Goal: Information Seeking & Learning: Learn about a topic

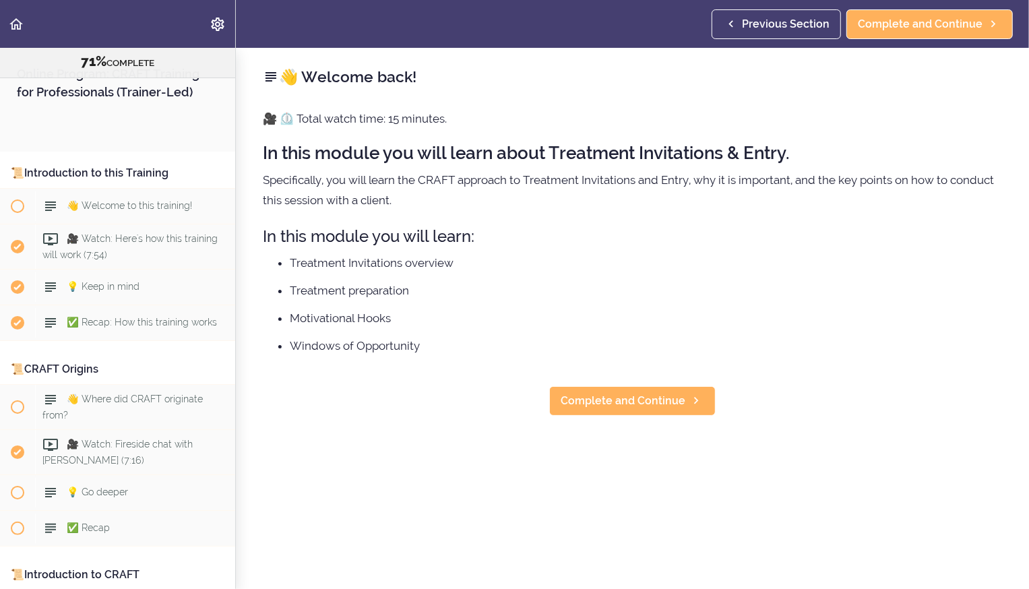
scroll to position [7579, 0]
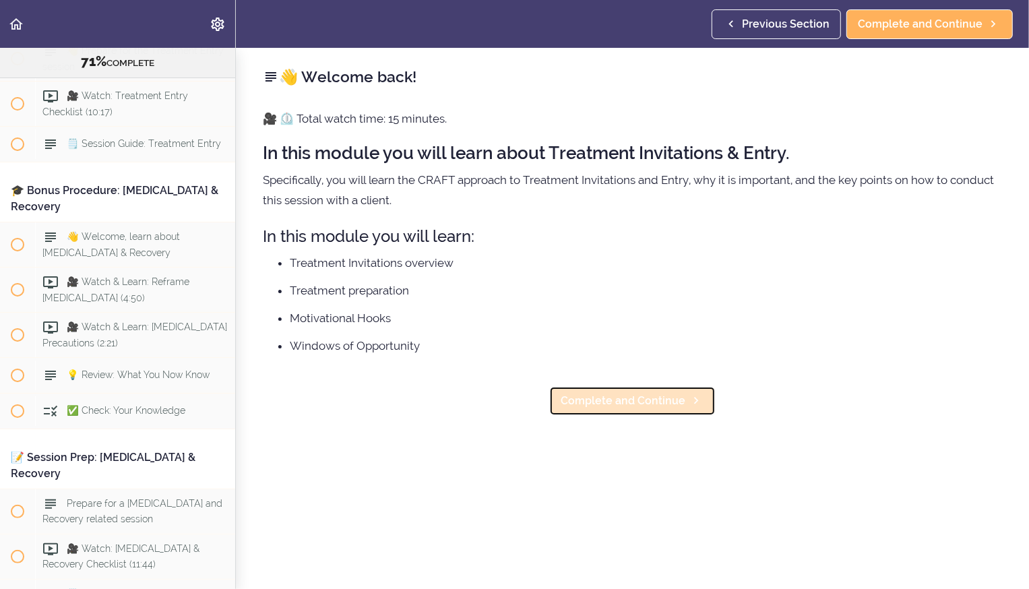
click at [550, 207] on span "Complete and Continue" at bounding box center [623, 401] width 125 height 16
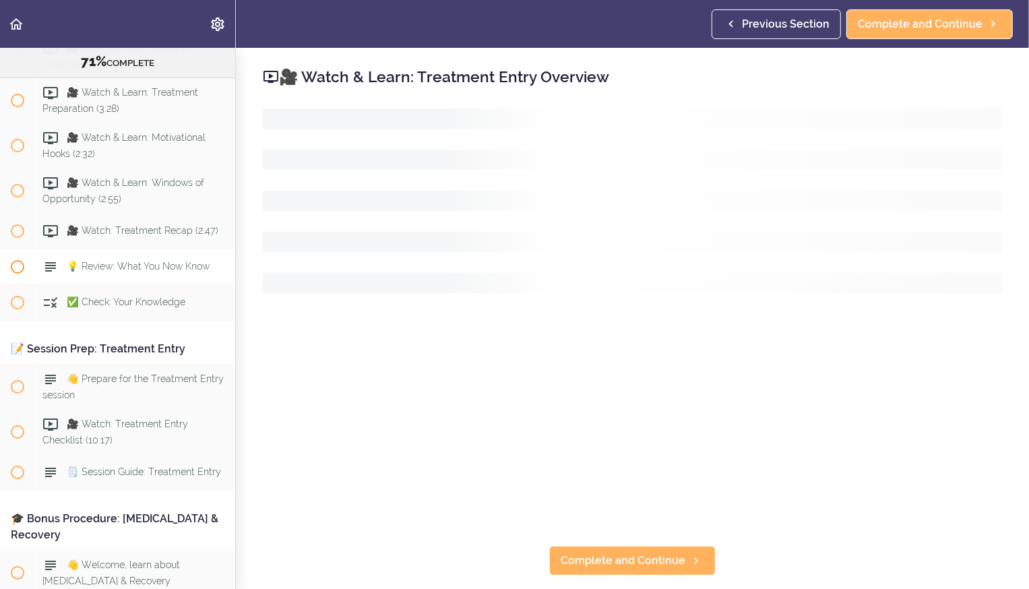
scroll to position [7095, 0]
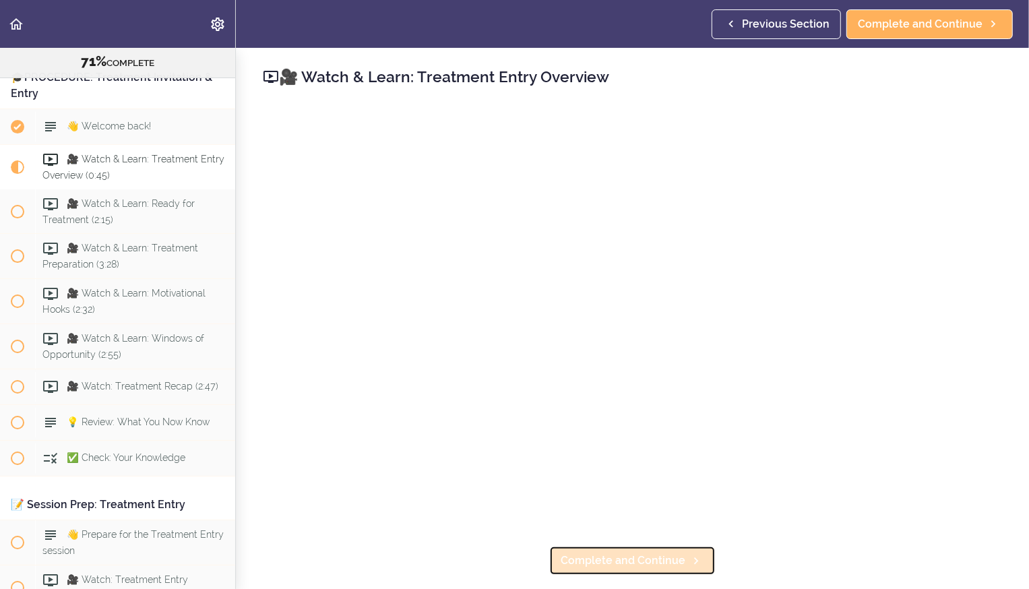
click at [550, 207] on link "Complete and Continue" at bounding box center [632, 561] width 167 height 30
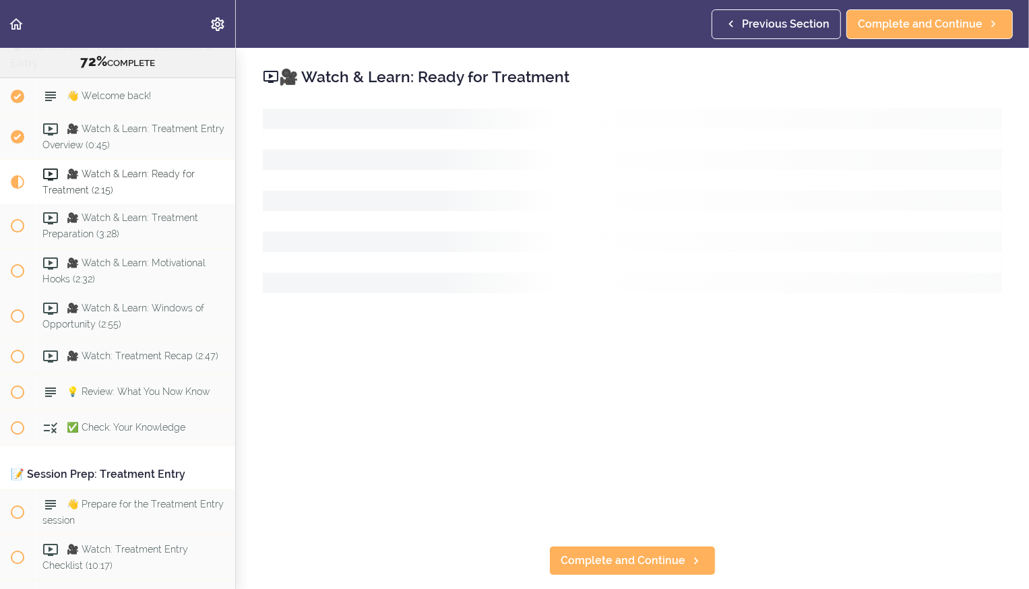
scroll to position [7140, 0]
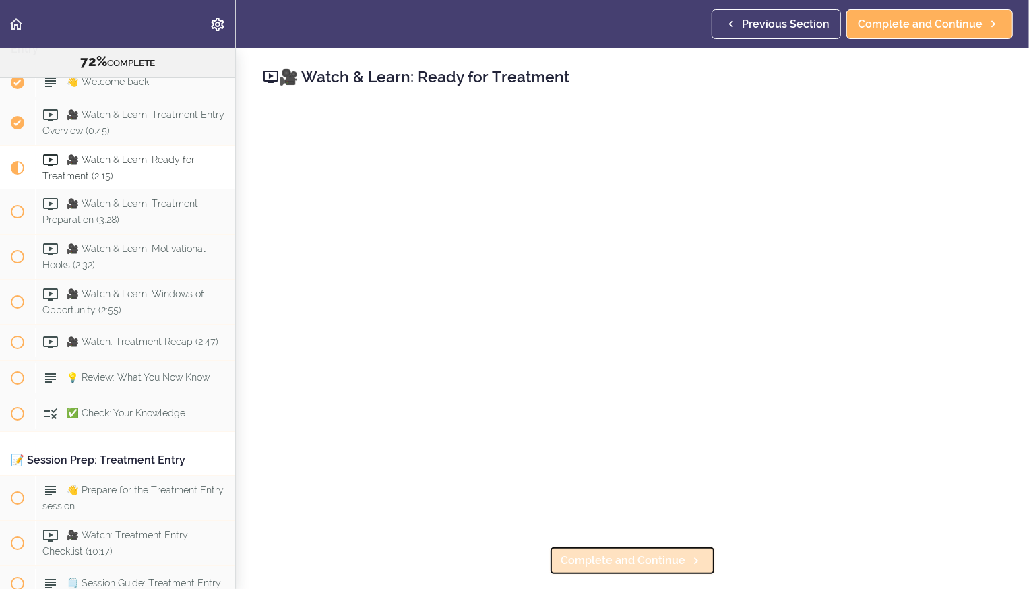
click at [550, 207] on span "Complete and Continue" at bounding box center [623, 561] width 125 height 16
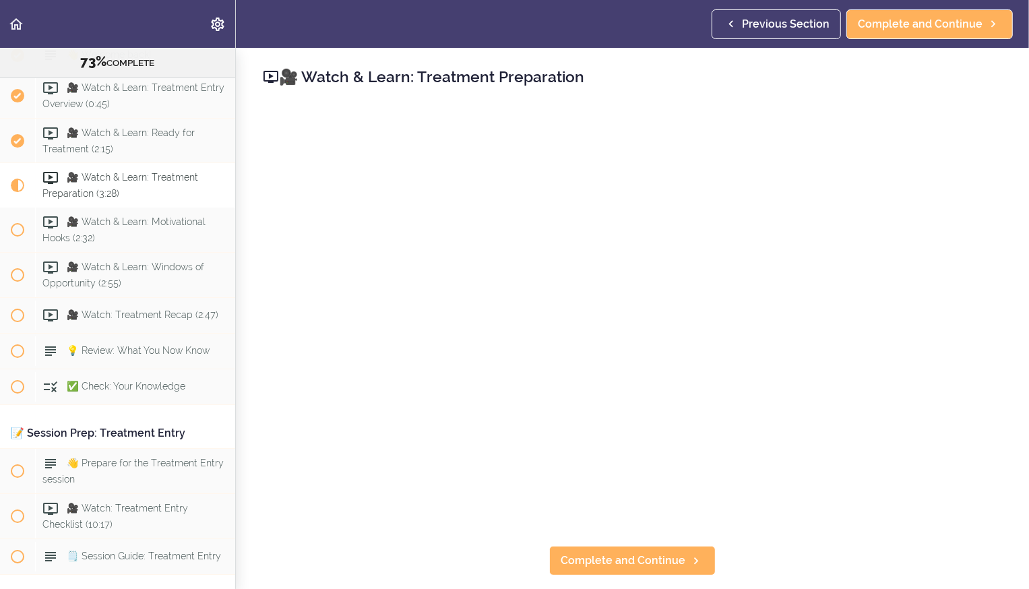
scroll to position [7185, 0]
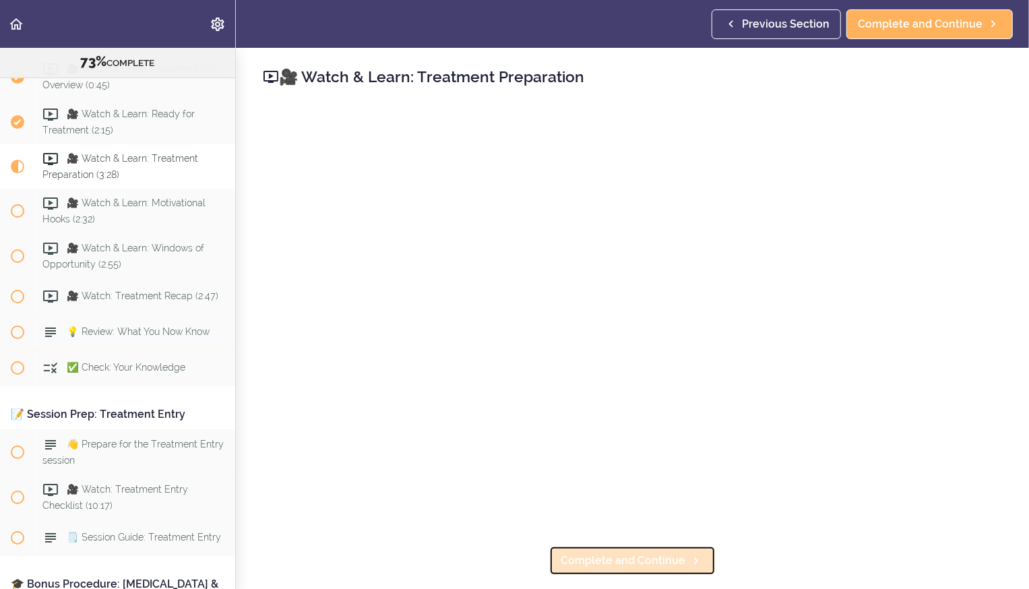
click at [550, 207] on span "Complete and Continue" at bounding box center [623, 561] width 125 height 16
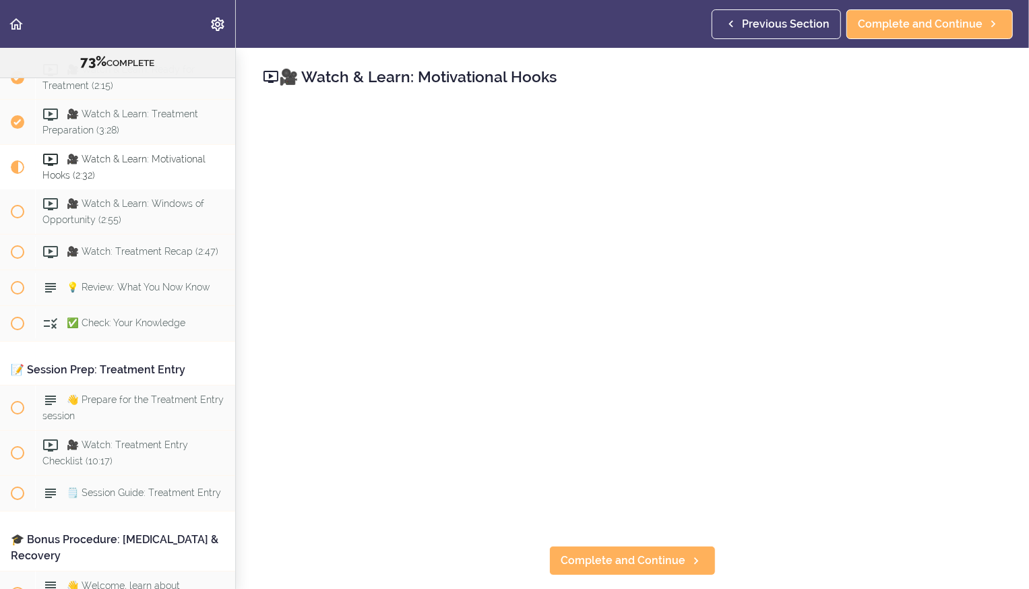
scroll to position [7231, 0]
click at [550, 207] on span "Complete and Continue" at bounding box center [623, 561] width 125 height 16
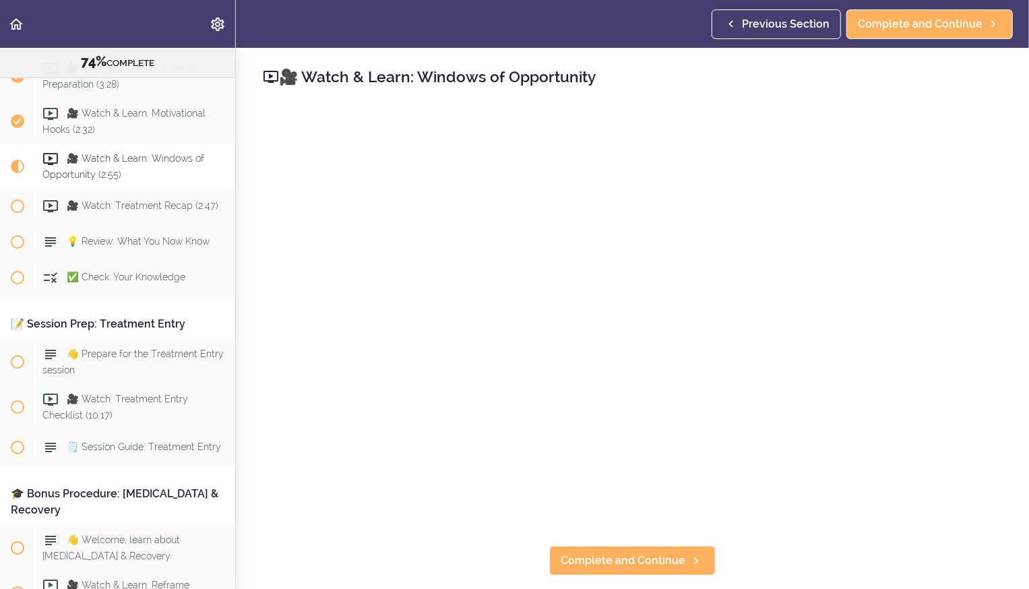
scroll to position [7276, 0]
click at [550, 207] on span "Complete and Continue" at bounding box center [623, 561] width 125 height 16
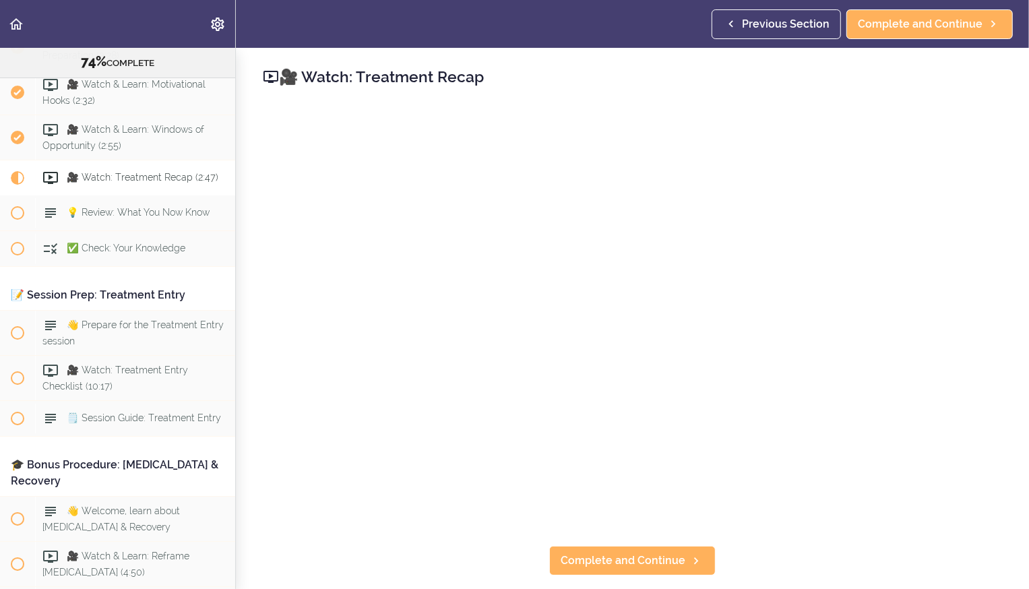
scroll to position [7321, 0]
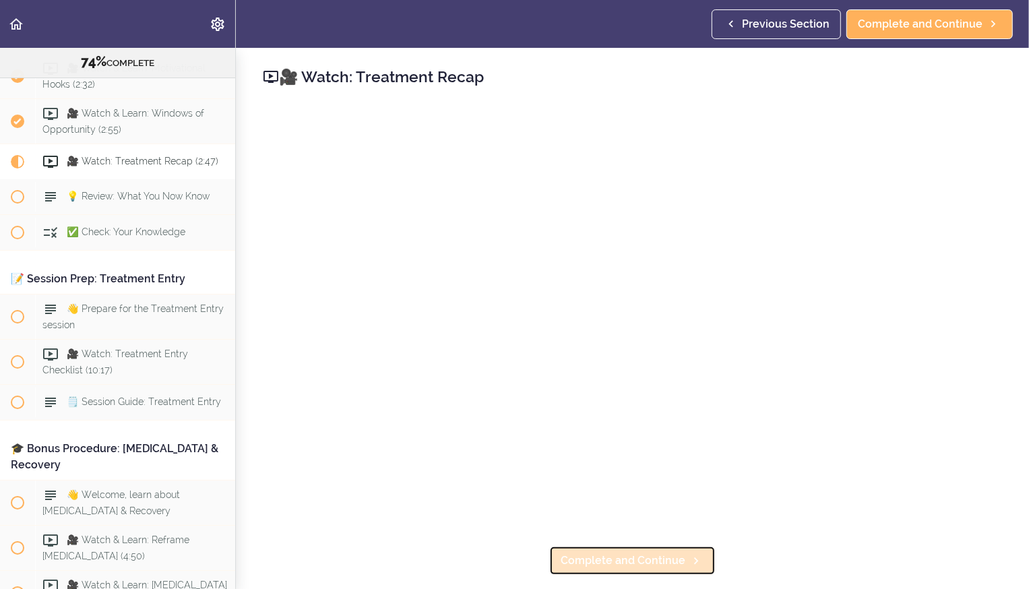
click at [550, 207] on link "Complete and Continue" at bounding box center [632, 561] width 167 height 30
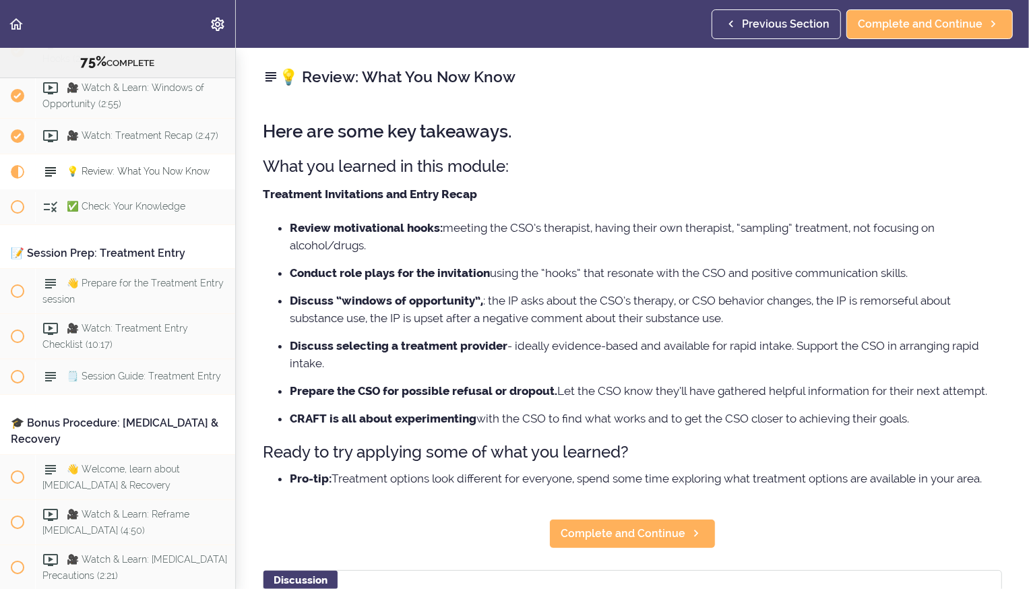
scroll to position [7357, 0]
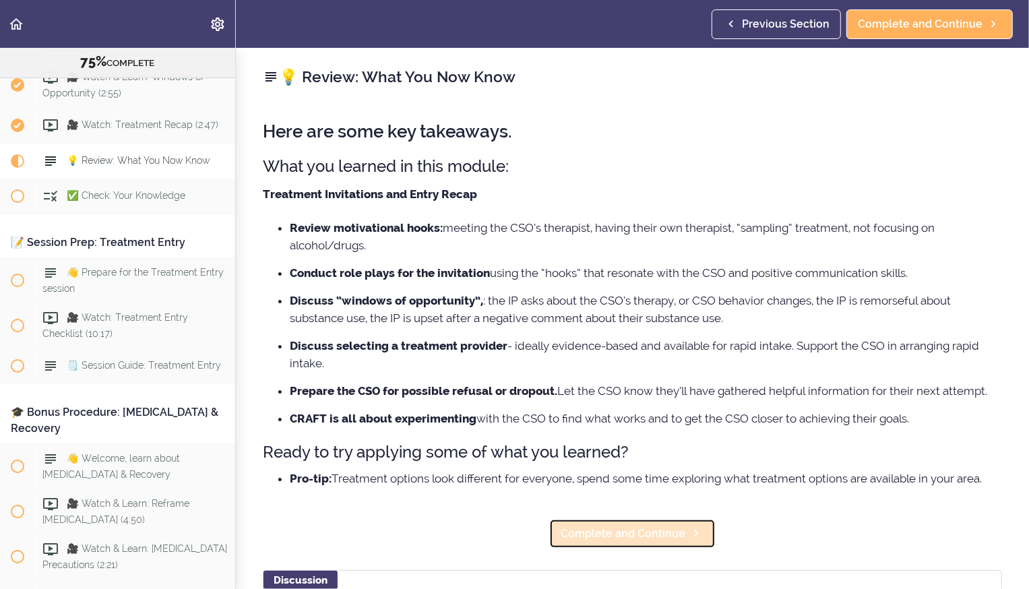
click at [550, 207] on link "Complete and Continue" at bounding box center [632, 534] width 167 height 30
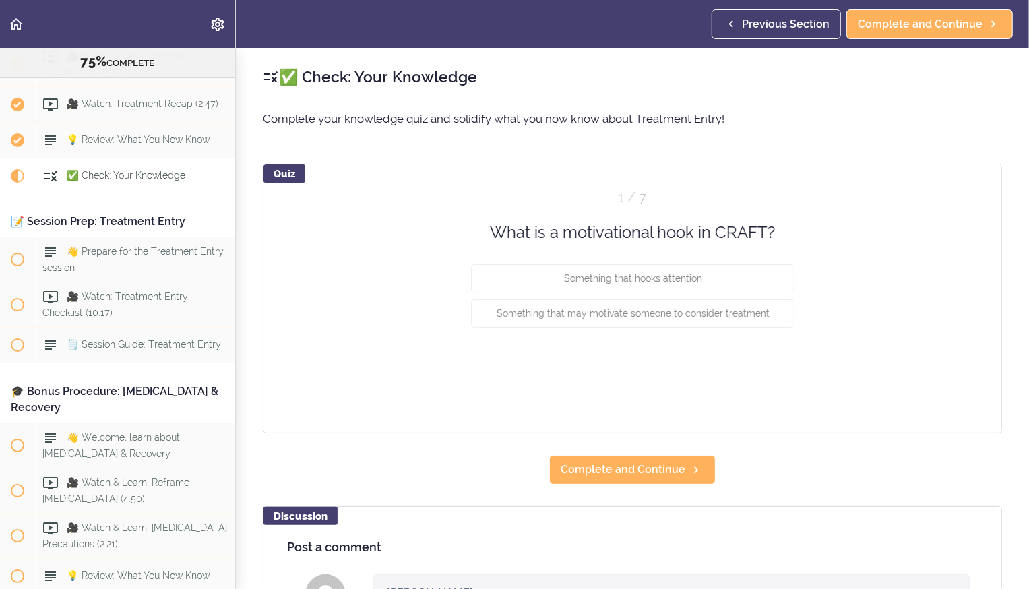
scroll to position [7392, 0]
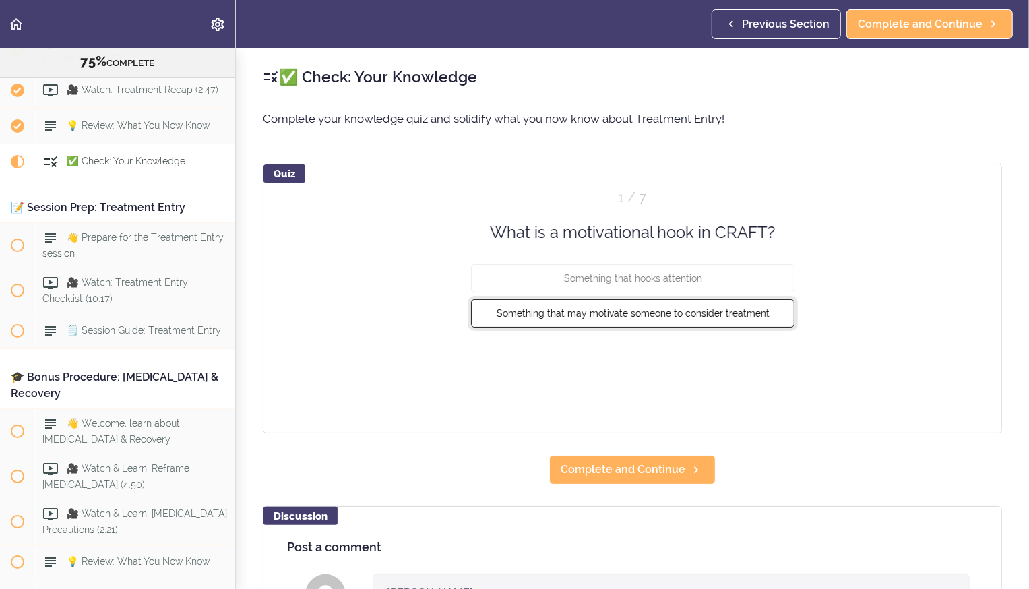
click at [550, 207] on span "Something that may motivate someone to consider treatment" at bounding box center [632, 313] width 273 height 11
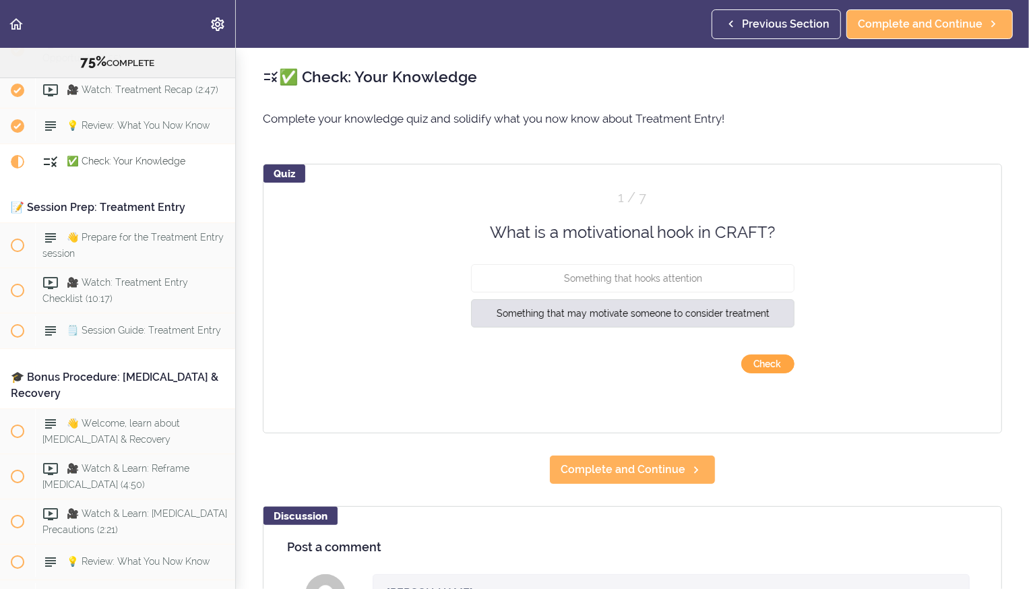
click at [550, 207] on button "Check" at bounding box center [768, 364] width 53 height 19
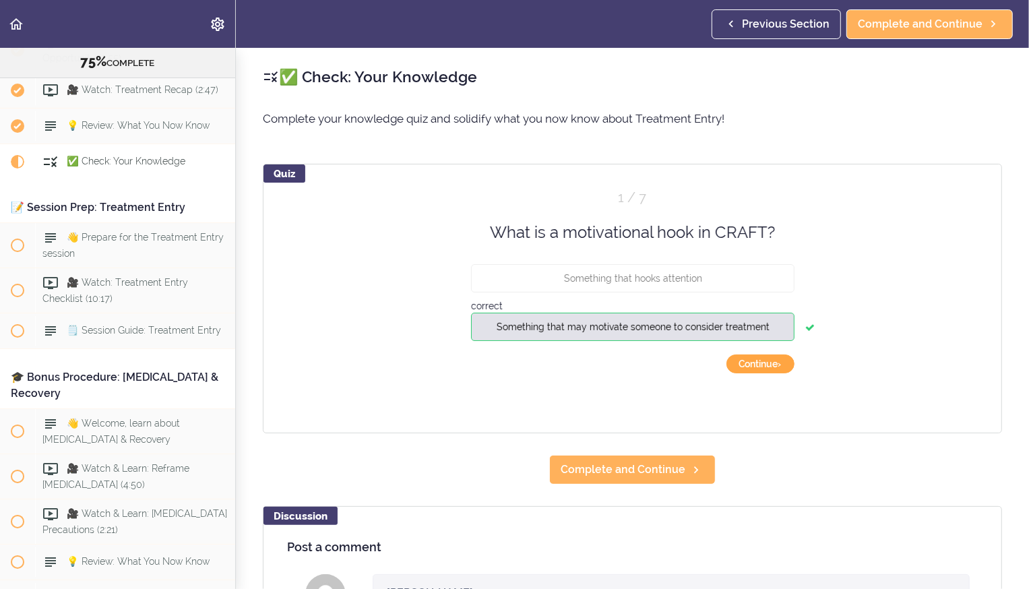
click at [550, 207] on button "Continue ›" at bounding box center [761, 364] width 68 height 19
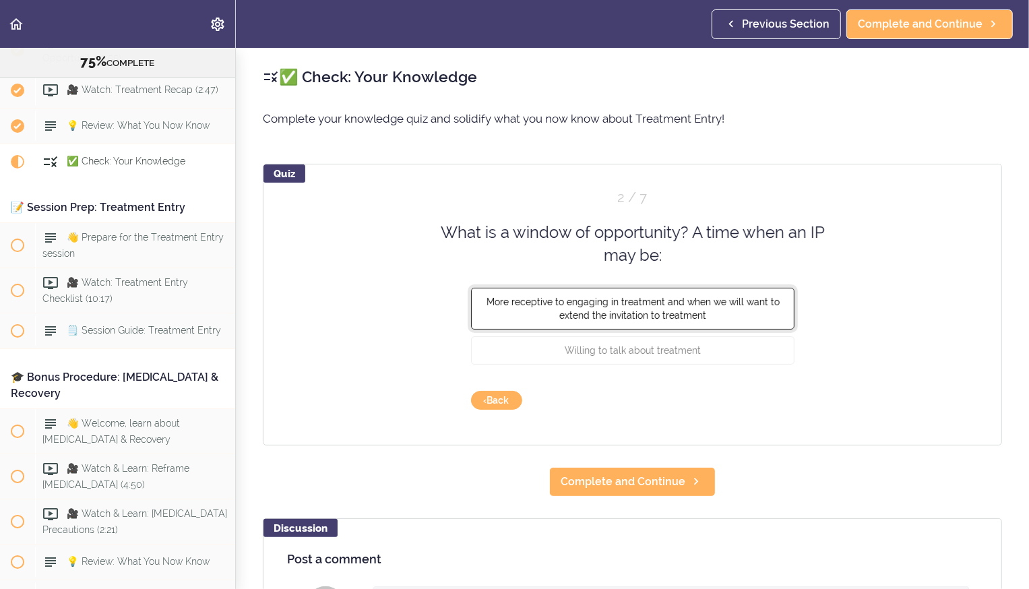
click at [550, 207] on button "More receptive to engaging in treatment and when we will want to extend the inv…" at bounding box center [633, 308] width 324 height 42
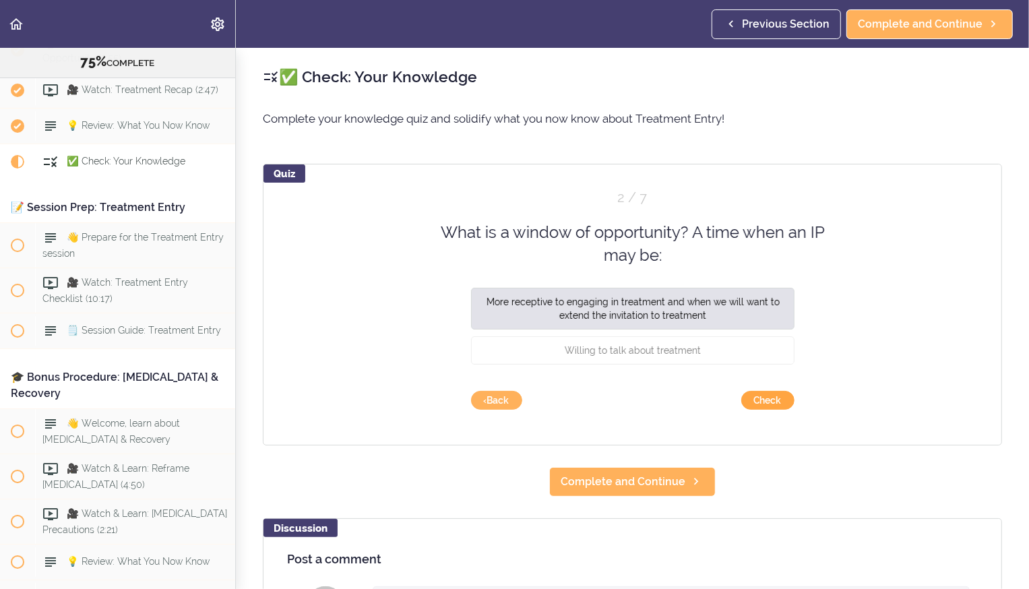
click at [550, 207] on button "Check" at bounding box center [768, 400] width 53 height 19
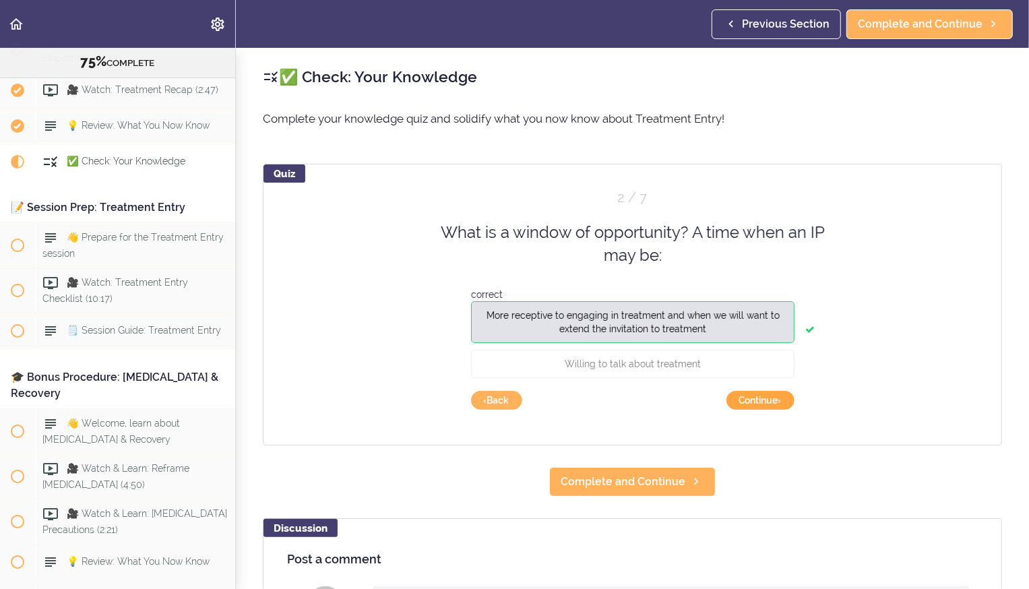
click at [550, 207] on button "Continue ›" at bounding box center [761, 400] width 68 height 19
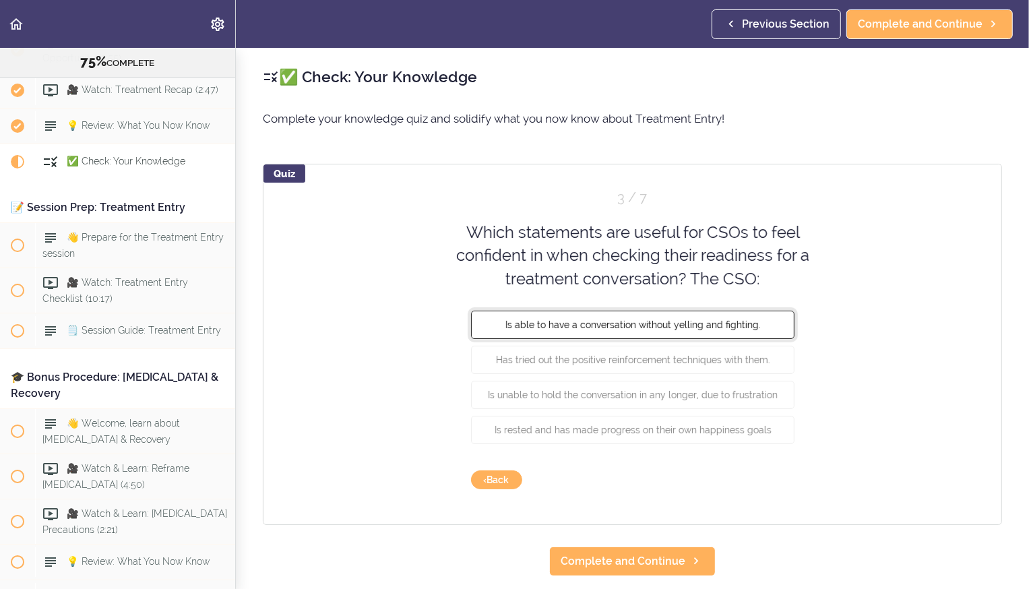
click at [550, 207] on button "Is able to have a conversation without yelling and fighting." at bounding box center [633, 325] width 324 height 28
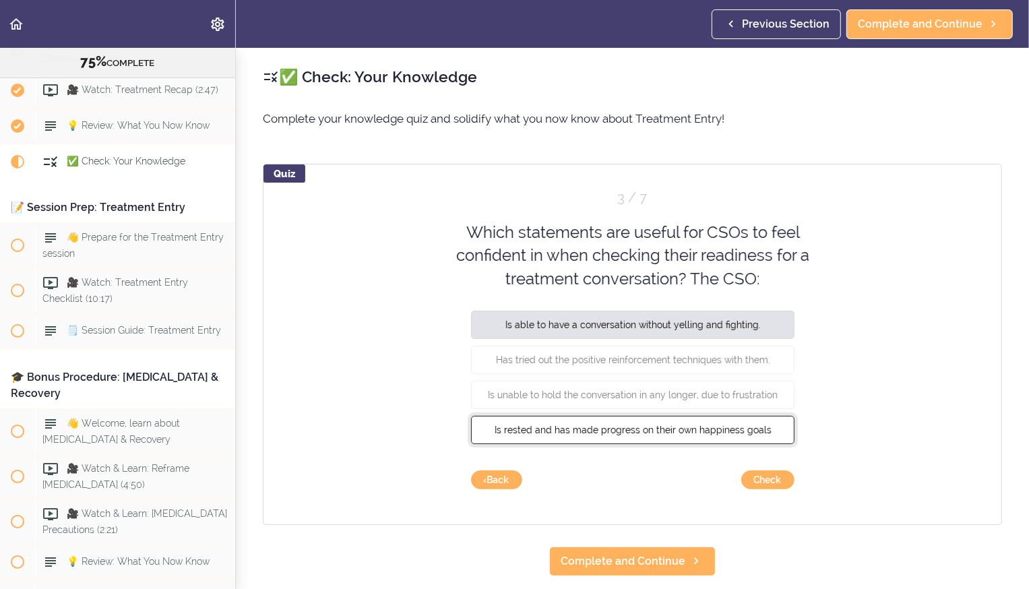
click at [550, 207] on button "Is rested and has made progress on their own happiness goals" at bounding box center [633, 430] width 324 height 28
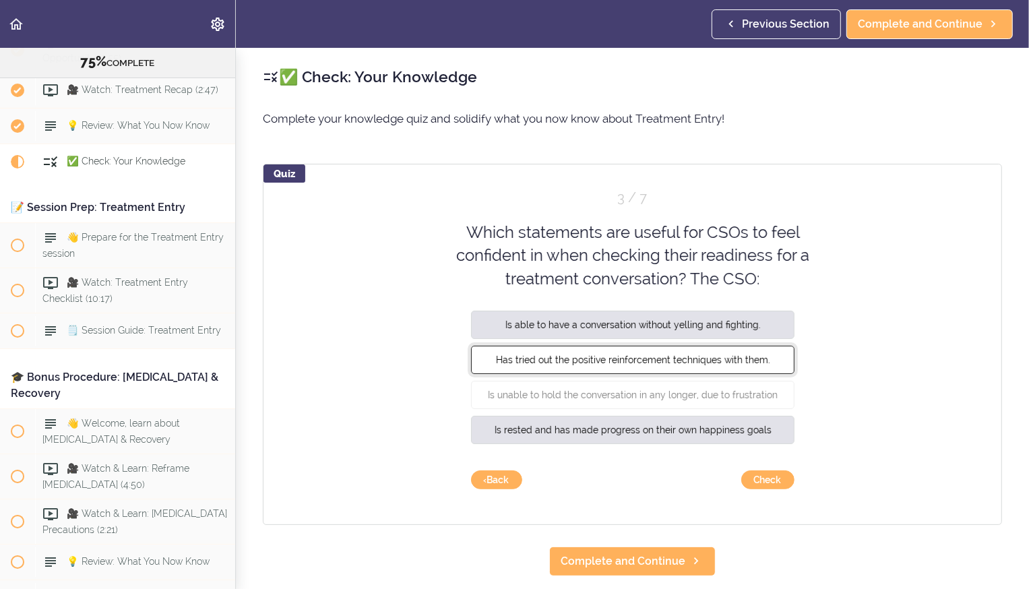
click at [550, 207] on span "Has tried out the positive reinforcement techniques with them." at bounding box center [632, 360] width 274 height 11
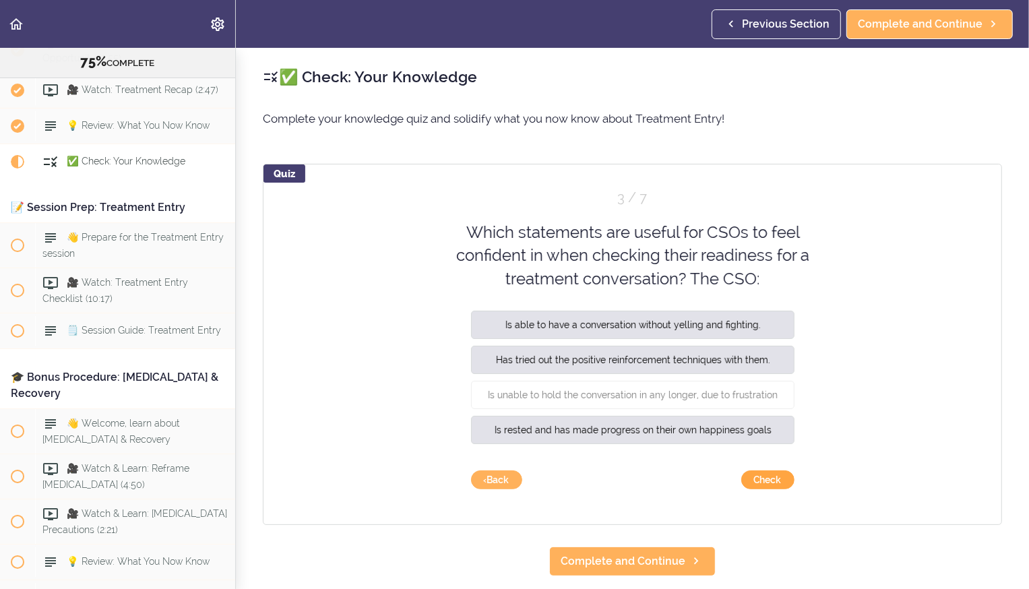
click at [550, 207] on button "Check" at bounding box center [768, 480] width 53 height 19
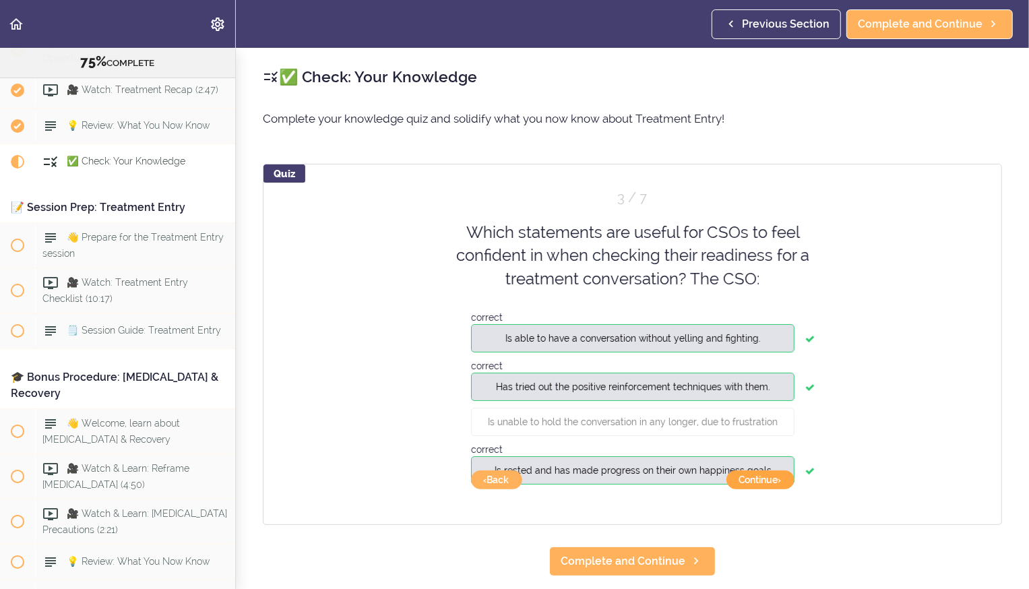
click at [550, 207] on button "Continue ›" at bounding box center [761, 480] width 68 height 19
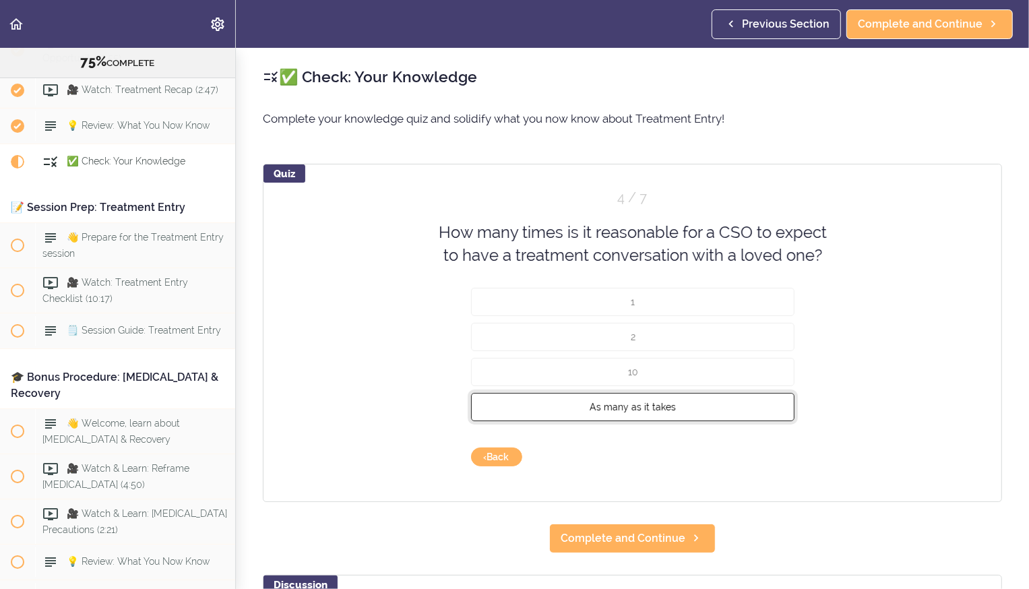
click at [550, 207] on button "As many as it takes" at bounding box center [633, 406] width 324 height 28
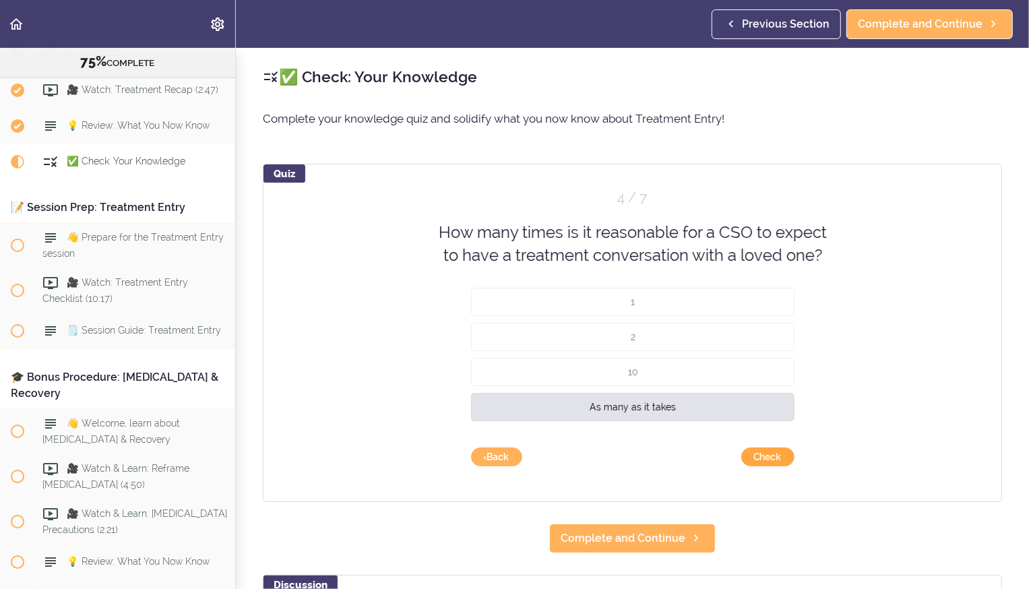
click at [550, 207] on button "Check" at bounding box center [768, 457] width 53 height 19
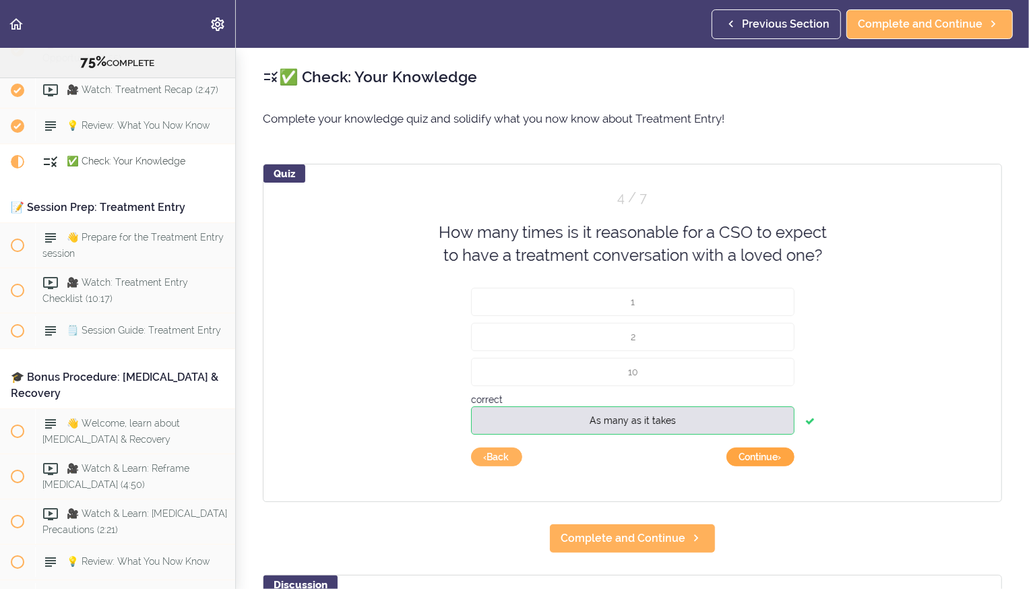
click at [550, 207] on button "Continue ›" at bounding box center [761, 457] width 68 height 19
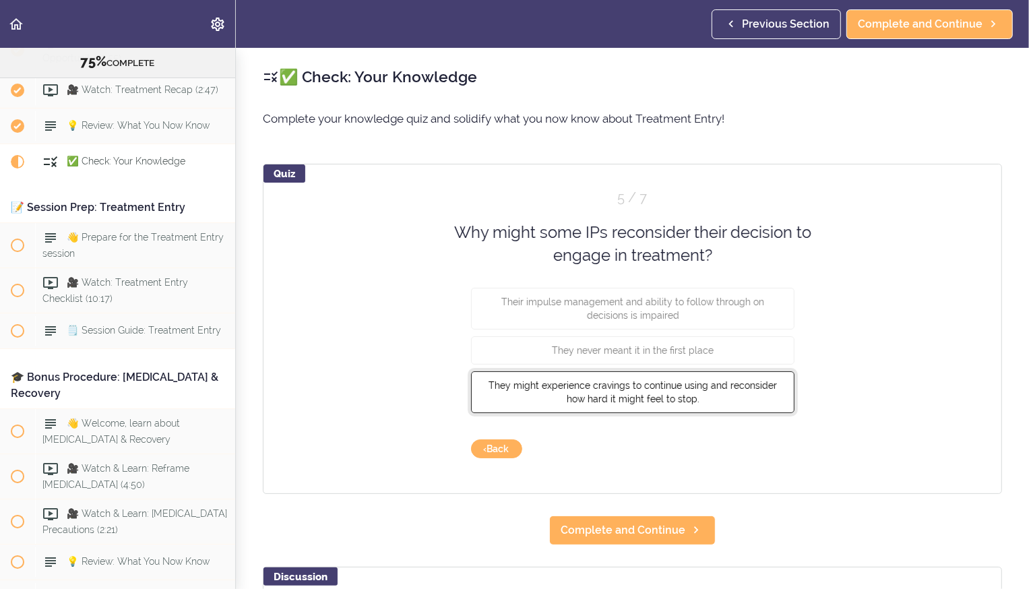
click at [550, 207] on button "They might experience cravings to continue using and reconsider how hard it mig…" at bounding box center [633, 392] width 324 height 42
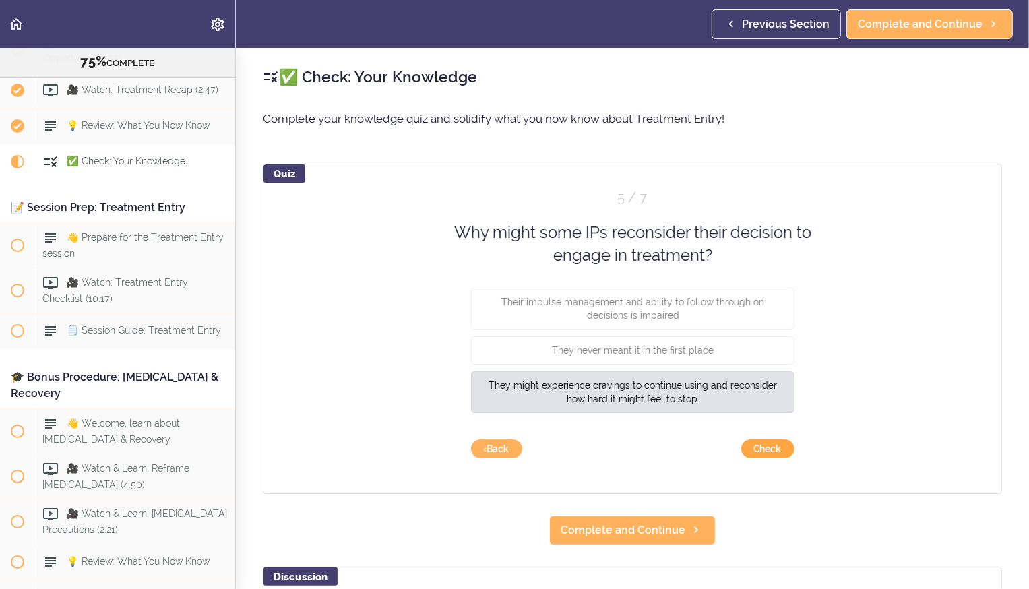
click at [550, 207] on button "Check" at bounding box center [768, 449] width 53 height 19
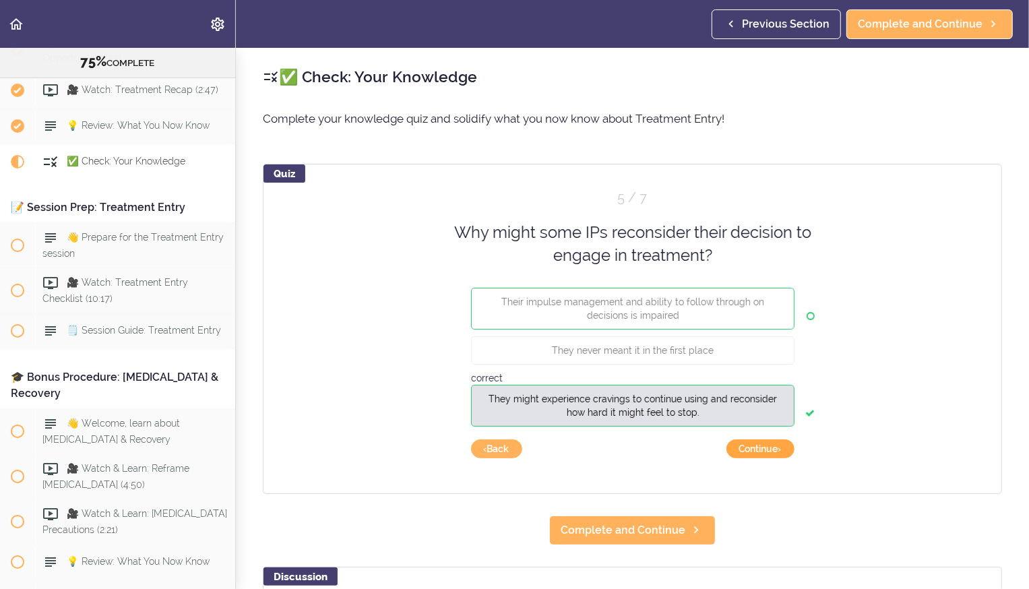
click at [550, 207] on button "Continue ›" at bounding box center [761, 449] width 68 height 19
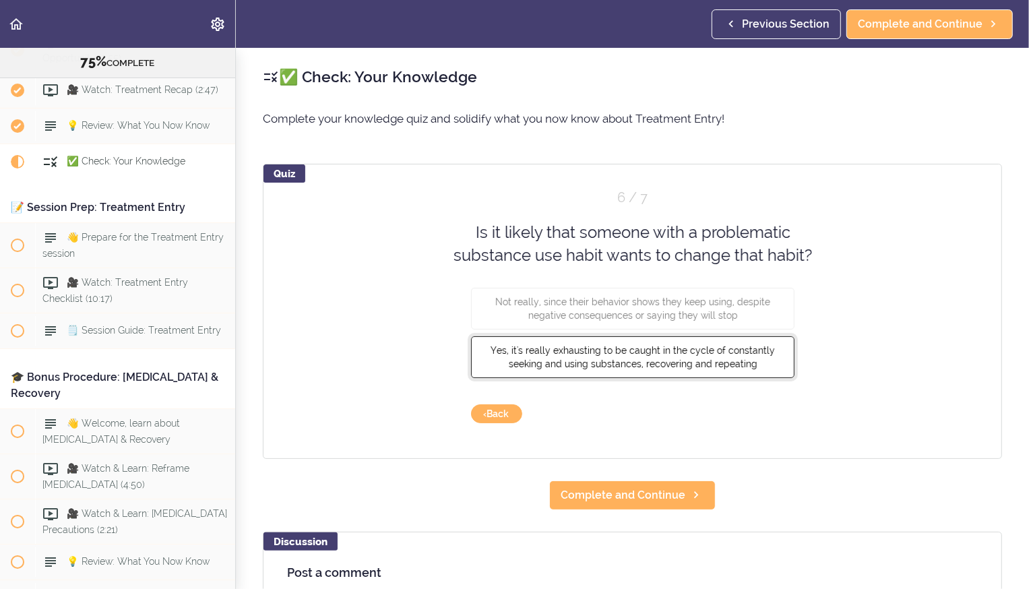
click at [550, 207] on button "Yes, it's really exhausting to be caught in the cycle of constantly seeking and…" at bounding box center [633, 357] width 324 height 42
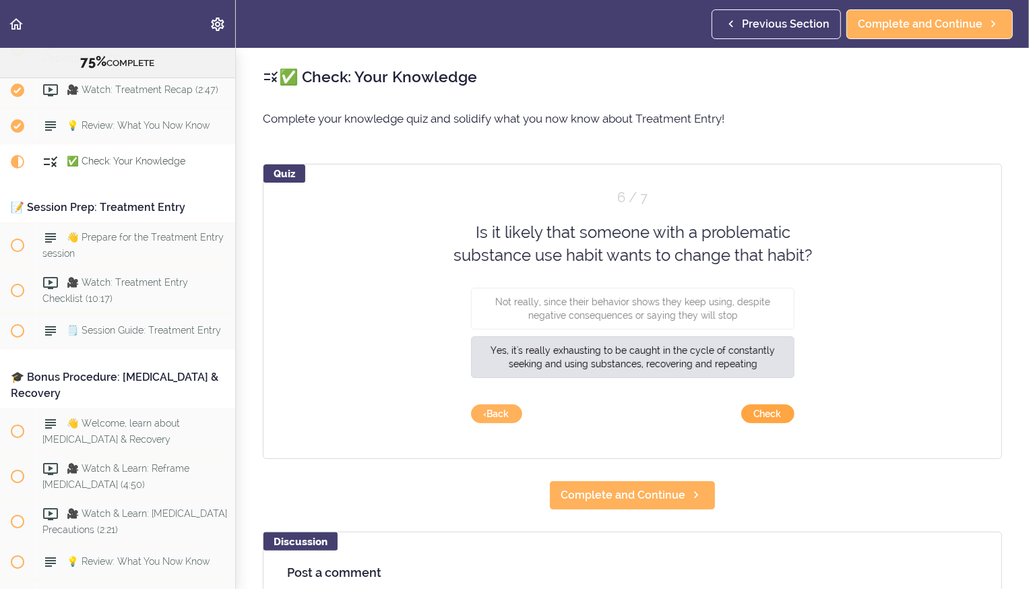
click at [550, 207] on button "Check" at bounding box center [768, 413] width 53 height 19
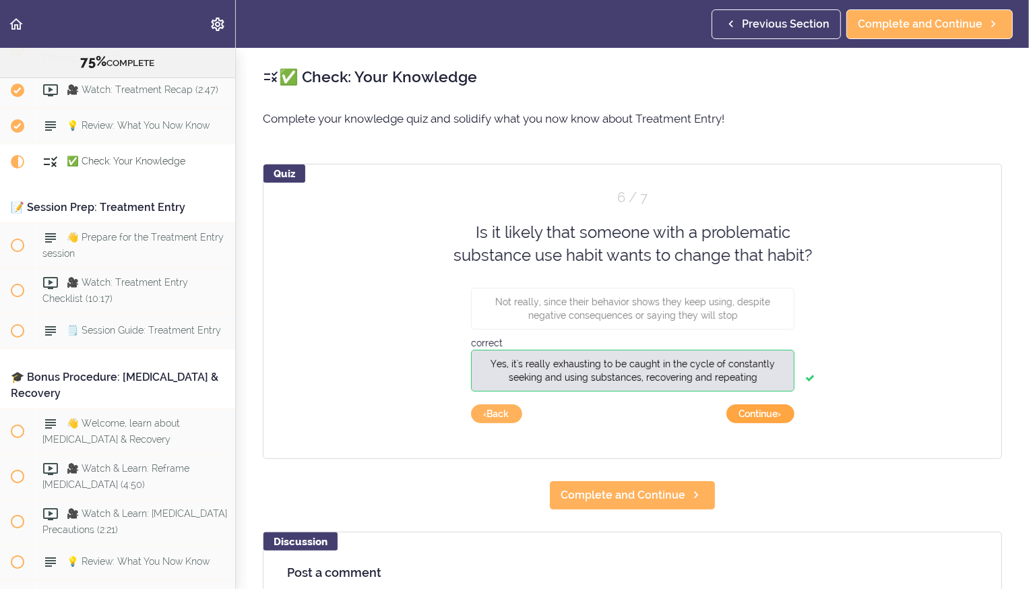
click at [550, 207] on button "Continue ›" at bounding box center [761, 413] width 68 height 19
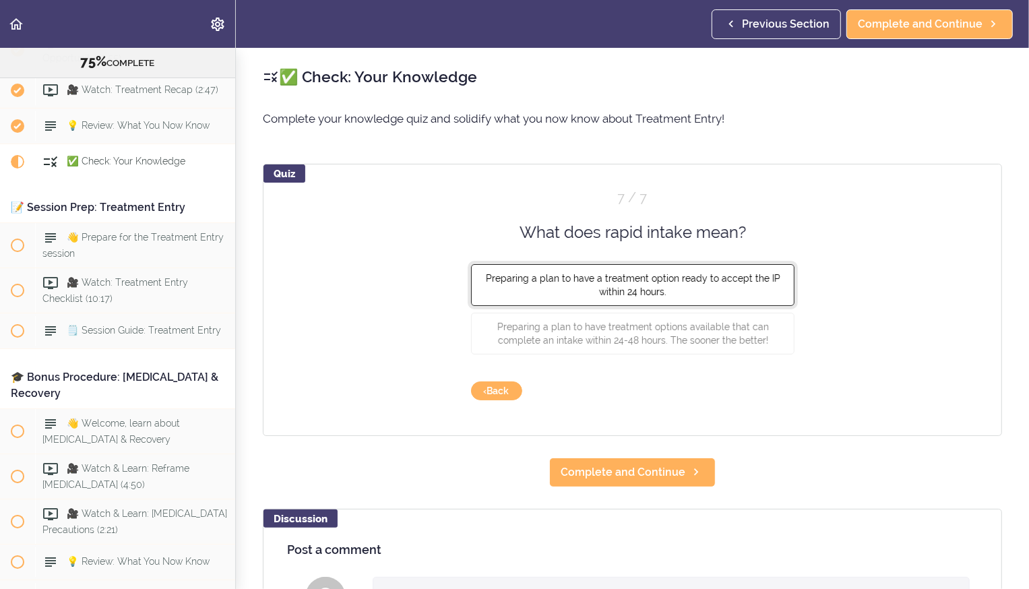
click at [550, 207] on button "Preparing a plan to have a treatment option ready to accept the IP within 24 ho…" at bounding box center [633, 285] width 324 height 42
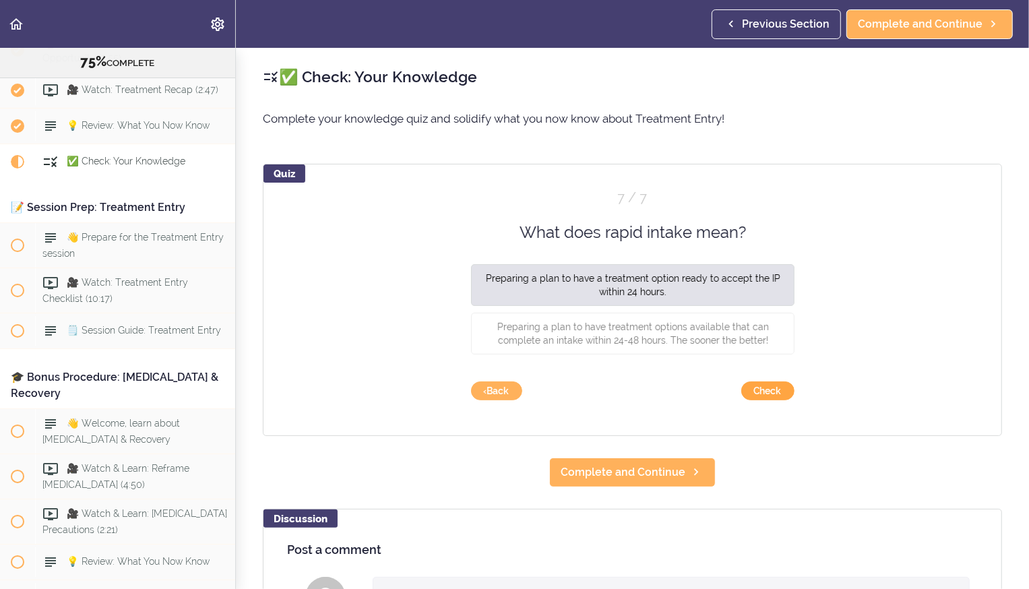
click at [550, 207] on button "Check" at bounding box center [768, 391] width 53 height 19
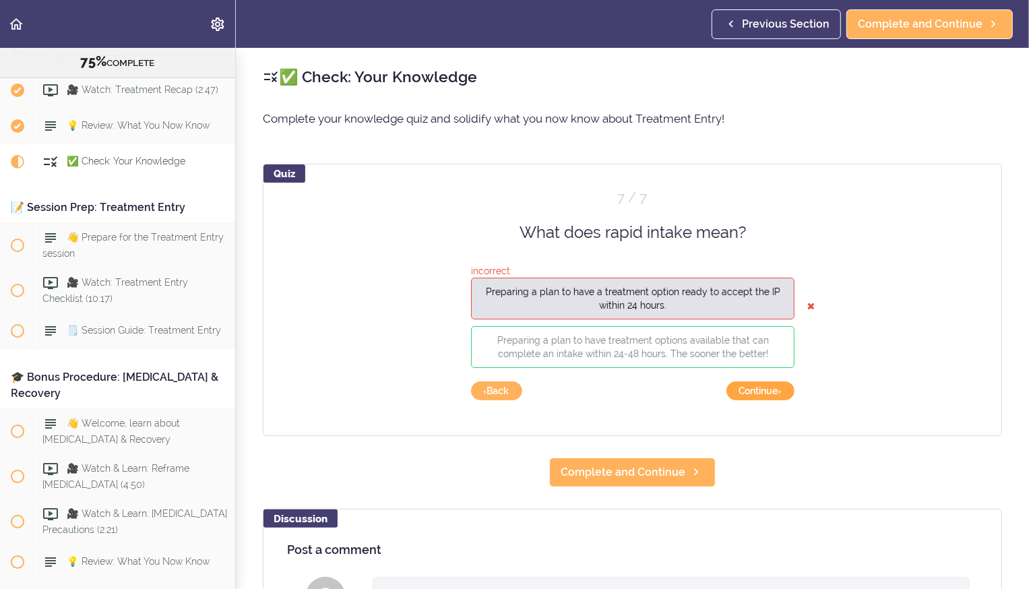
click at [550, 207] on button "Continue ›" at bounding box center [761, 391] width 68 height 19
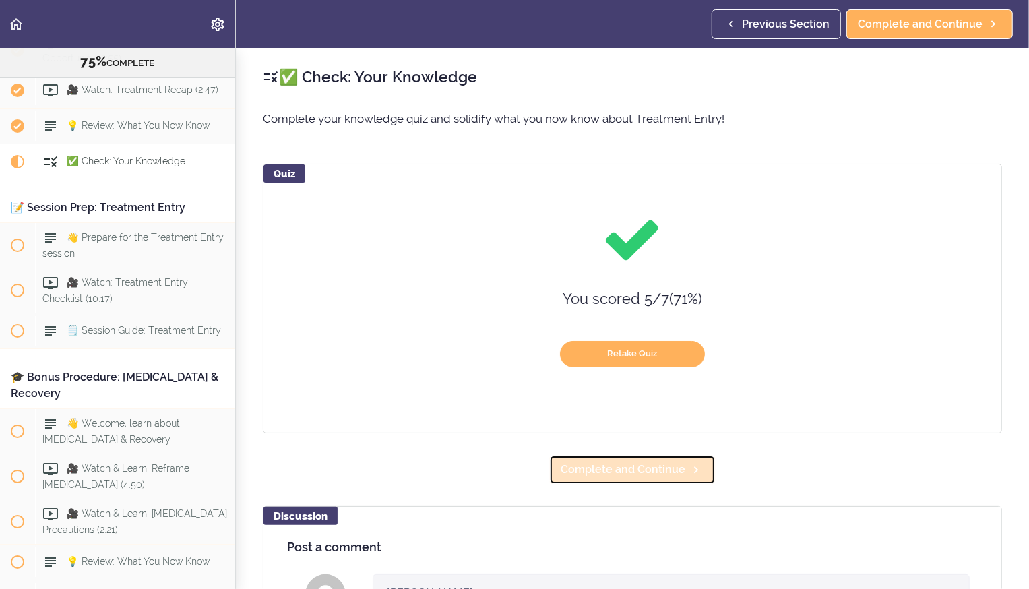
click at [550, 207] on link "Complete and Continue" at bounding box center [632, 470] width 167 height 30
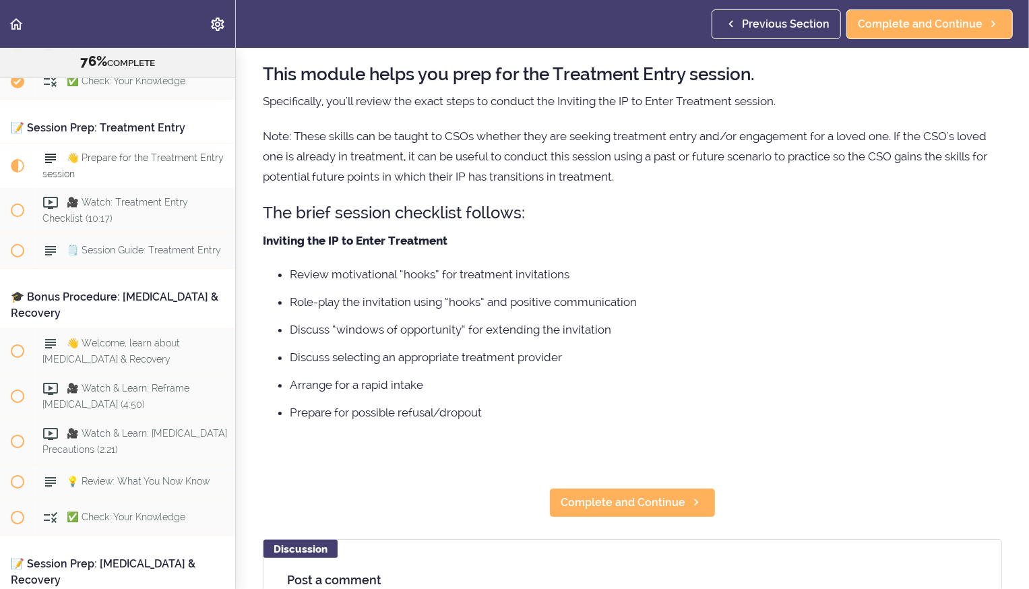
scroll to position [80, 0]
click at [550, 207] on span "Complete and Continue" at bounding box center [623, 502] width 125 height 16
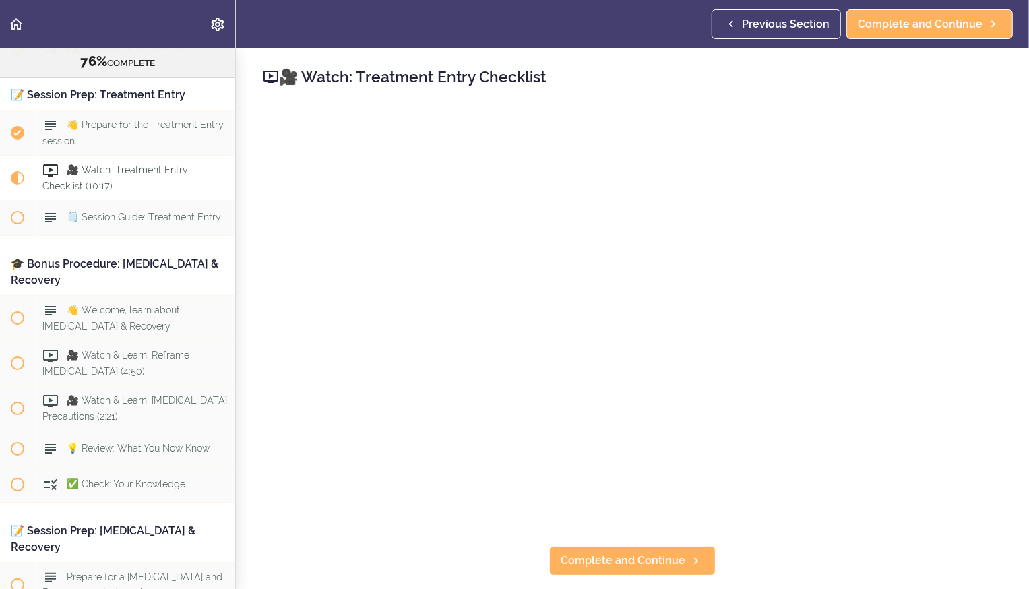
scroll to position [7517, 0]
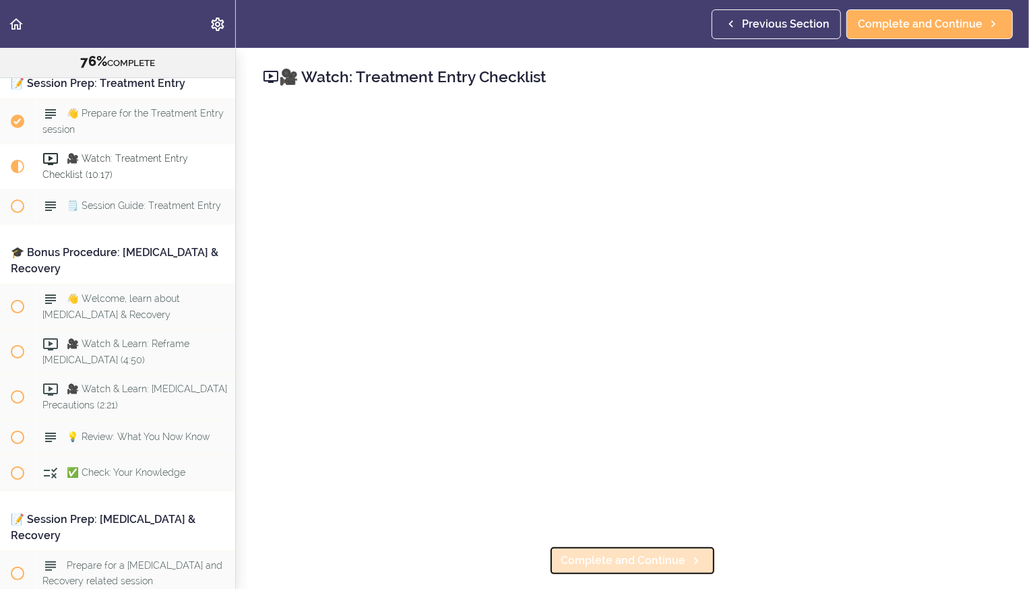
click at [550, 207] on span "Complete and Continue" at bounding box center [623, 561] width 125 height 16
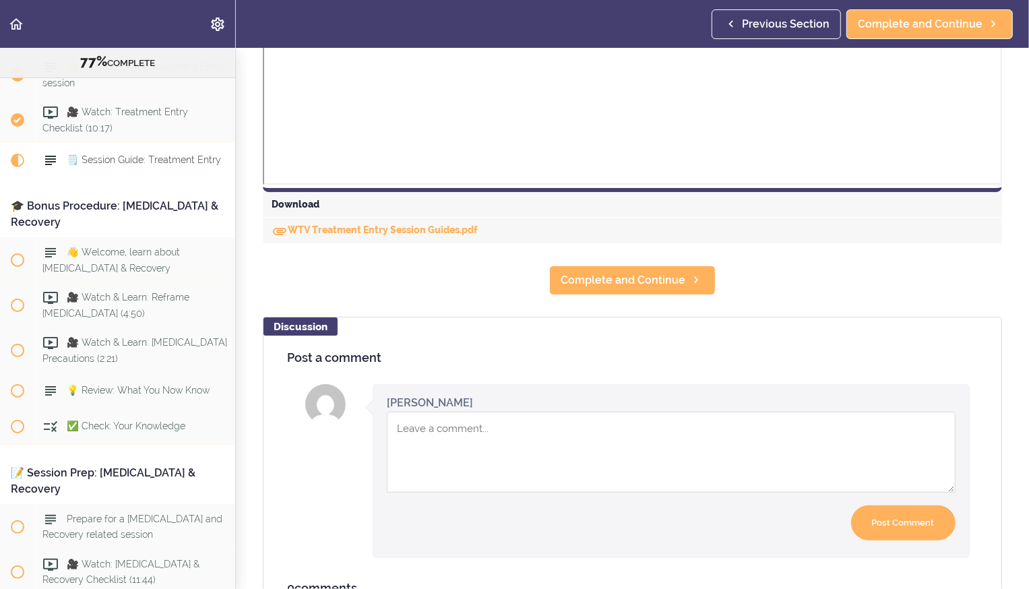
scroll to position [629, 0]
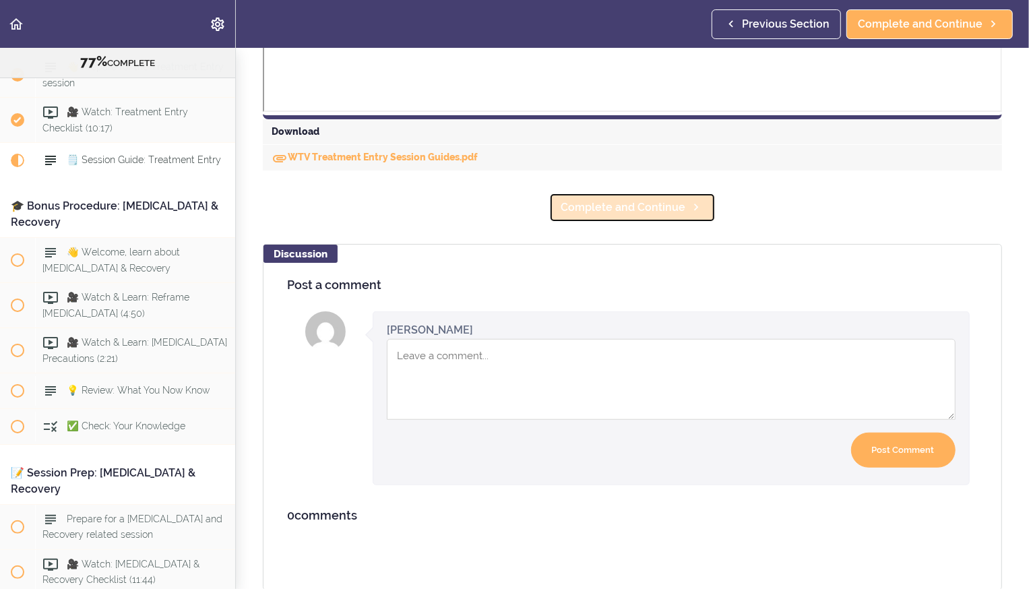
click at [550, 207] on link "Complete and Continue" at bounding box center [632, 208] width 167 height 30
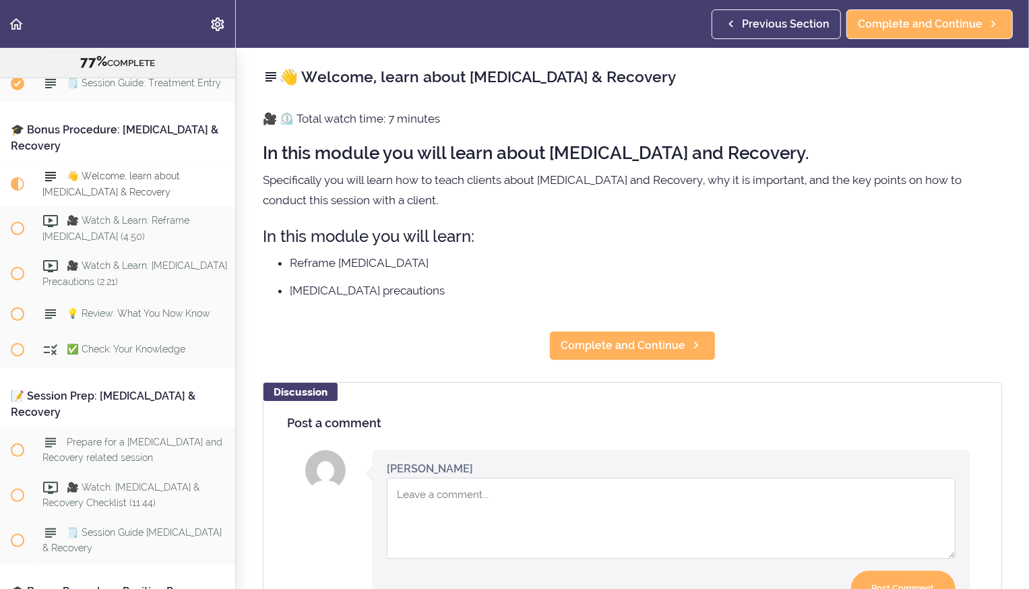
scroll to position [7642, 0]
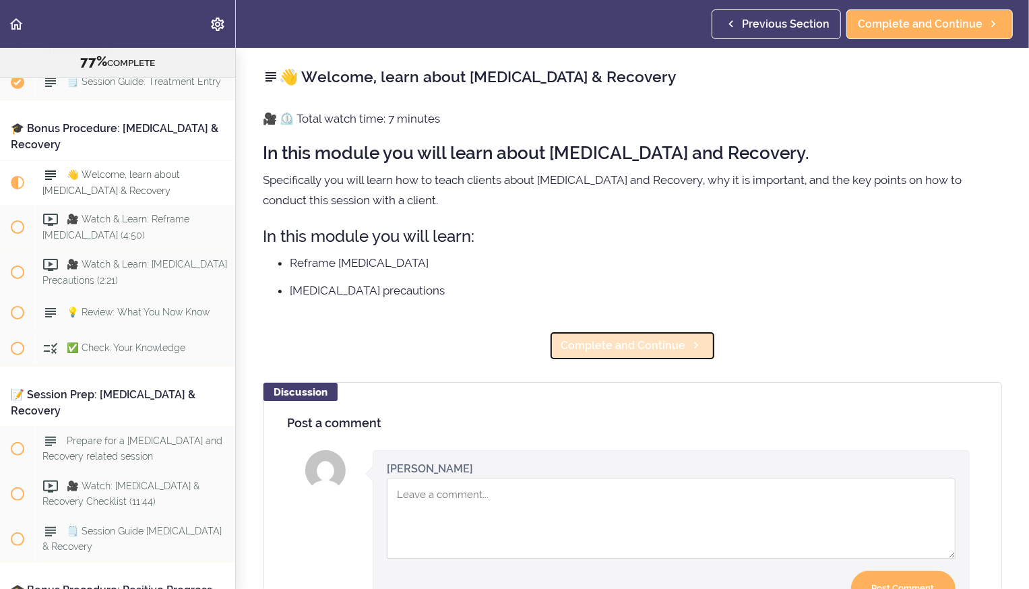
click at [550, 207] on span "Complete and Continue" at bounding box center [623, 346] width 125 height 16
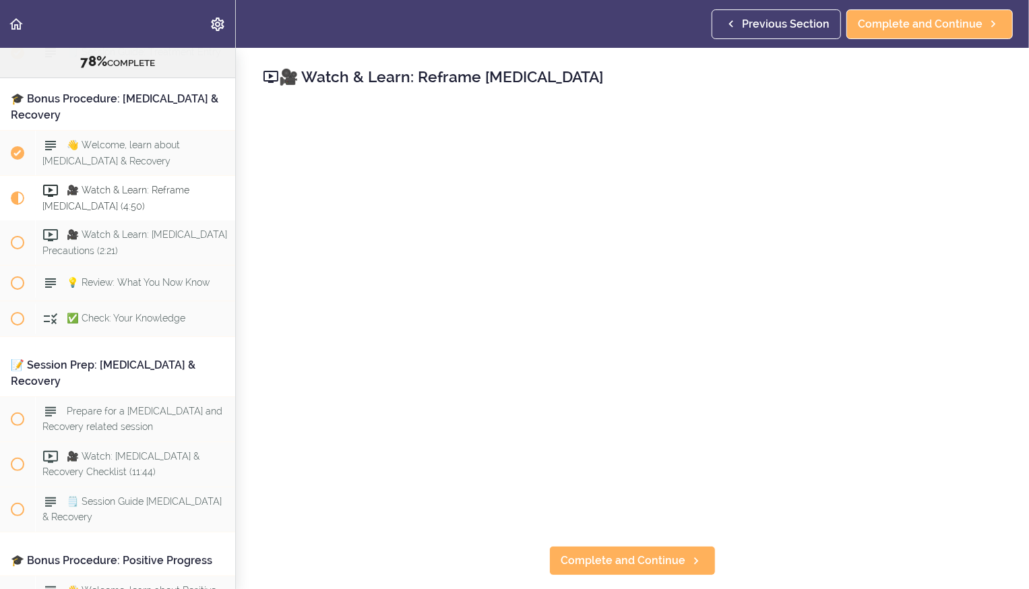
scroll to position [7688, 0]
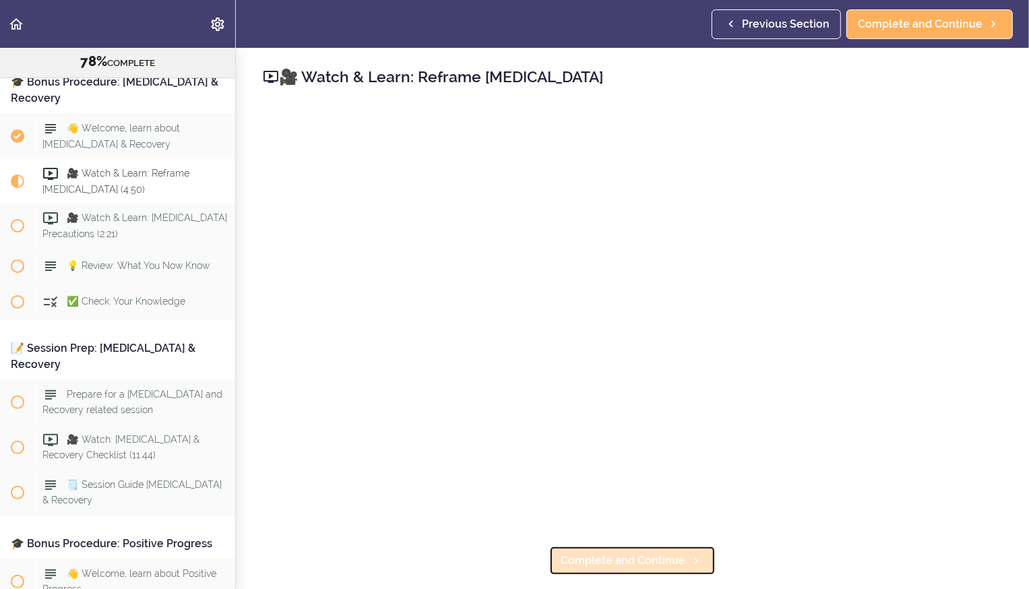
click at [550, 207] on span "Complete and Continue" at bounding box center [623, 561] width 125 height 16
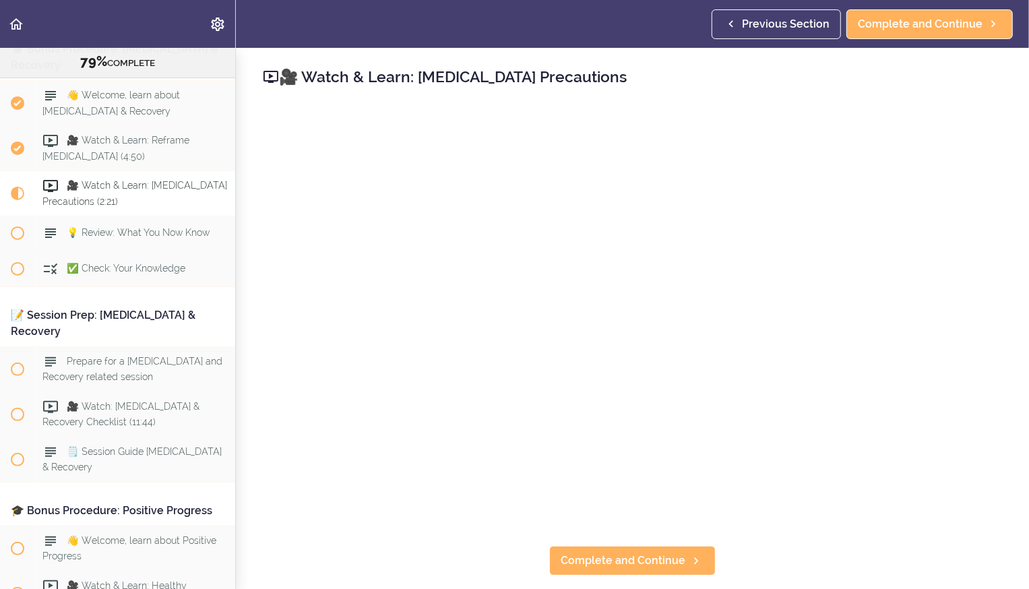
scroll to position [7733, 0]
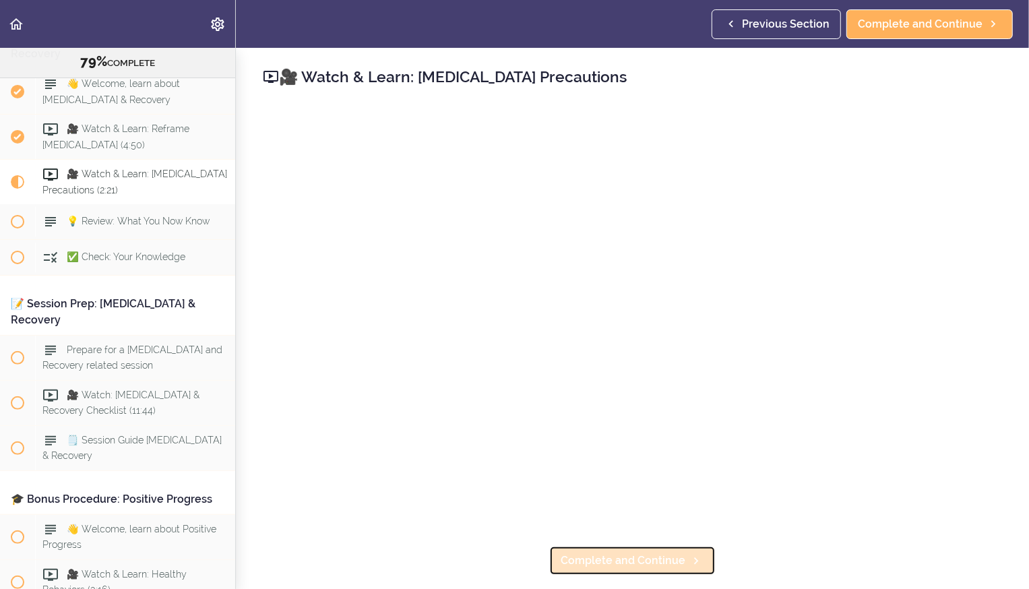
click at [550, 207] on span "Complete and Continue" at bounding box center [623, 561] width 125 height 16
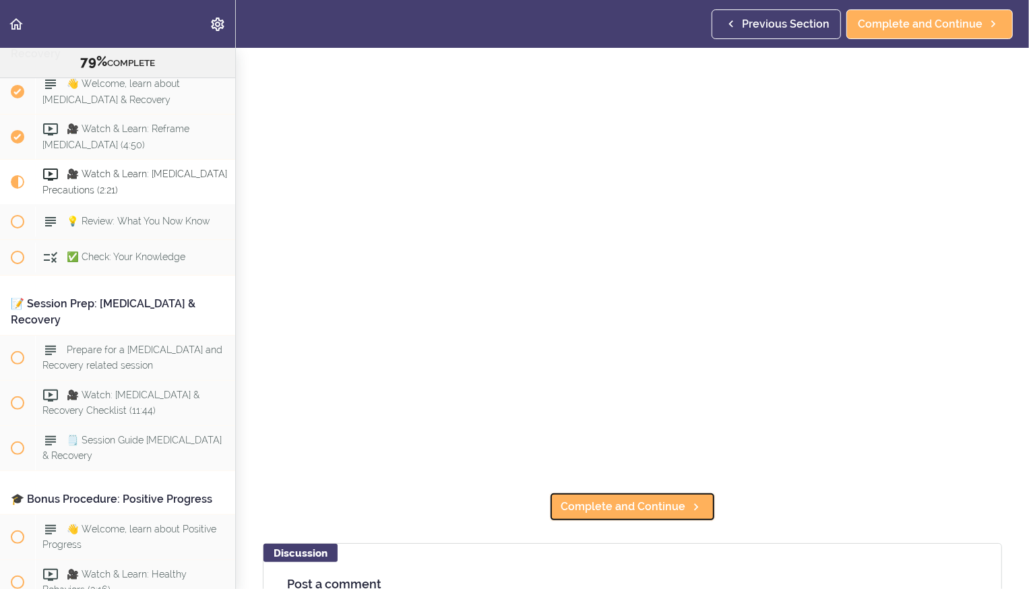
scroll to position [63, 0]
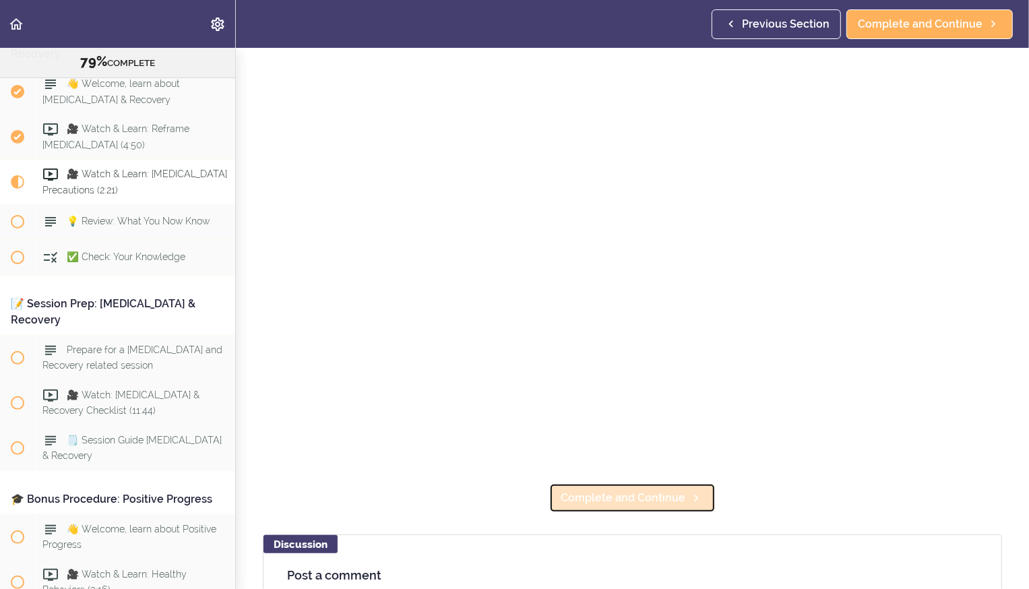
click at [550, 207] on span "Complete and Continue" at bounding box center [623, 498] width 125 height 16
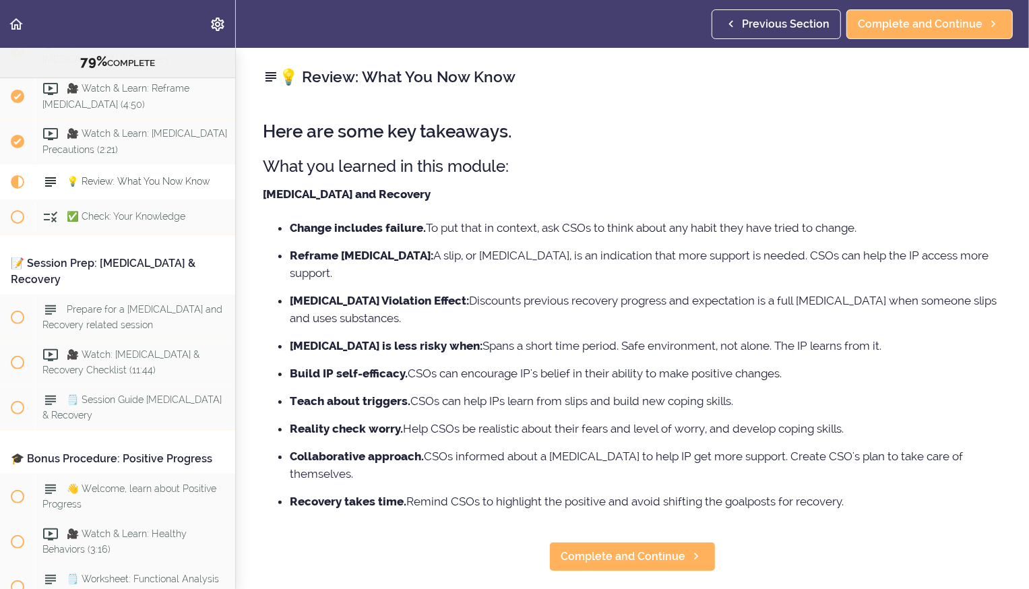
scroll to position [7779, 0]
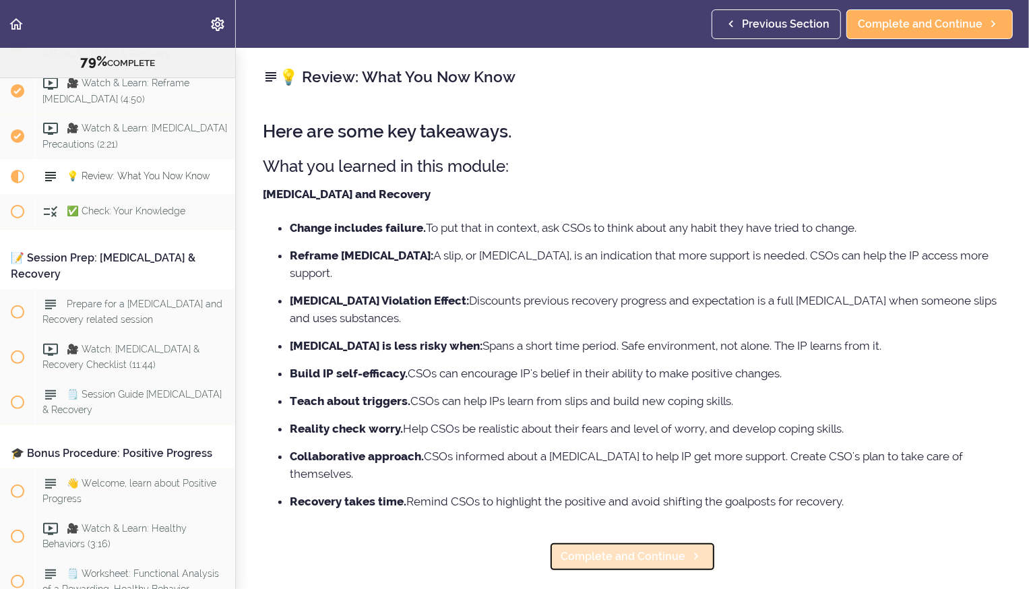
click at [550, 207] on span "Complete and Continue" at bounding box center [623, 557] width 125 height 16
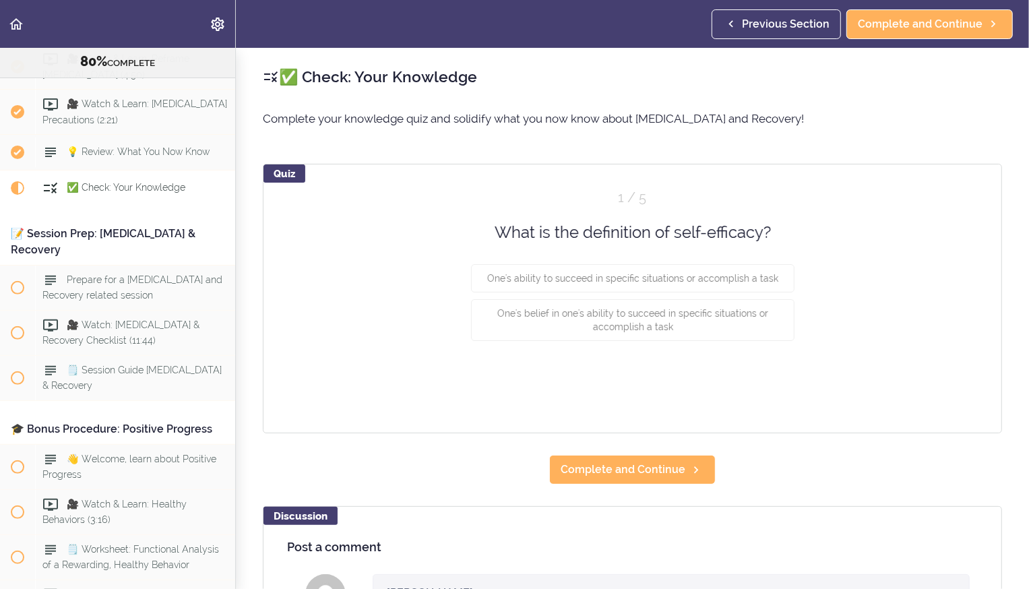
scroll to position [7814, 0]
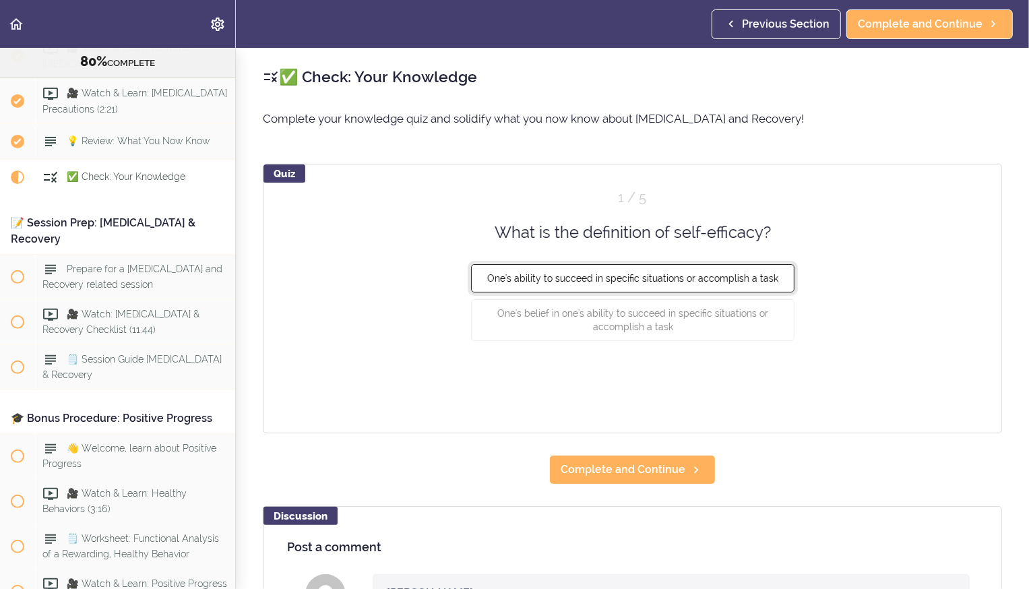
click at [550, 207] on button "One's ability to succeed in specific situations or accomplish a task" at bounding box center [633, 278] width 324 height 28
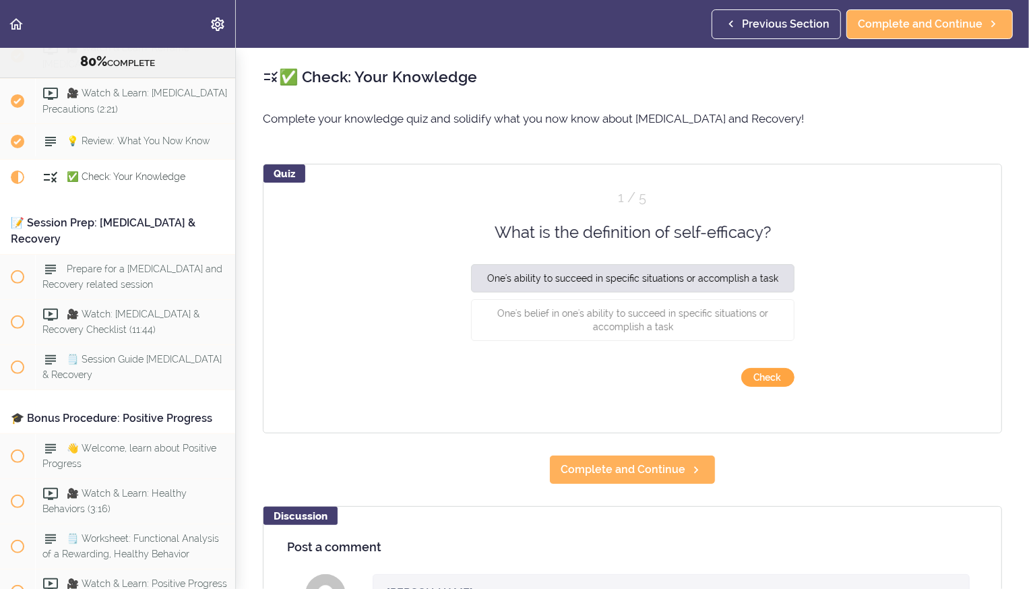
click at [550, 207] on button "Check" at bounding box center [768, 377] width 53 height 19
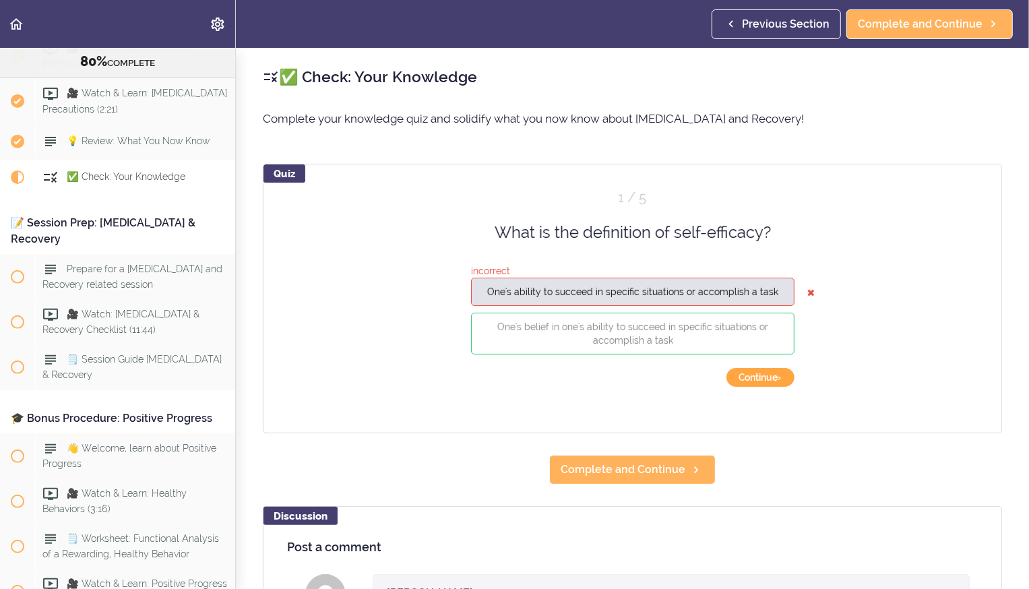
click at [550, 207] on button "Continue ›" at bounding box center [761, 377] width 68 height 19
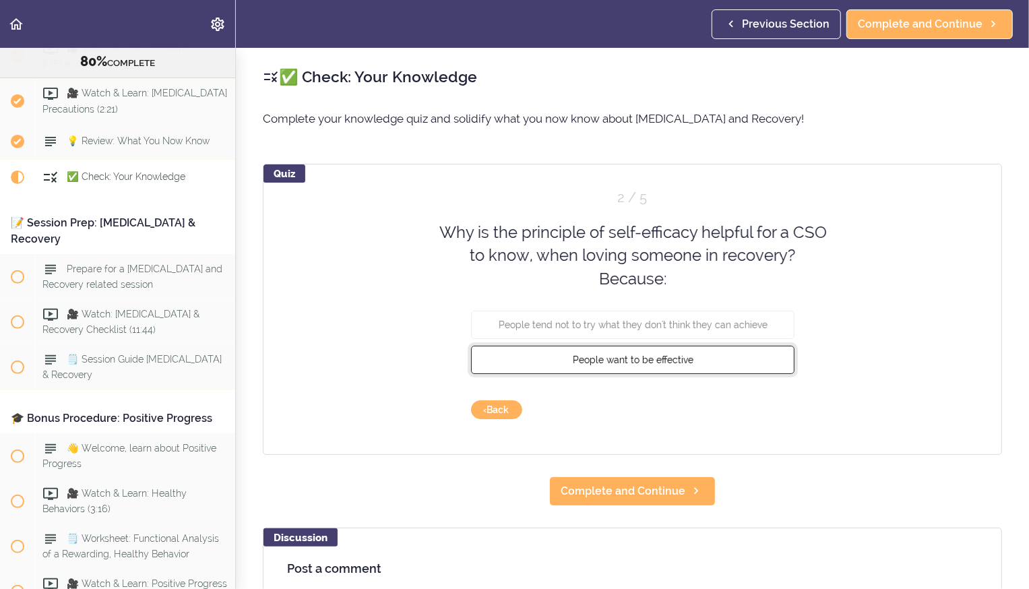
click at [550, 207] on button "People want to be effective" at bounding box center [633, 360] width 324 height 28
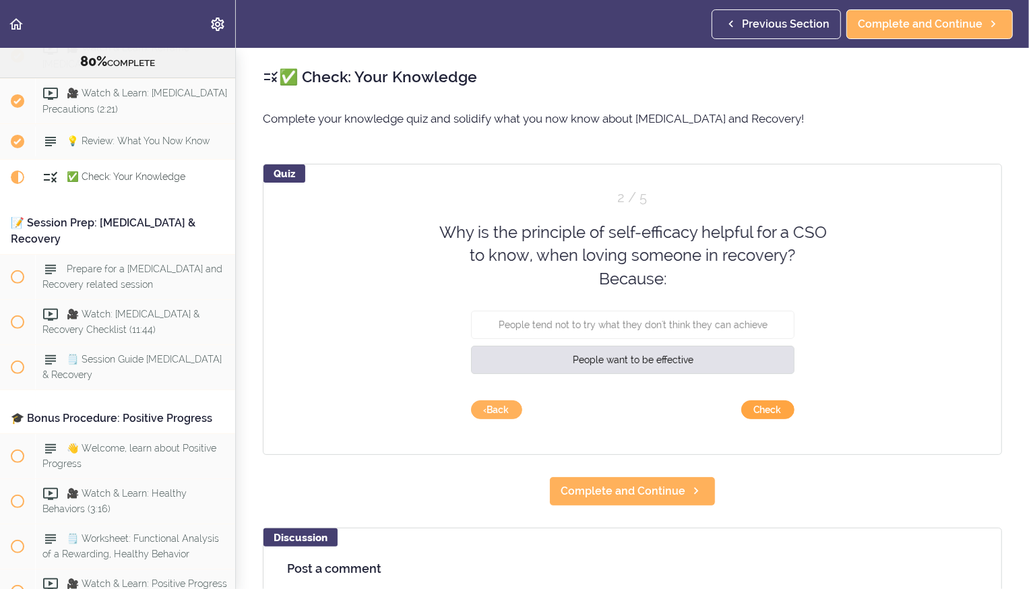
click at [550, 207] on button "Check" at bounding box center [768, 409] width 53 height 19
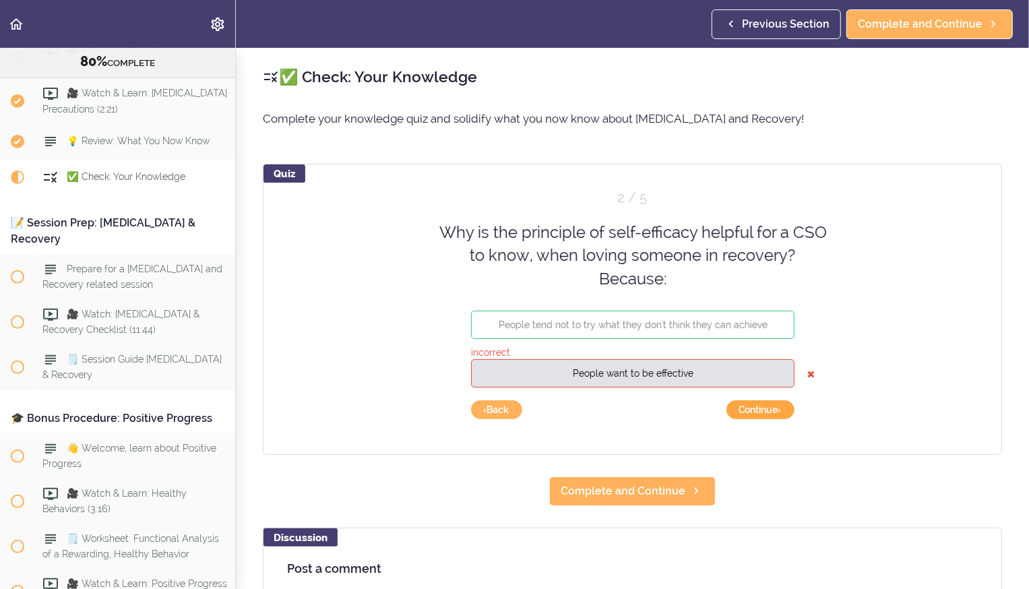
click at [550, 207] on button "Continue ›" at bounding box center [761, 409] width 68 height 19
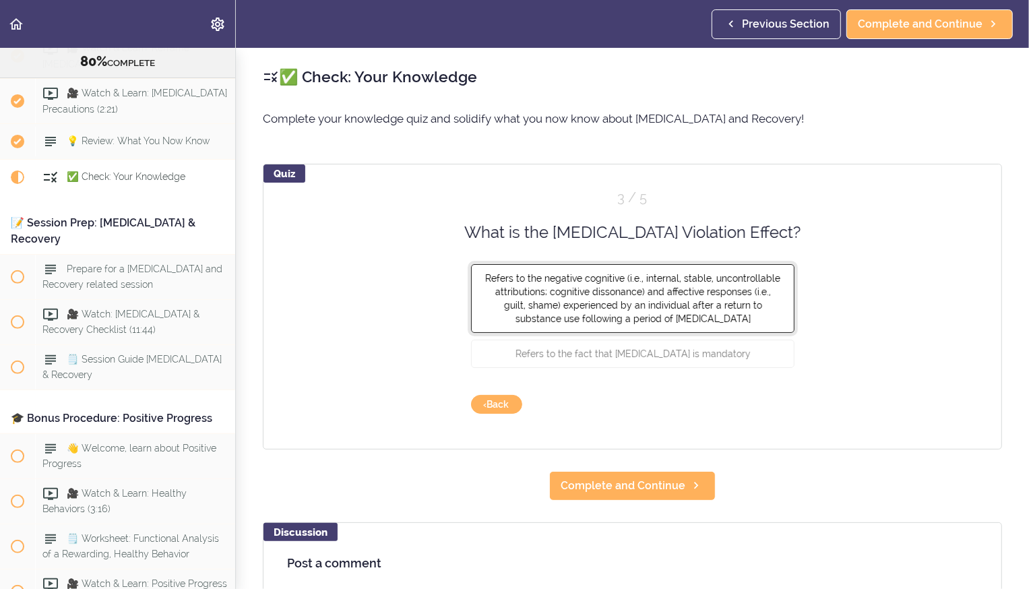
click at [550, 207] on button "Refers to the negative cognitive (i.e., internal, stable, uncontrollable attrib…" at bounding box center [633, 298] width 324 height 69
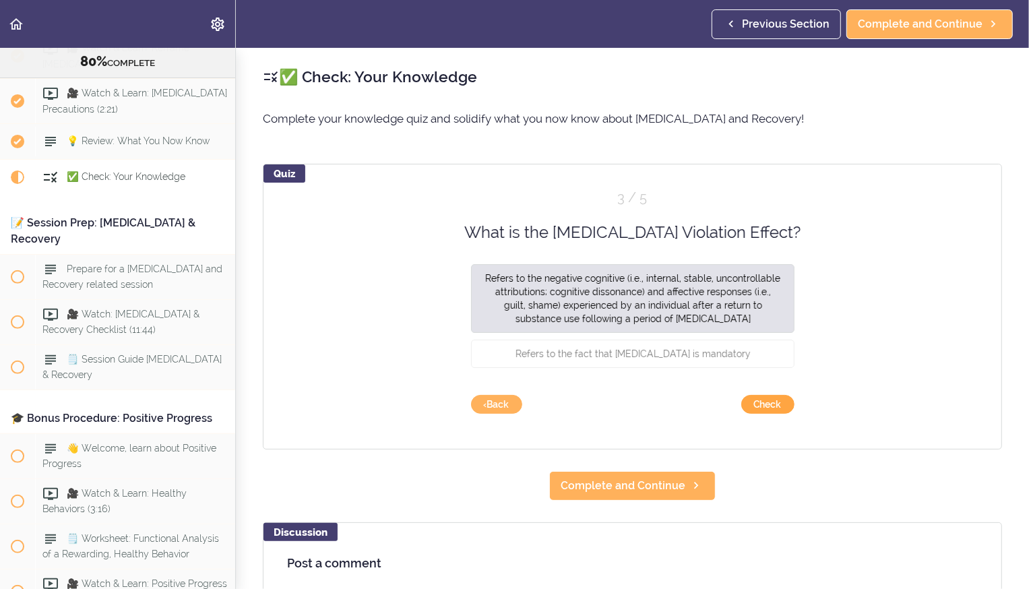
click at [550, 207] on button "Check" at bounding box center [768, 404] width 53 height 19
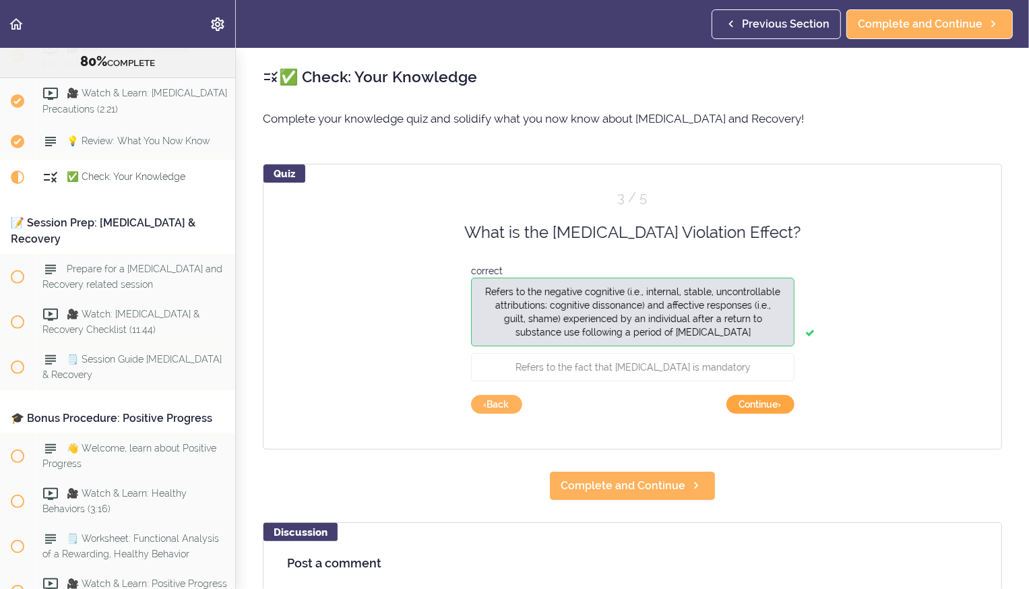
click at [550, 207] on button "Continue ›" at bounding box center [761, 404] width 68 height 19
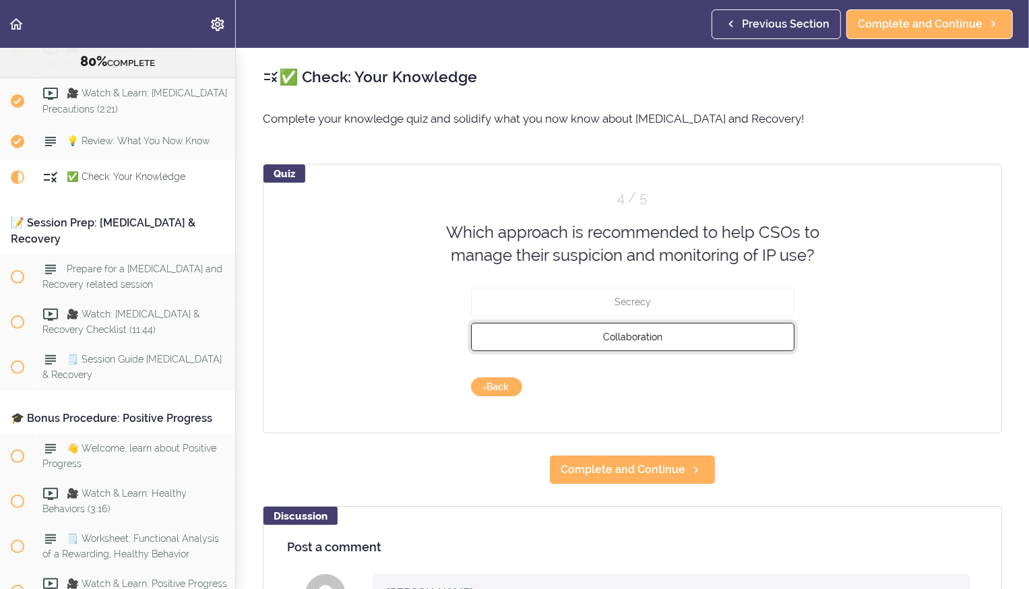
click at [550, 207] on button "Collaboration" at bounding box center [633, 336] width 324 height 28
click at [550, 207] on button "Check" at bounding box center [768, 387] width 53 height 19
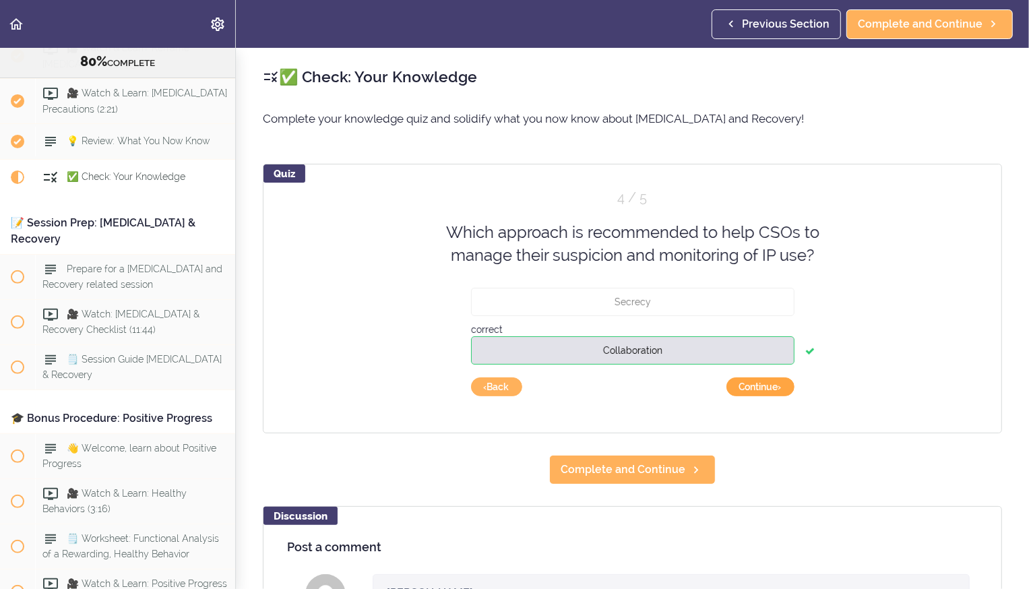
click at [550, 207] on button "Continue ›" at bounding box center [761, 387] width 68 height 19
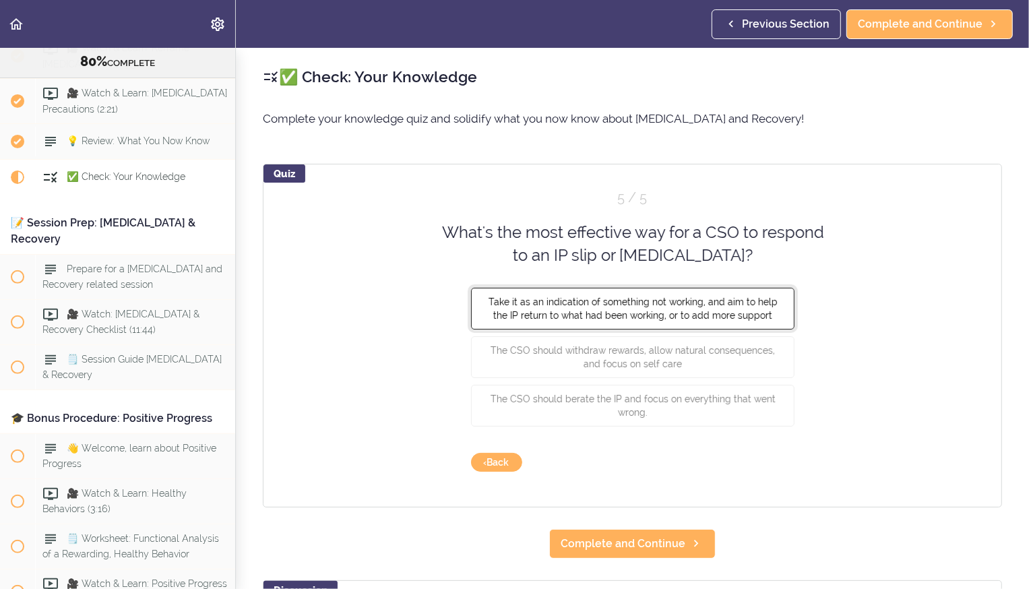
click at [550, 207] on button "Take it as an indication of something not working, and aim to help the IP retur…" at bounding box center [633, 308] width 324 height 42
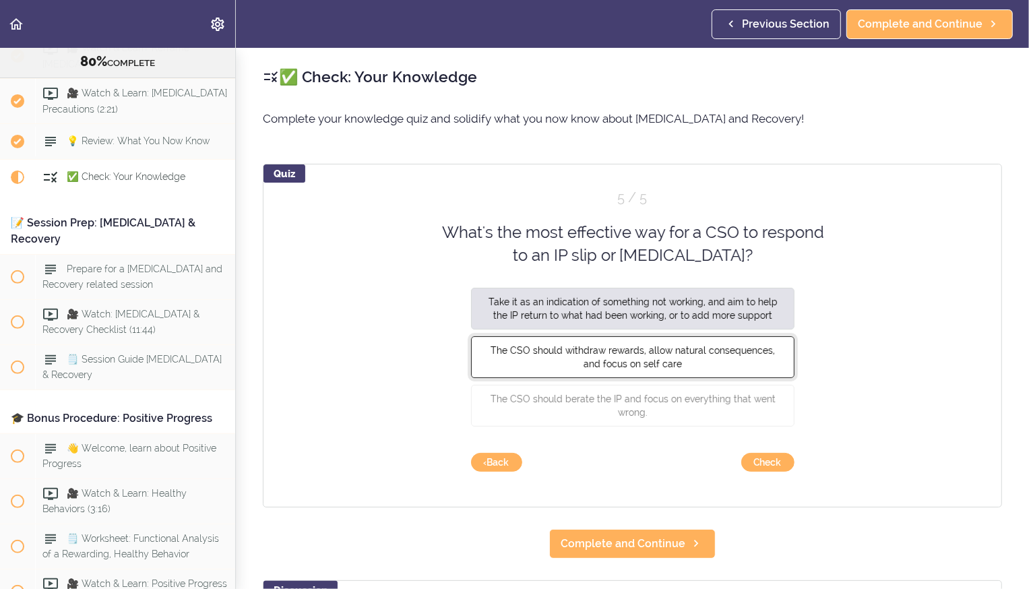
click at [550, 207] on span "The CSO should withdraw rewards, allow natural consequences, and focus on self …" at bounding box center [633, 356] width 284 height 24
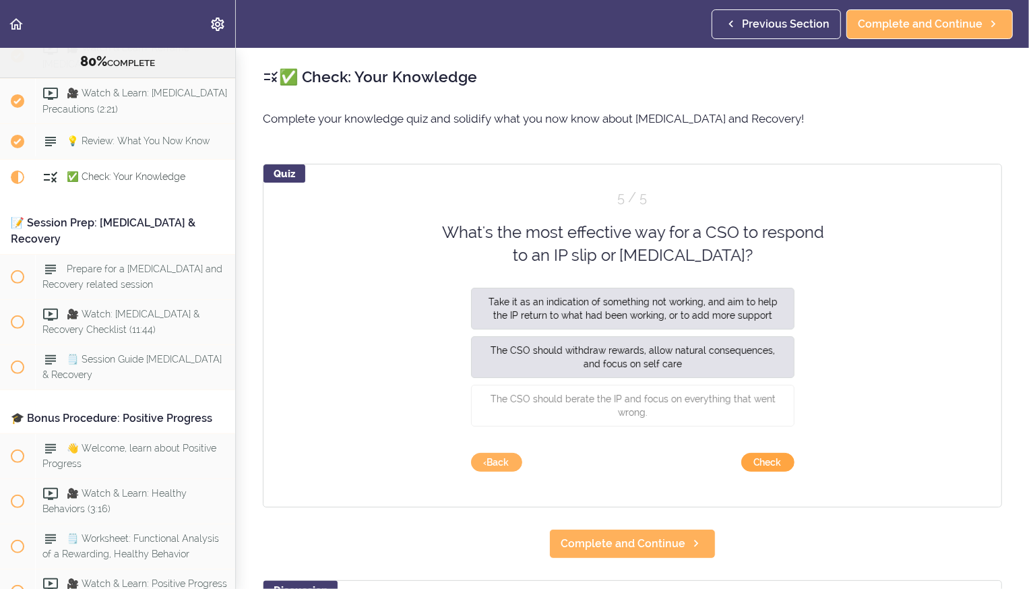
click at [550, 207] on button "Check" at bounding box center [768, 462] width 53 height 19
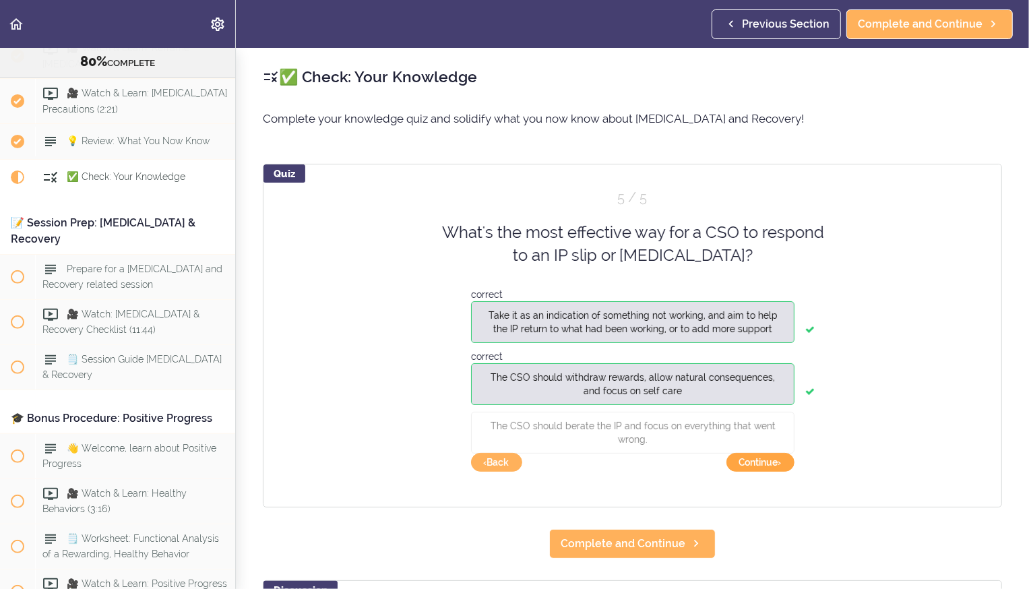
click at [550, 207] on button "Continue ›" at bounding box center [761, 462] width 68 height 19
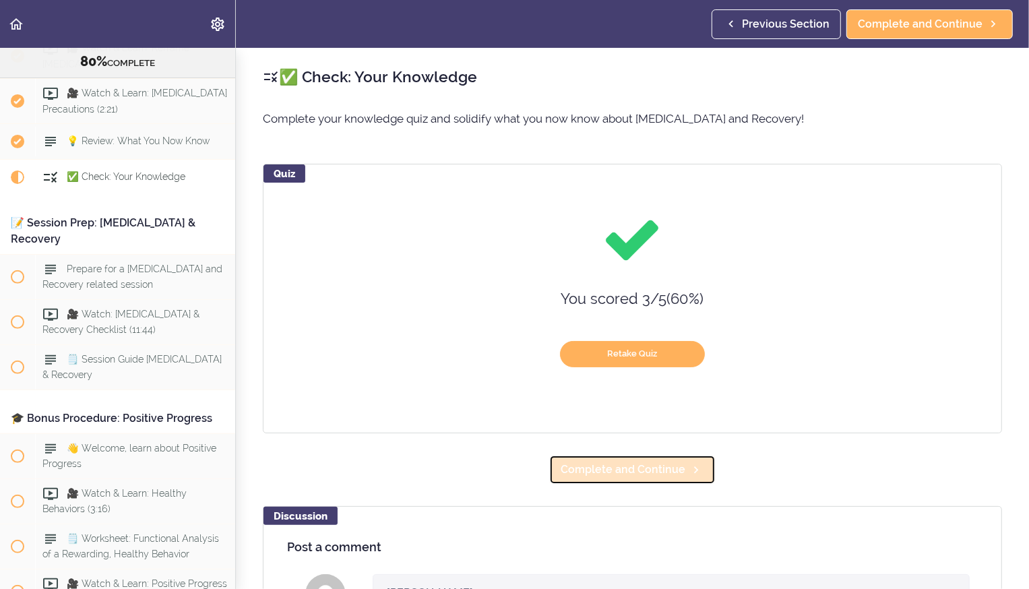
click at [550, 207] on span "Complete and Continue" at bounding box center [623, 470] width 125 height 16
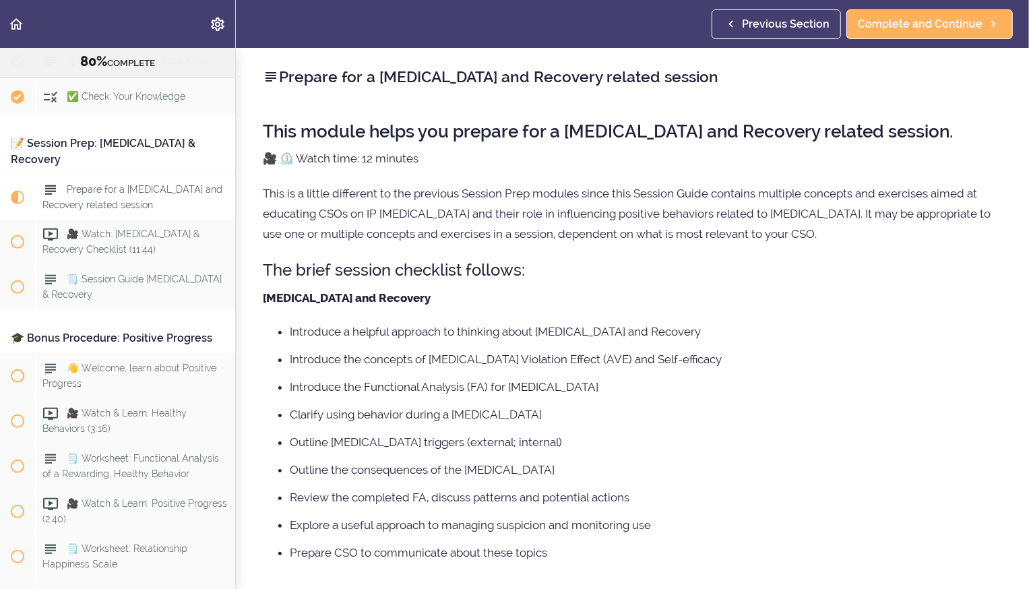
scroll to position [37, 0]
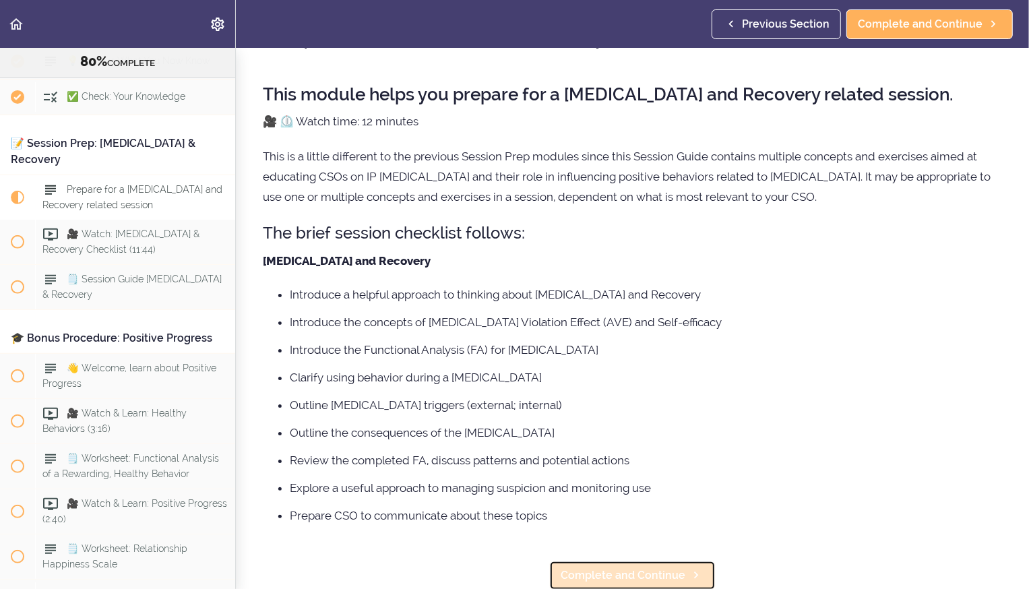
click at [550, 207] on span "Complete and Continue" at bounding box center [623, 576] width 125 height 16
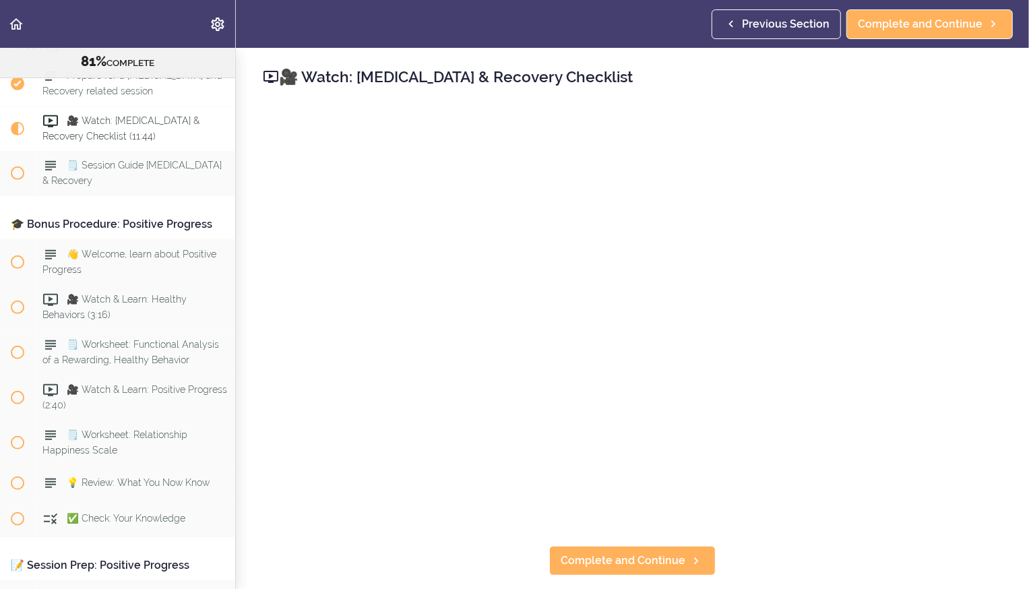
scroll to position [8006, 0]
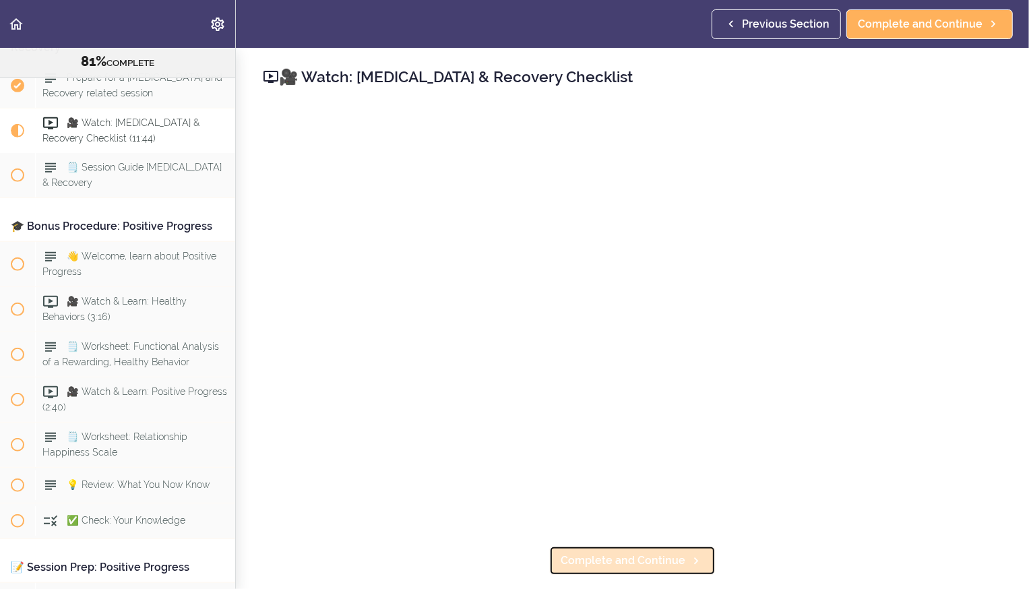
click at [550, 207] on span "Complete and Continue" at bounding box center [623, 561] width 125 height 16
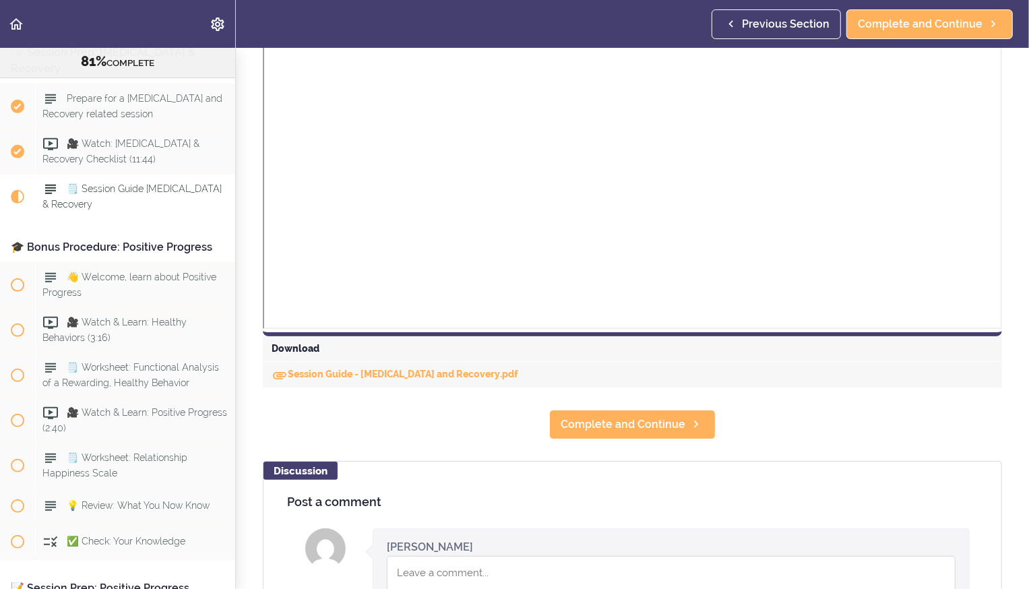
scroll to position [629, 0]
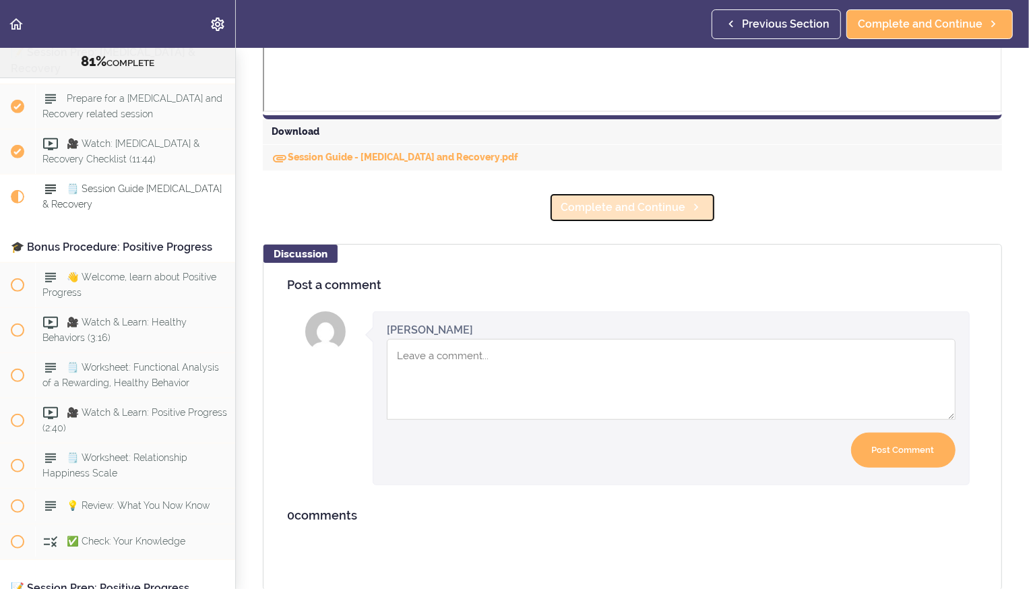
click at [550, 207] on link "Complete and Continue" at bounding box center [632, 208] width 167 height 30
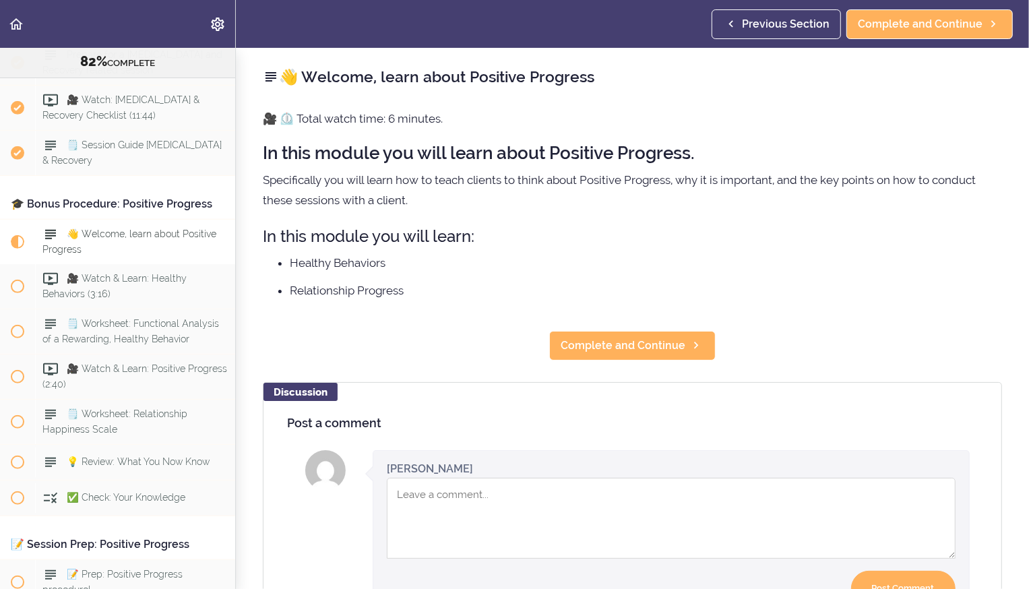
scroll to position [8073, 0]
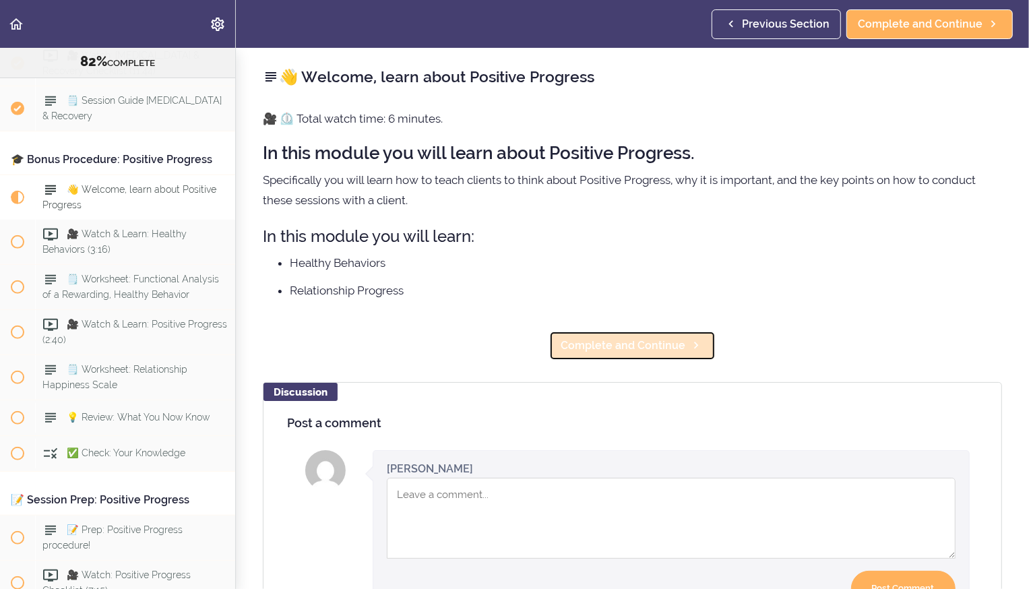
click at [550, 207] on span "Complete and Continue" at bounding box center [623, 346] width 125 height 16
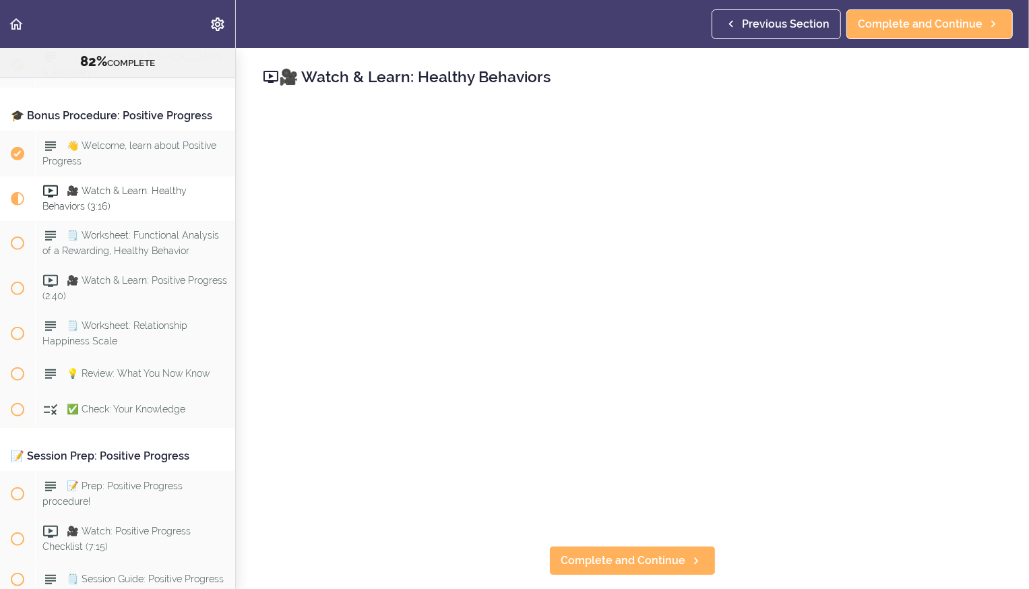
scroll to position [8119, 0]
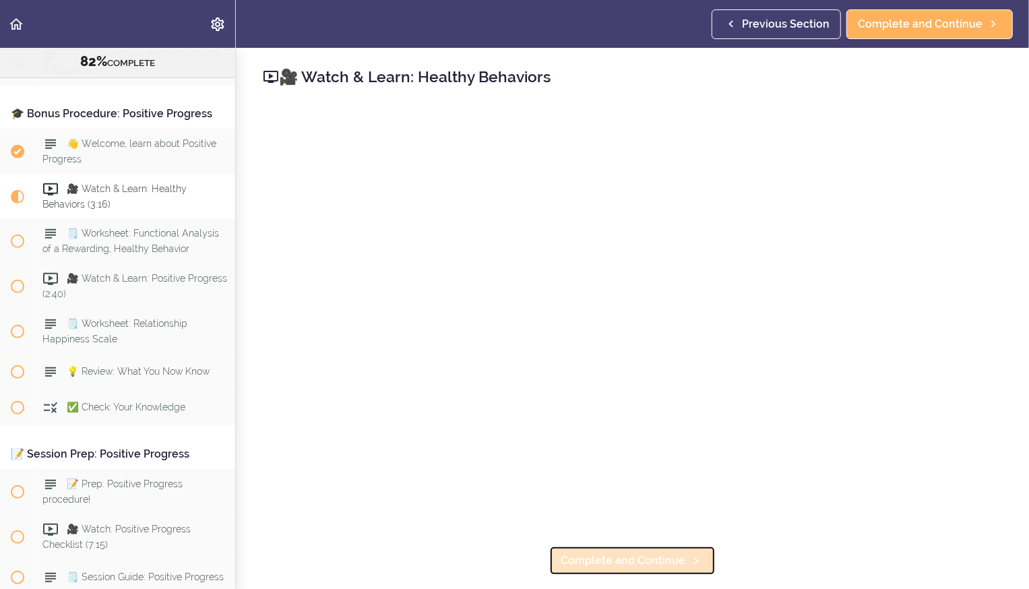
click at [550, 207] on span "Complete and Continue" at bounding box center [623, 561] width 125 height 16
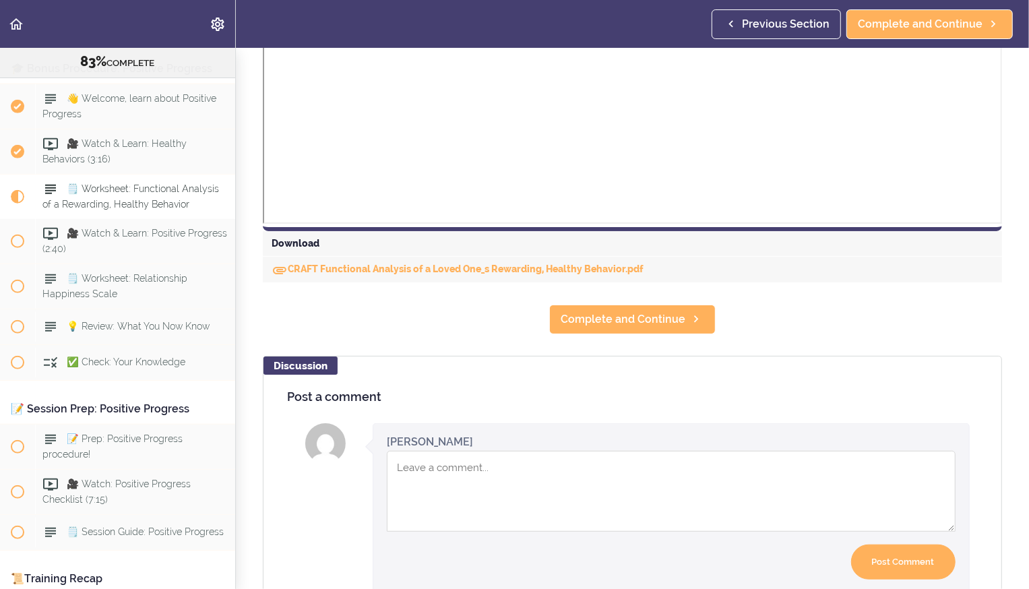
scroll to position [524, 0]
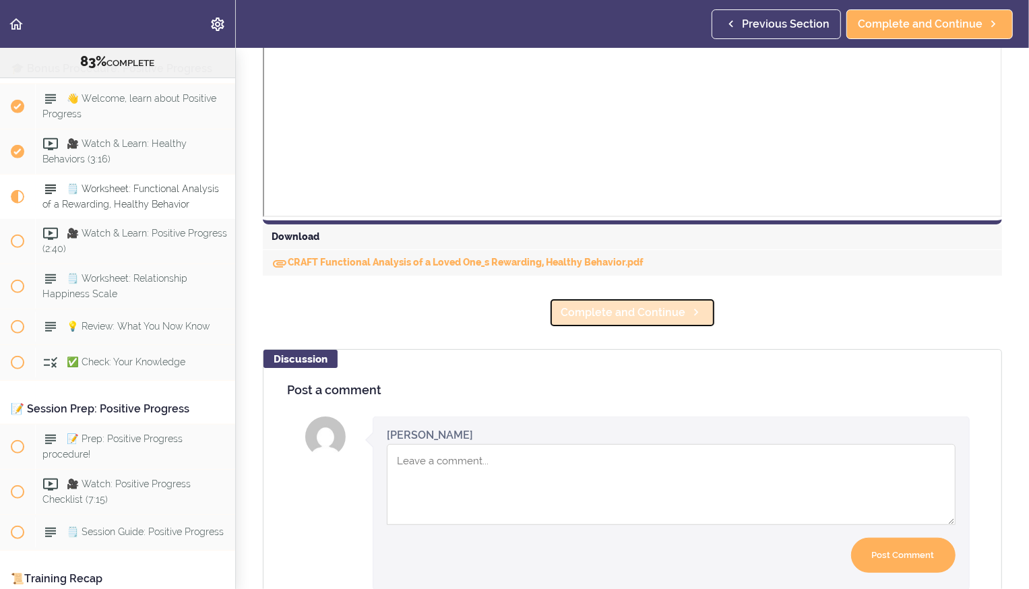
click at [550, 207] on link "Complete and Continue" at bounding box center [632, 313] width 167 height 30
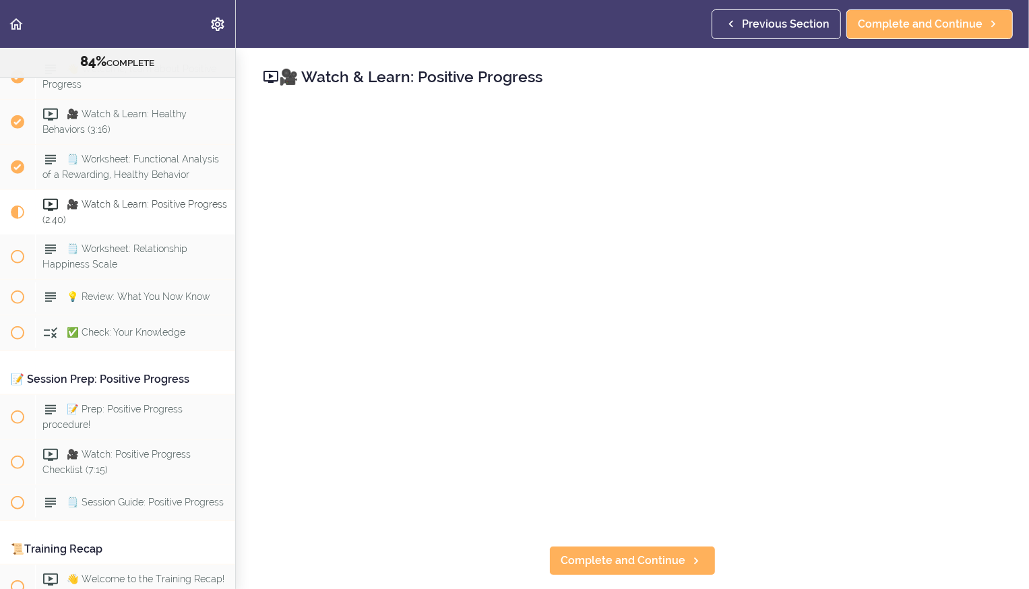
scroll to position [8210, 0]
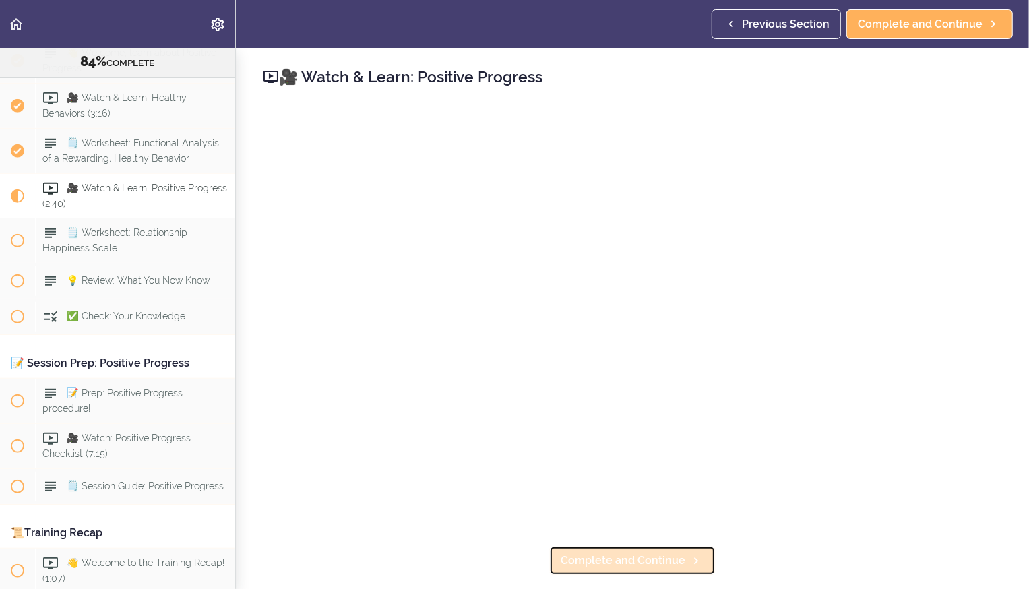
click at [550, 207] on span "Complete and Continue" at bounding box center [623, 561] width 125 height 16
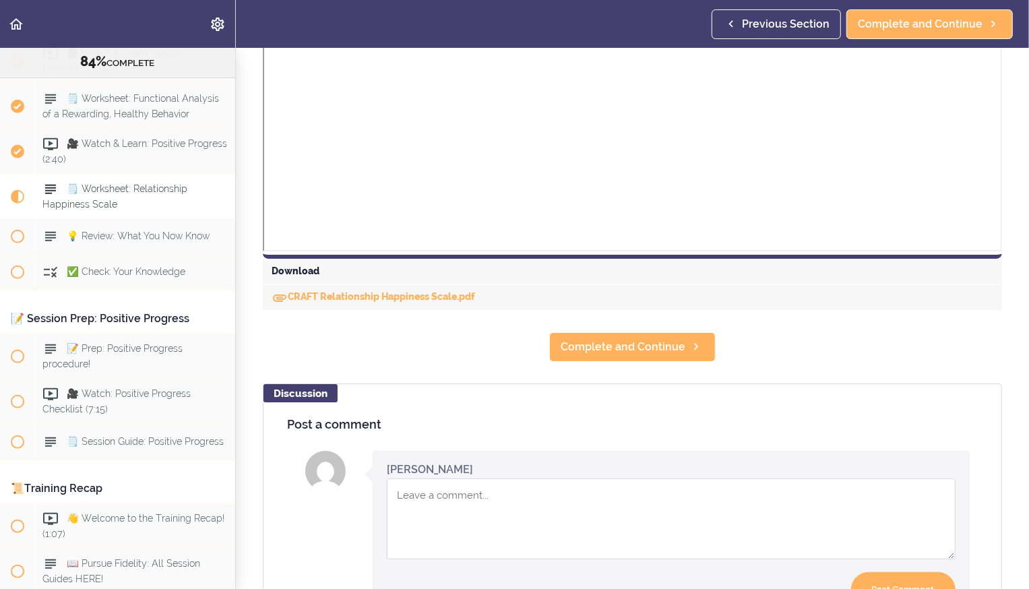
scroll to position [496, 0]
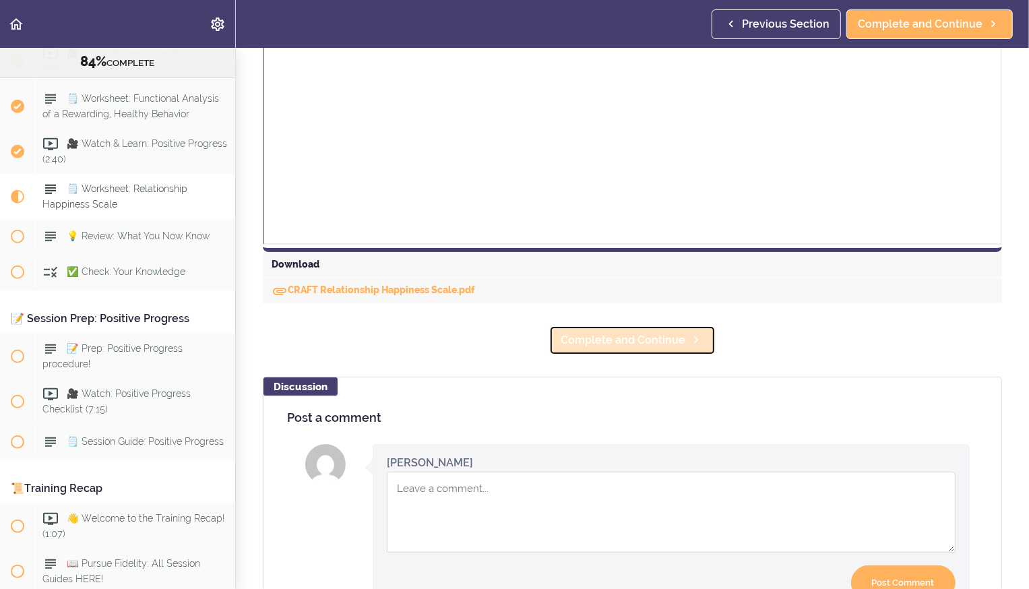
click at [550, 207] on span "Complete and Continue" at bounding box center [623, 340] width 125 height 16
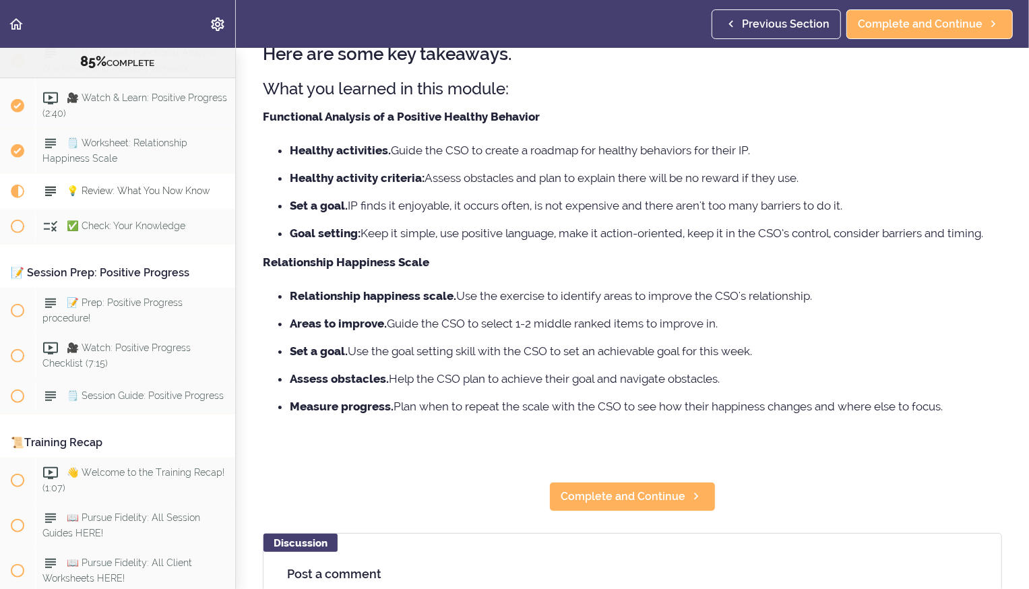
scroll to position [119, 0]
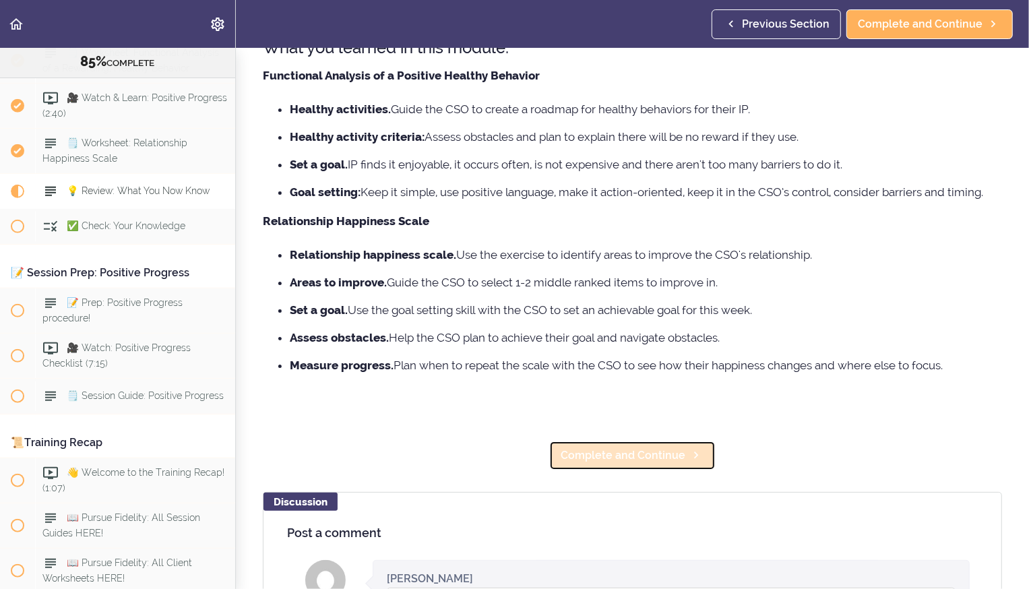
click at [550, 207] on span "Complete and Continue" at bounding box center [623, 456] width 125 height 16
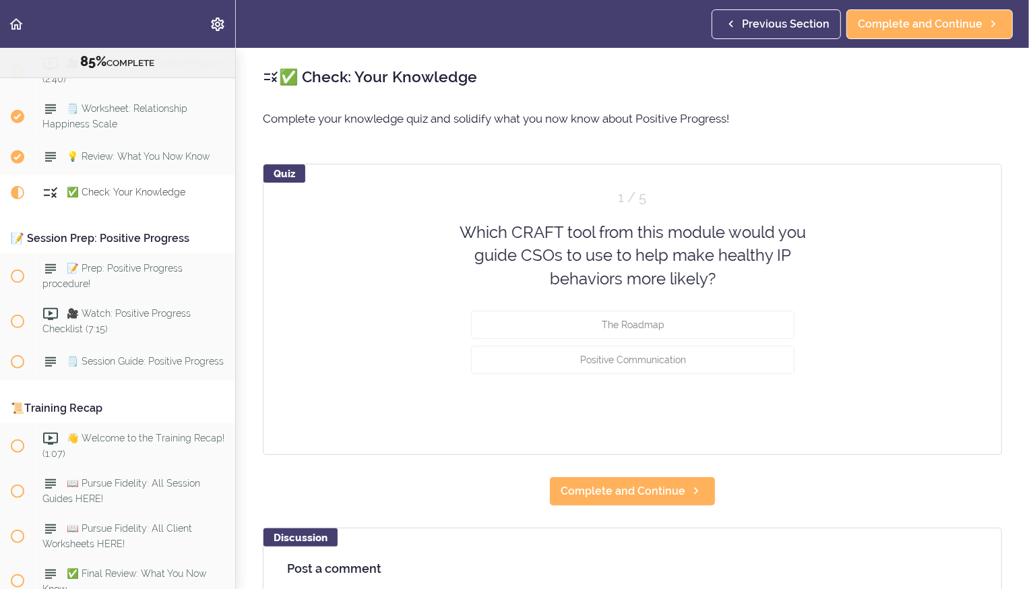
scroll to position [8335, 0]
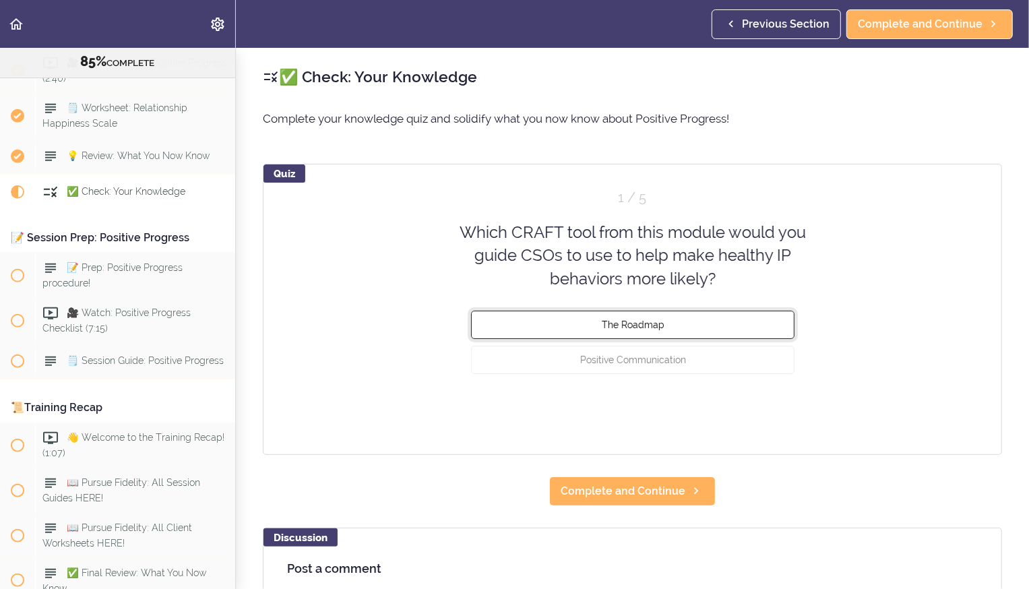
click at [550, 207] on span "The Roadmap" at bounding box center [632, 325] width 63 height 11
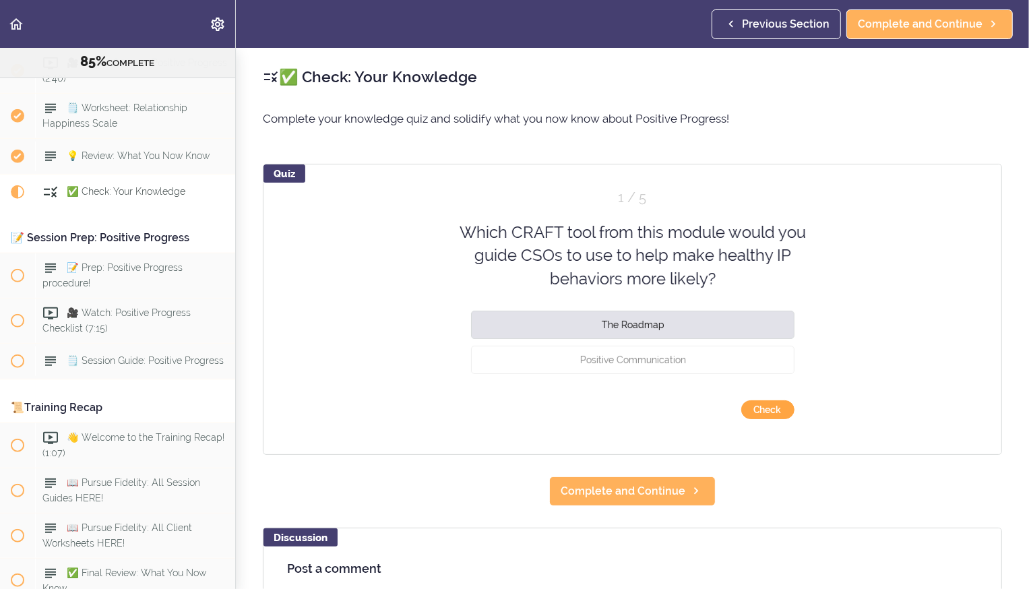
click at [550, 207] on button "Check" at bounding box center [768, 409] width 53 height 19
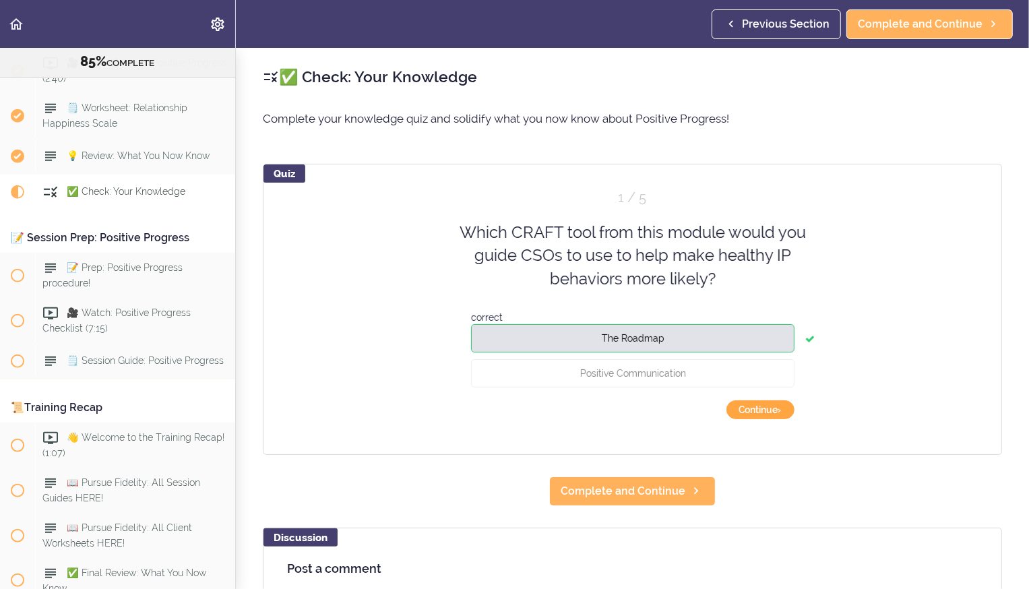
click at [550, 207] on button "Continue ›" at bounding box center [761, 409] width 68 height 19
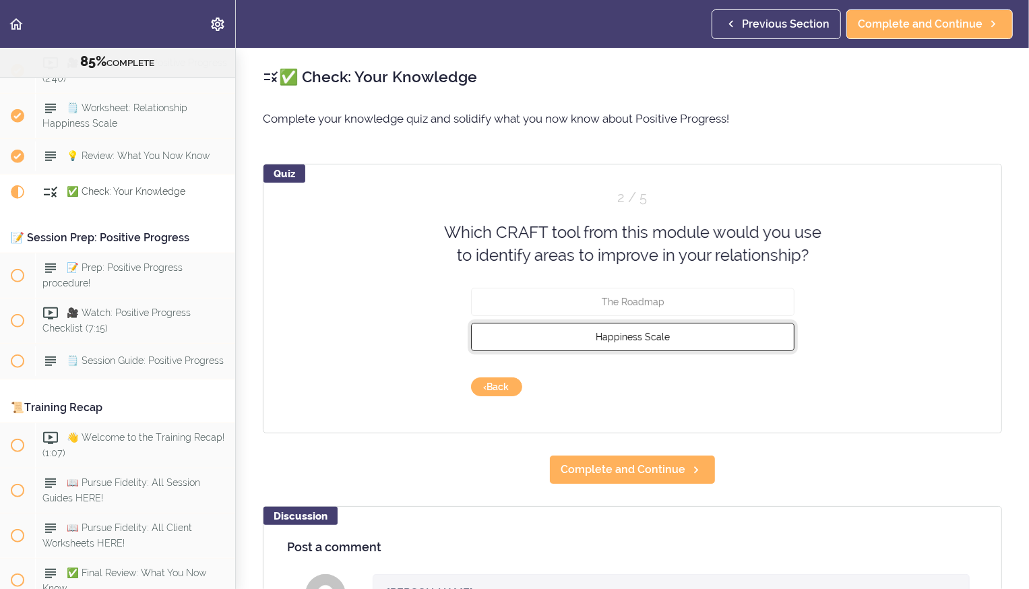
click at [550, 207] on button "Happiness Scale" at bounding box center [633, 336] width 324 height 28
click at [550, 207] on button "Check" at bounding box center [768, 387] width 53 height 19
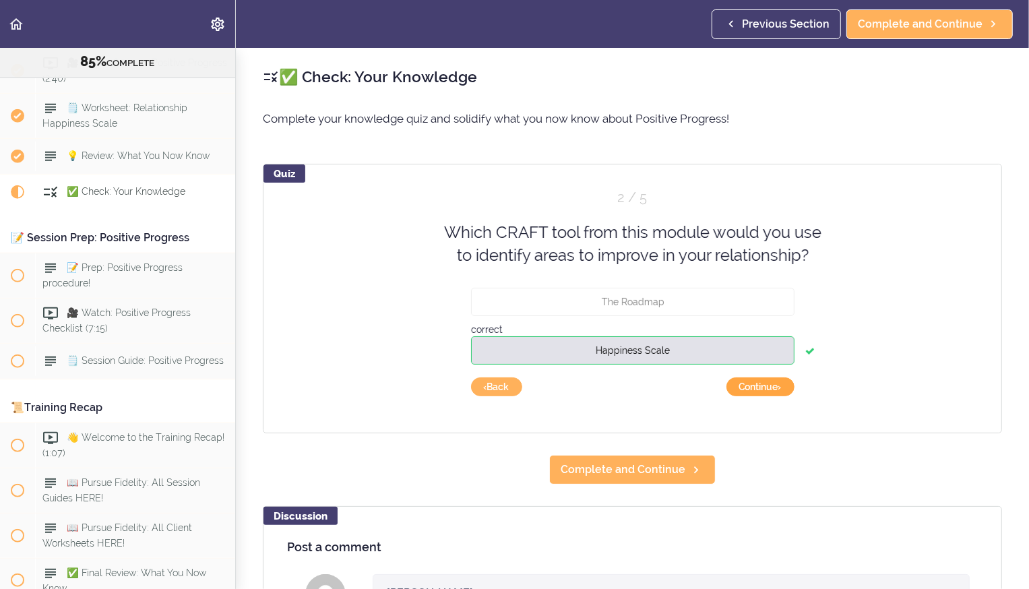
click at [550, 207] on button "Continue ›" at bounding box center [761, 387] width 68 height 19
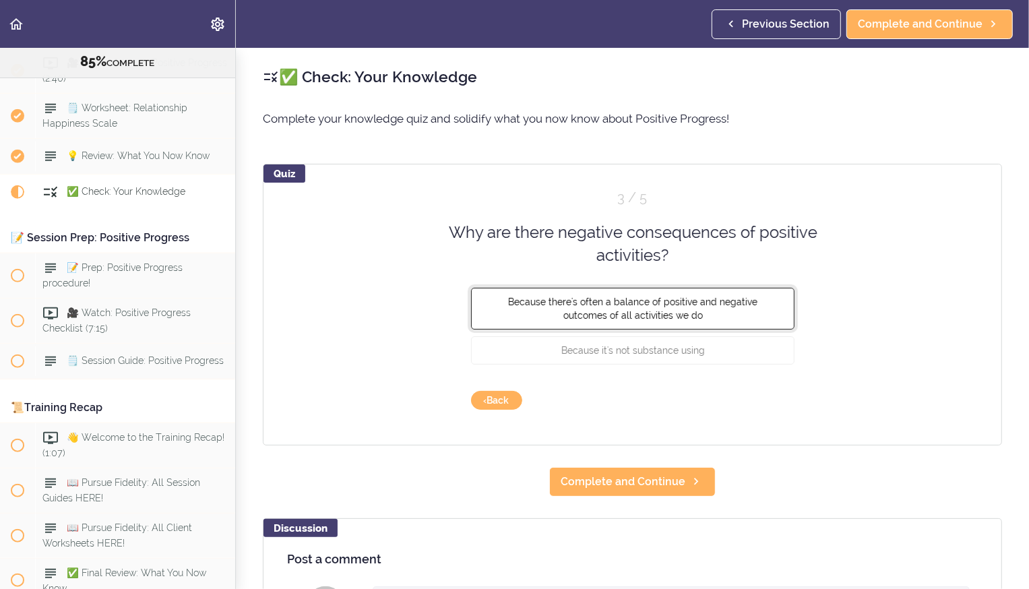
click at [550, 207] on span "Because there's often a balance of positive and negative outcomes of all activi…" at bounding box center [632, 308] width 249 height 24
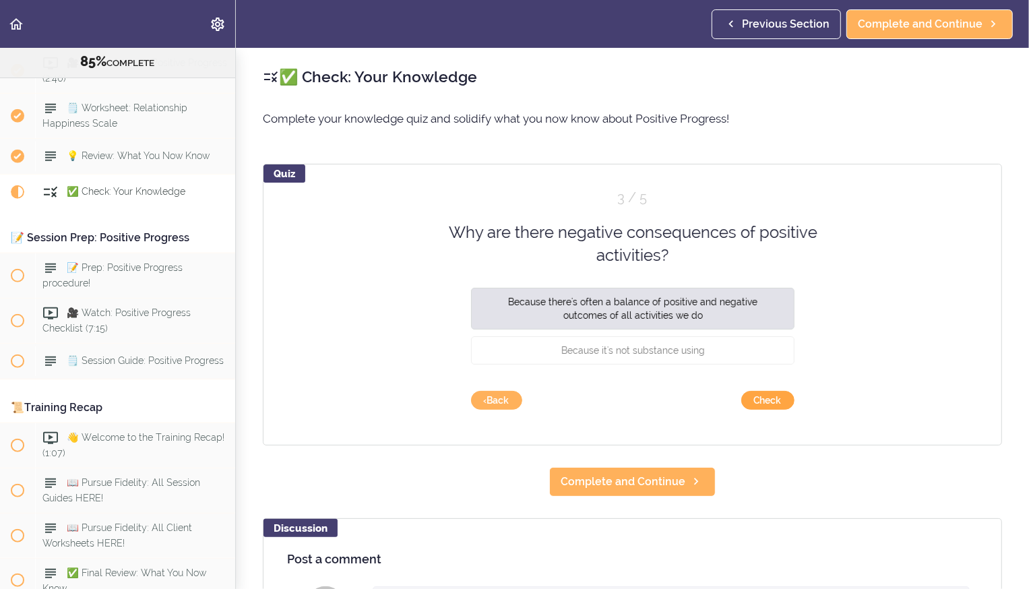
click at [550, 207] on button "Check" at bounding box center [768, 400] width 53 height 19
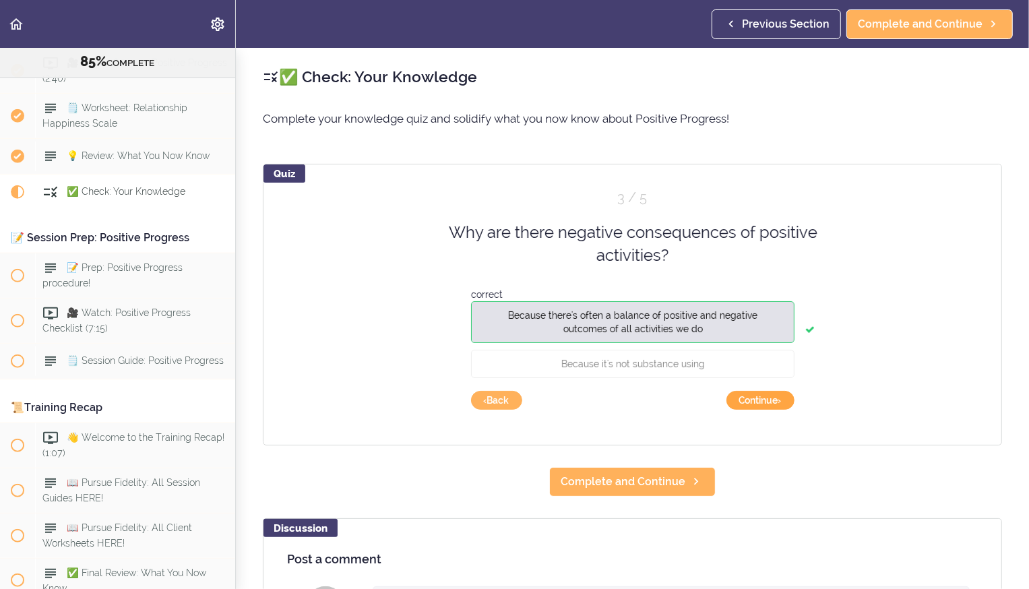
click at [550, 207] on button "Continue ›" at bounding box center [761, 400] width 68 height 19
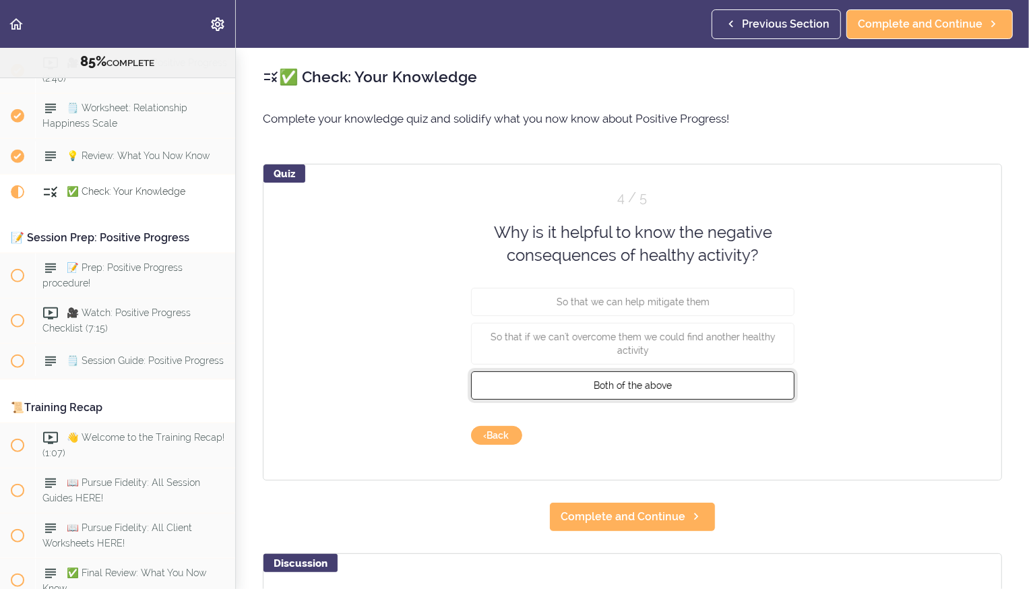
click at [550, 207] on button "Both of the above" at bounding box center [633, 385] width 324 height 28
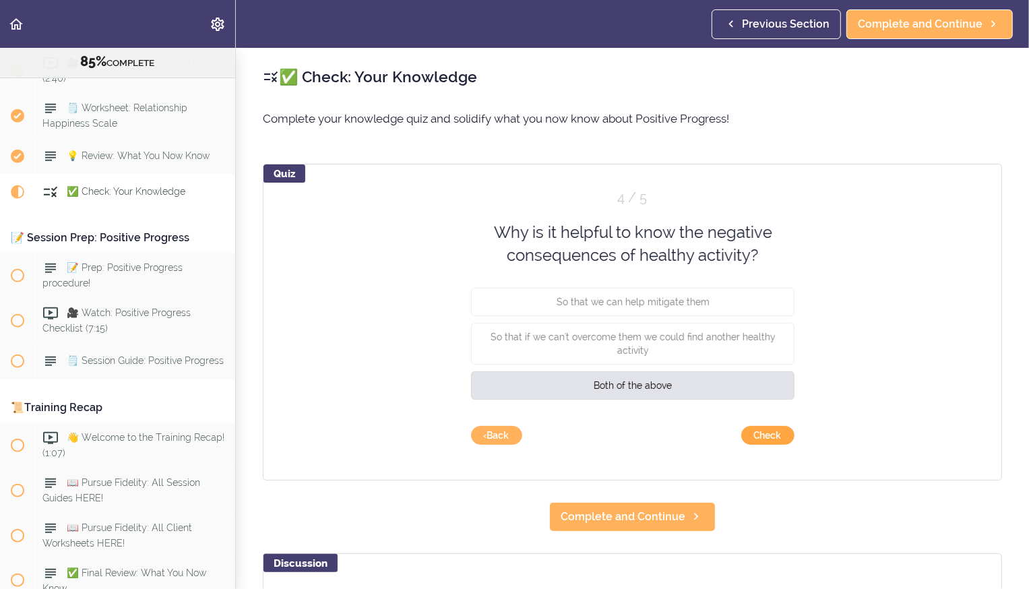
click at [550, 207] on button "Check" at bounding box center [768, 435] width 53 height 19
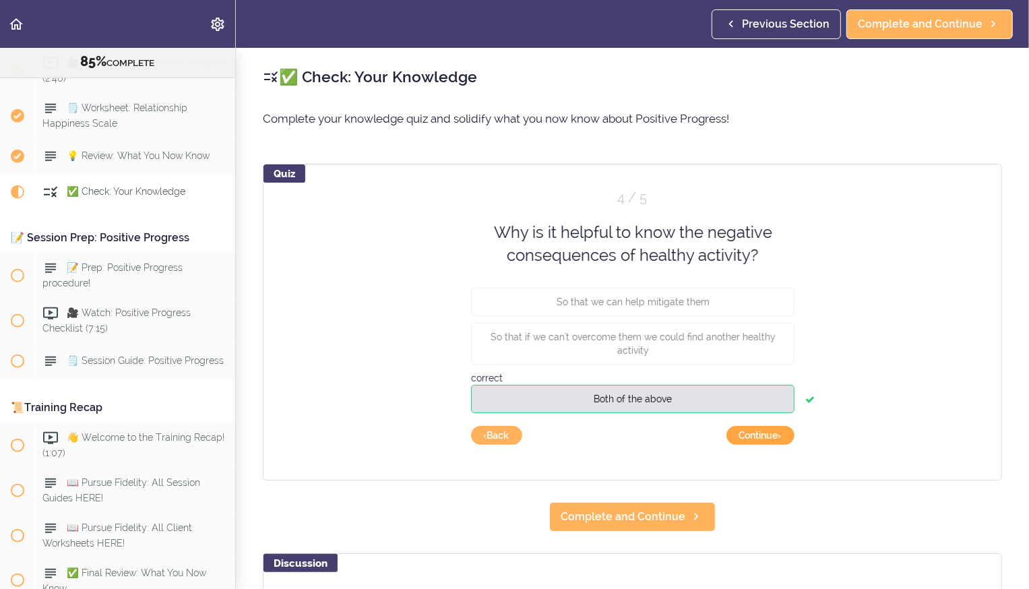
click at [550, 207] on button "Continue ›" at bounding box center [761, 435] width 68 height 19
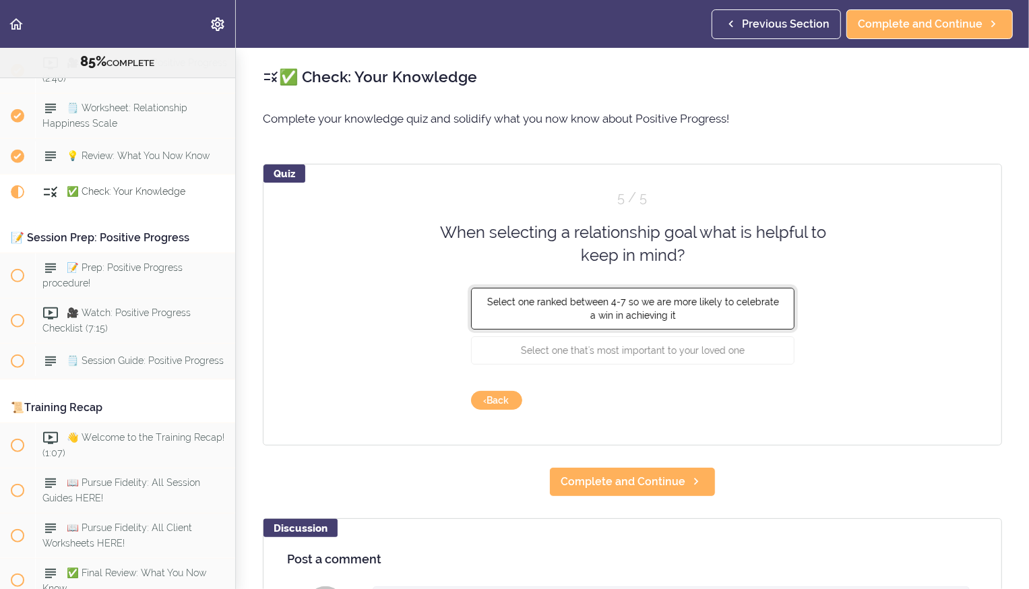
click at [550, 207] on button "Select one ranked between 4-7 so we are more likely to celebrate a win in achie…" at bounding box center [633, 308] width 324 height 42
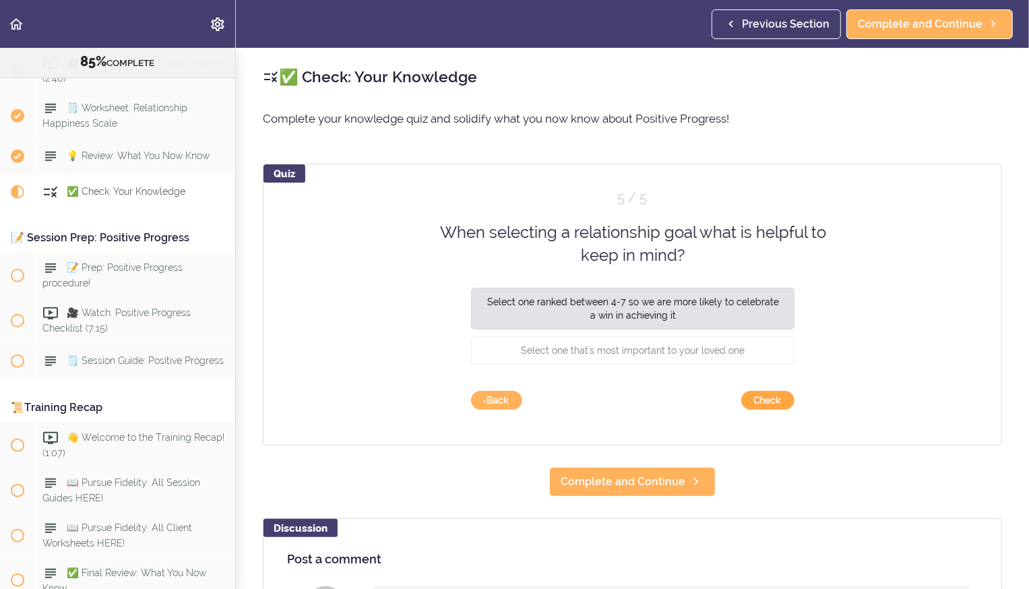
click at [550, 207] on button "Check" at bounding box center [768, 400] width 53 height 19
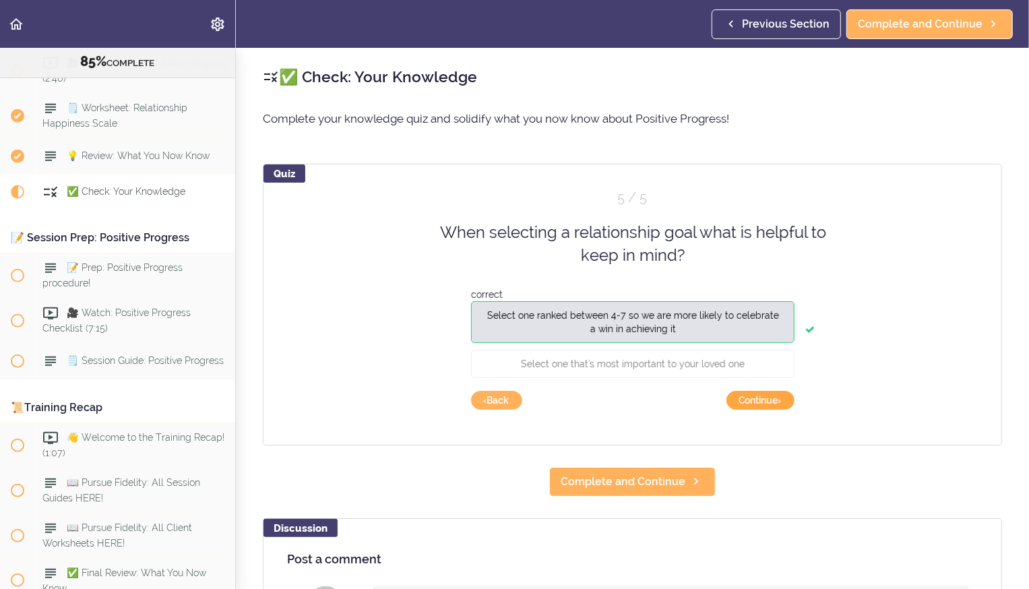
click at [550, 207] on button "Continue ›" at bounding box center [761, 400] width 68 height 19
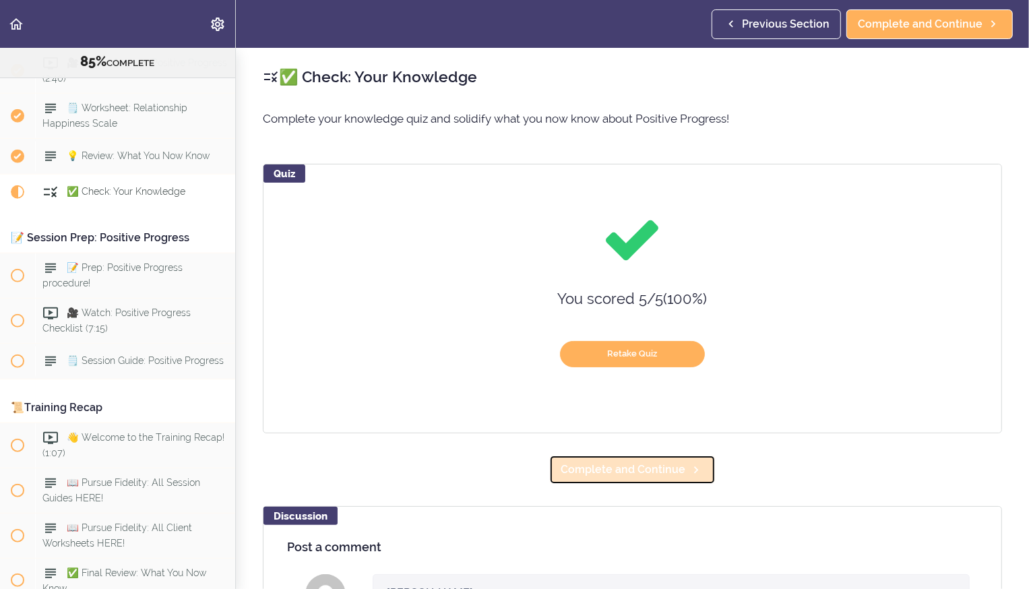
click at [550, 207] on link "Complete and Continue" at bounding box center [632, 470] width 167 height 30
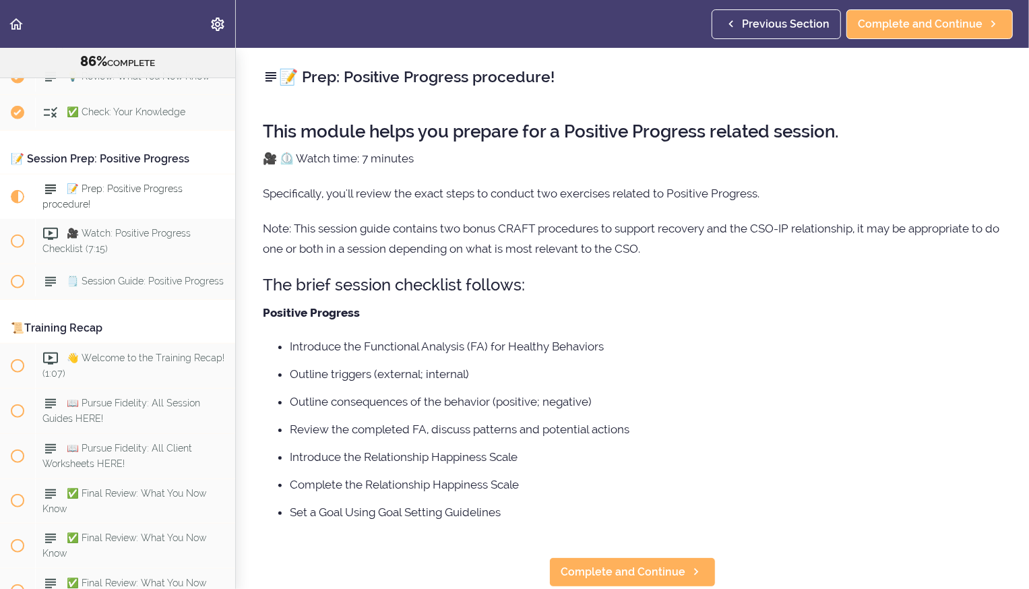
scroll to position [8416, 0]
click at [550, 207] on span "Complete and Continue" at bounding box center [623, 572] width 125 height 16
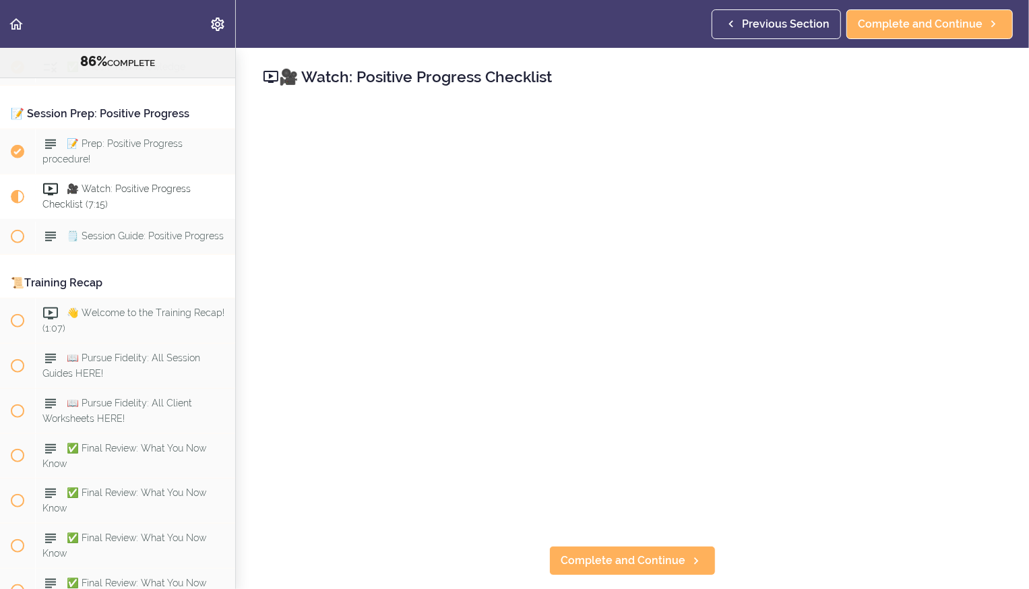
scroll to position [8460, 0]
click at [550, 207] on link "Complete and Continue" at bounding box center [632, 561] width 167 height 30
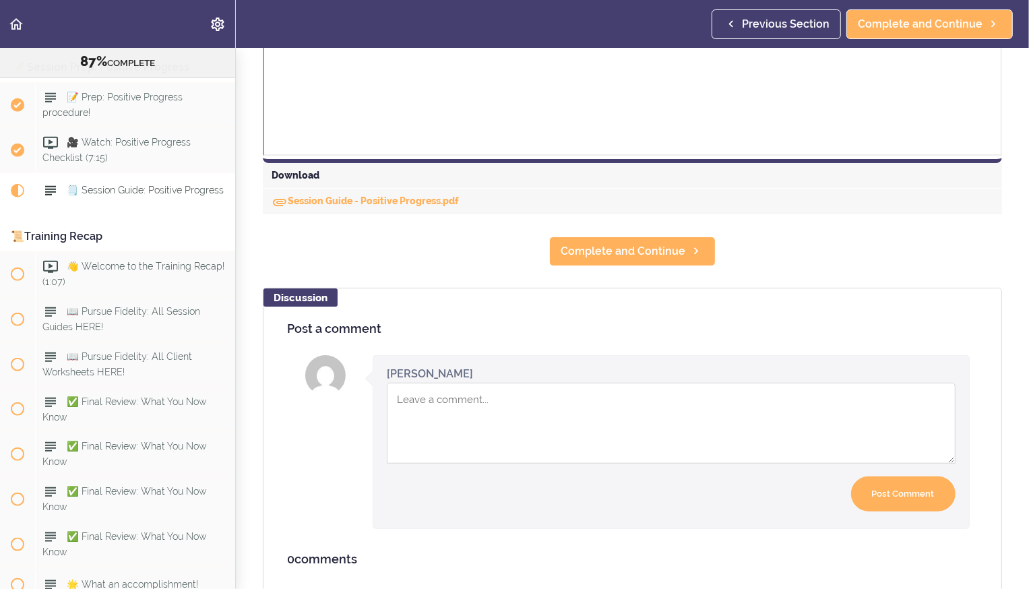
scroll to position [629, 0]
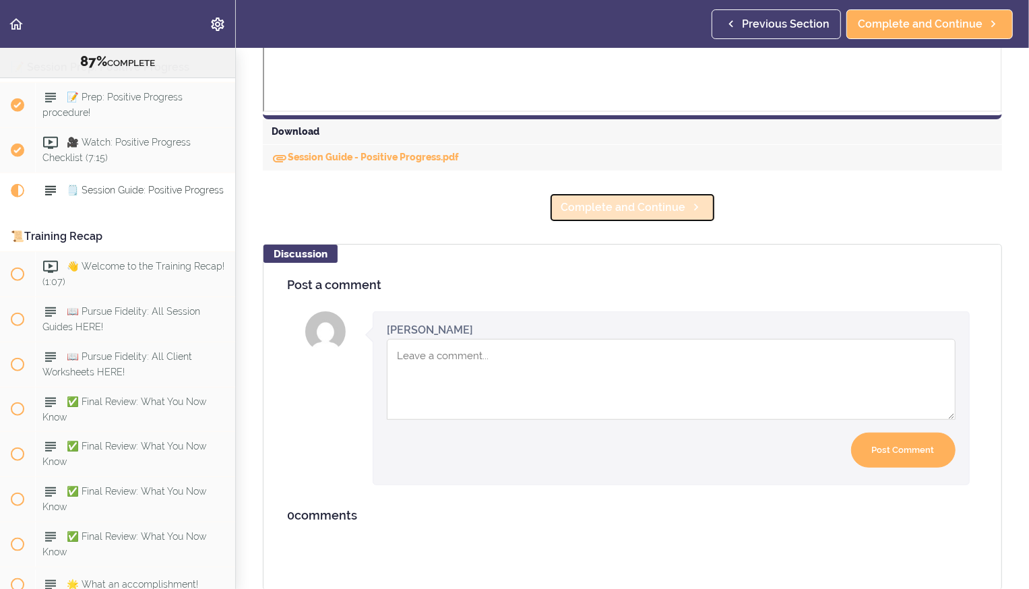
click at [550, 207] on span "Complete and Continue" at bounding box center [623, 208] width 125 height 16
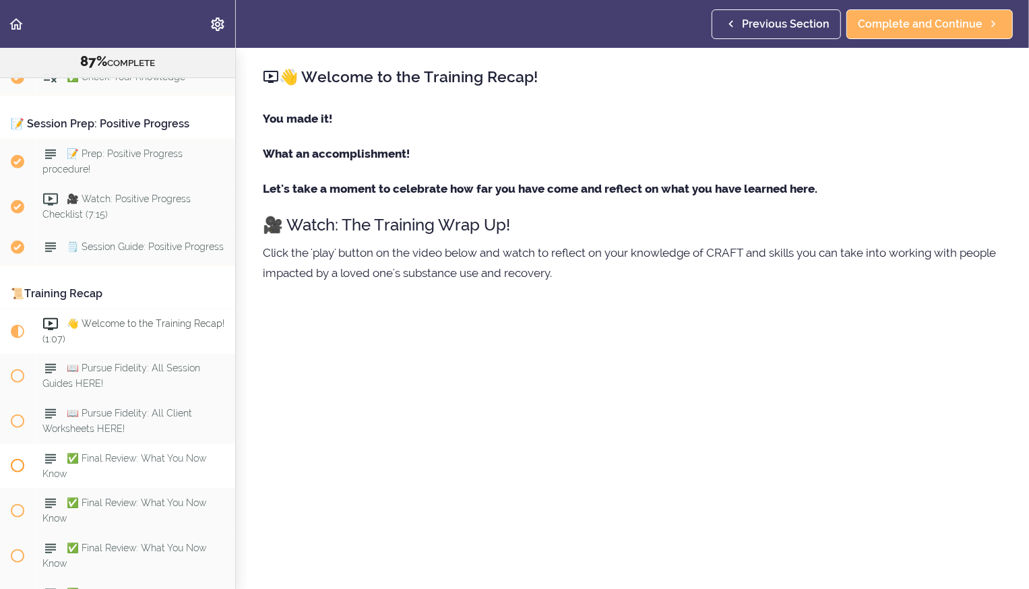
scroll to position [8451, 0]
